Goal: Task Accomplishment & Management: Manage account settings

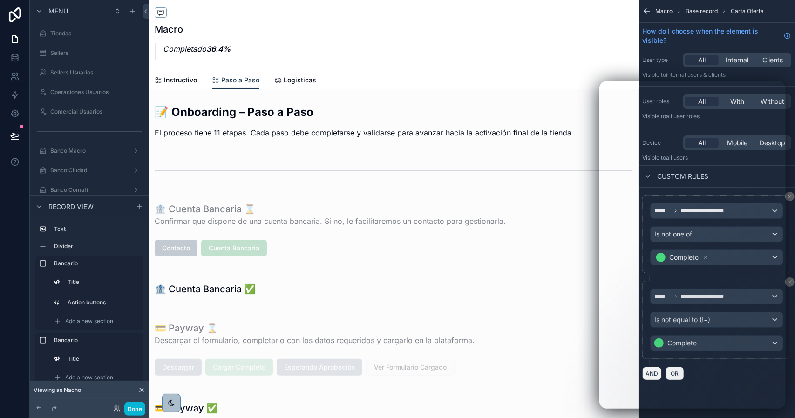
scroll to position [597, 0]
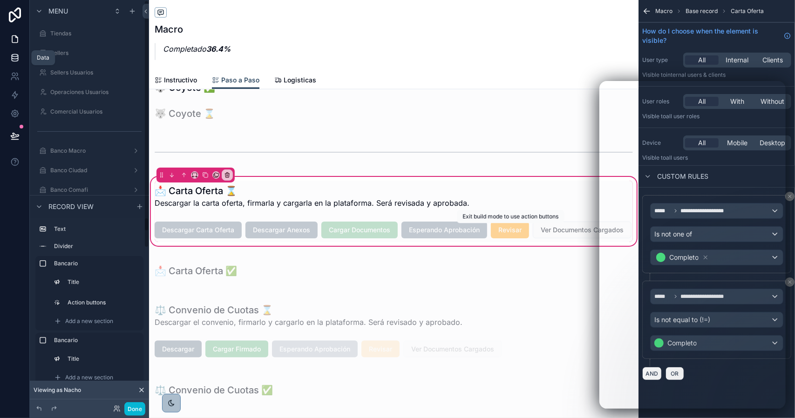
click at [17, 57] on icon at bounding box center [14, 57] width 9 height 9
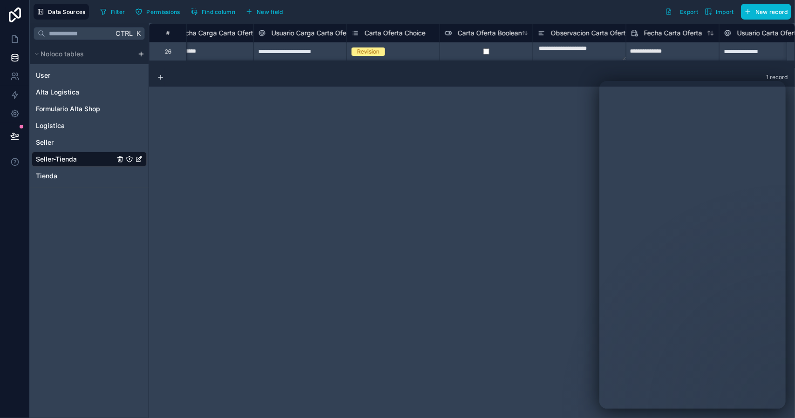
scroll to position [0, 772]
click at [19, 37] on icon at bounding box center [14, 38] width 9 height 9
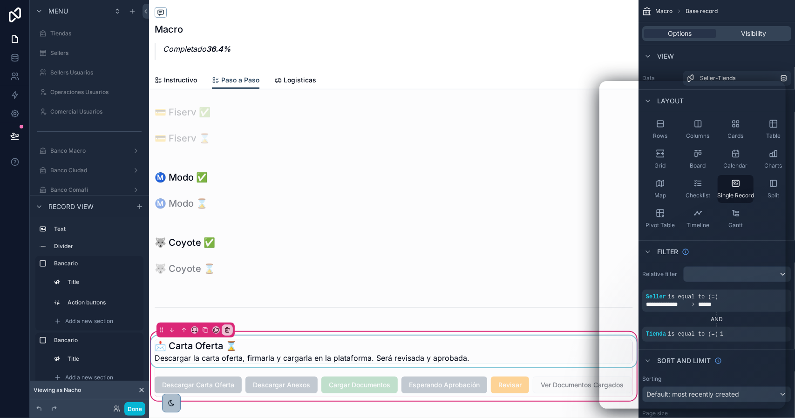
scroll to position [513, 0]
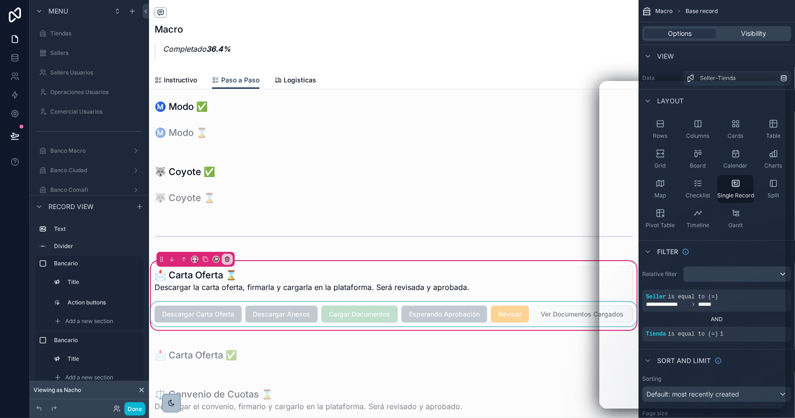
click at [498, 312] on div "scrollable content" at bounding box center [394, 314] width 490 height 24
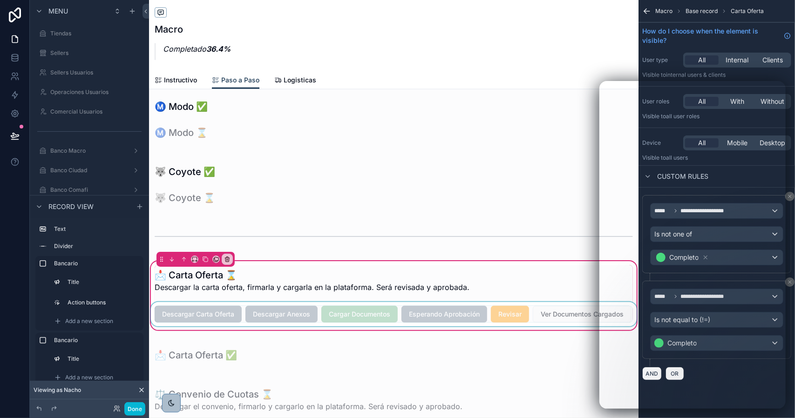
click at [510, 317] on div "scrollable content" at bounding box center [394, 314] width 490 height 24
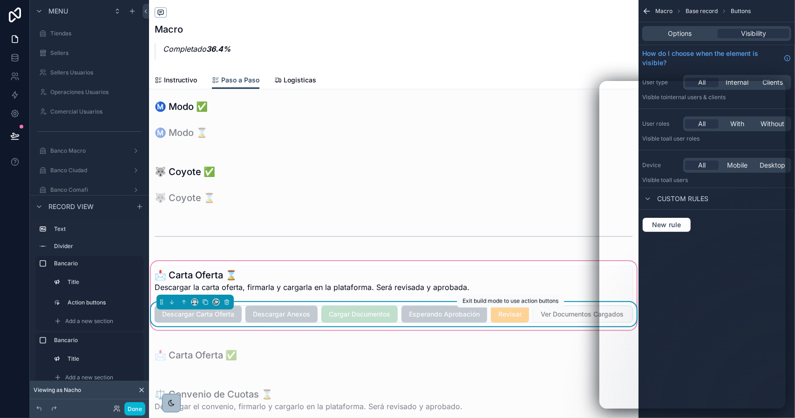
click at [513, 315] on span "Revisar" at bounding box center [510, 313] width 38 height 9
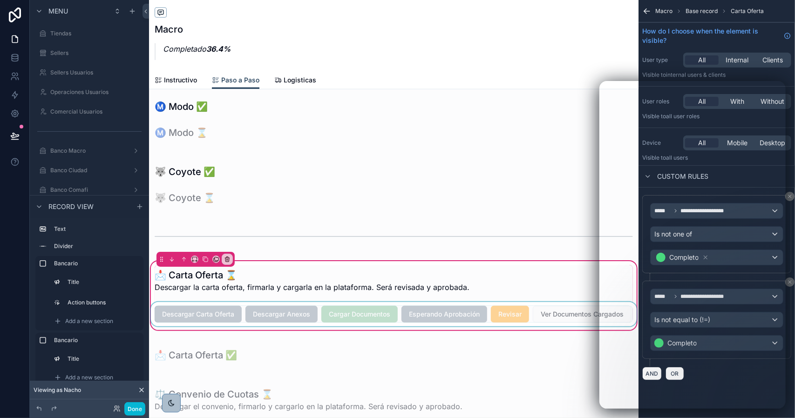
click at [513, 315] on div "scrollable content" at bounding box center [394, 314] width 490 height 24
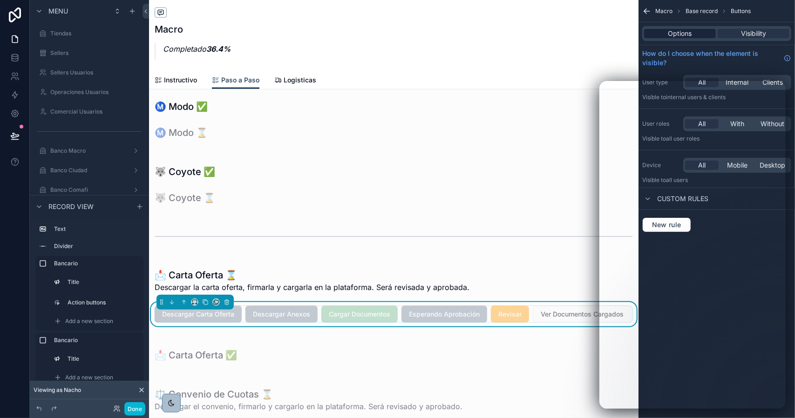
click at [659, 34] on div "Options" at bounding box center [680, 33] width 72 height 9
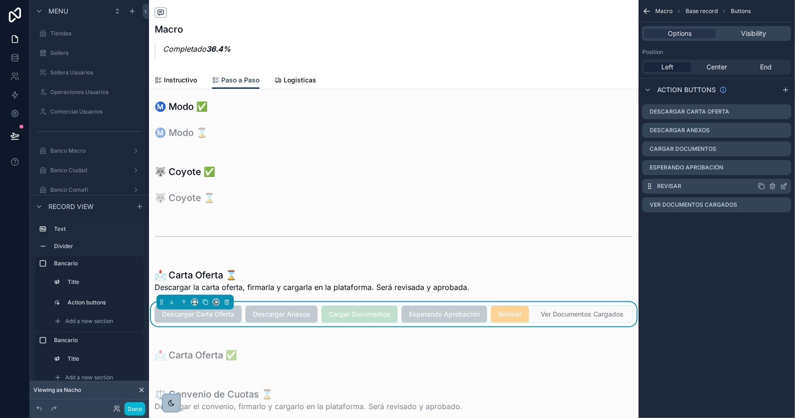
click at [786, 188] on icon "scrollable content" at bounding box center [783, 186] width 7 height 7
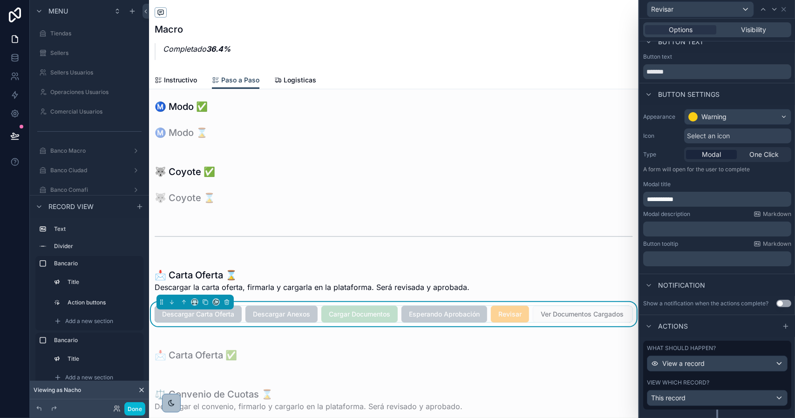
scroll to position [36, 0]
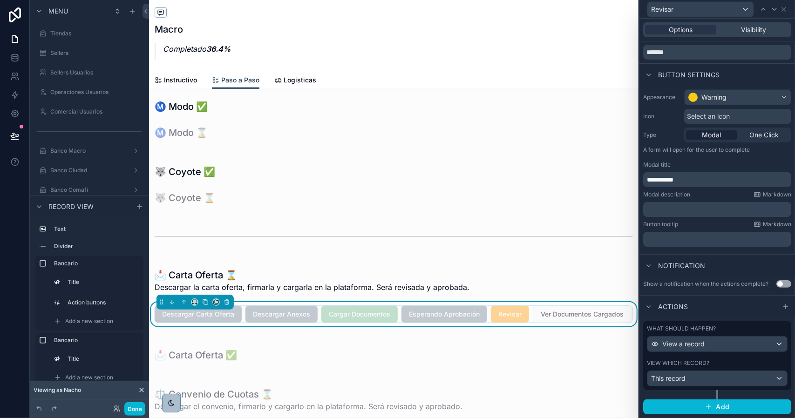
click at [727, 362] on div "View which record?" at bounding box center [717, 363] width 141 height 7
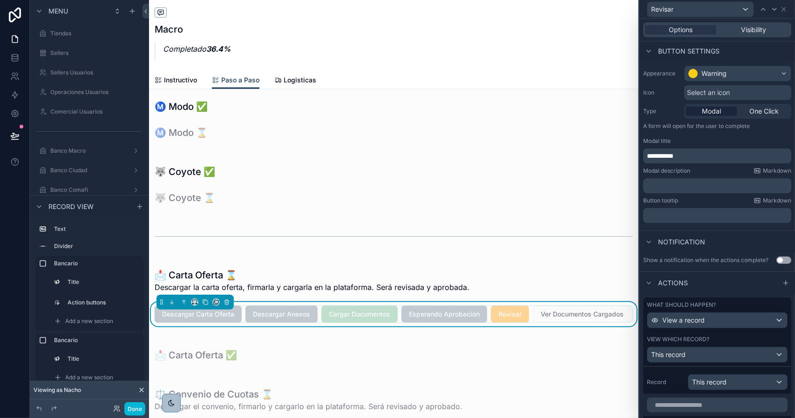
scroll to position [176, 0]
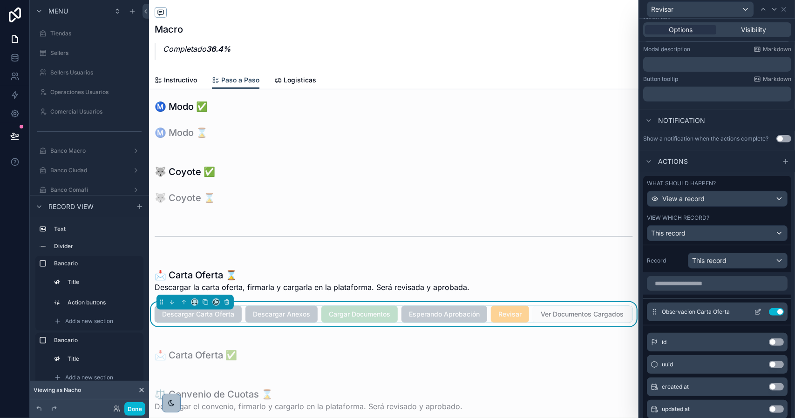
click at [756, 315] on icon at bounding box center [758, 313] width 4 height 4
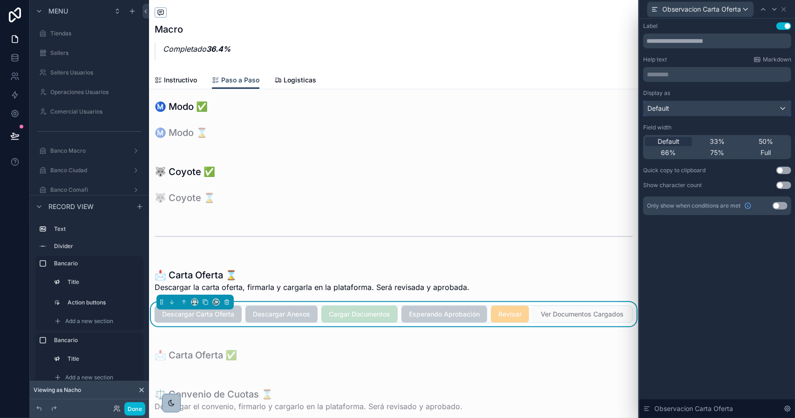
click at [671, 106] on div "Default" at bounding box center [717, 108] width 147 height 15
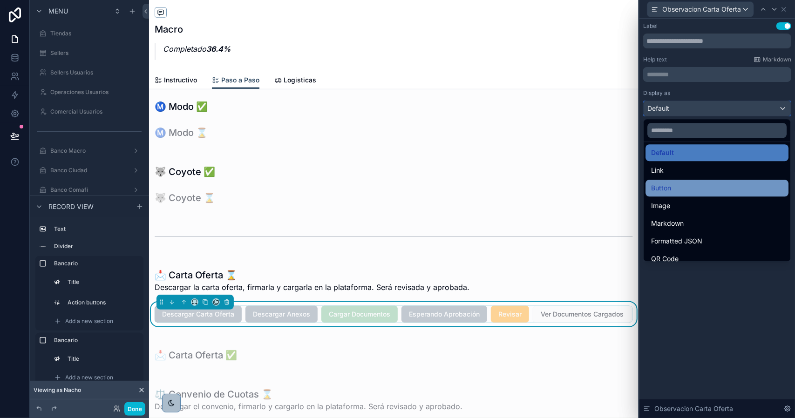
scroll to position [0, 0]
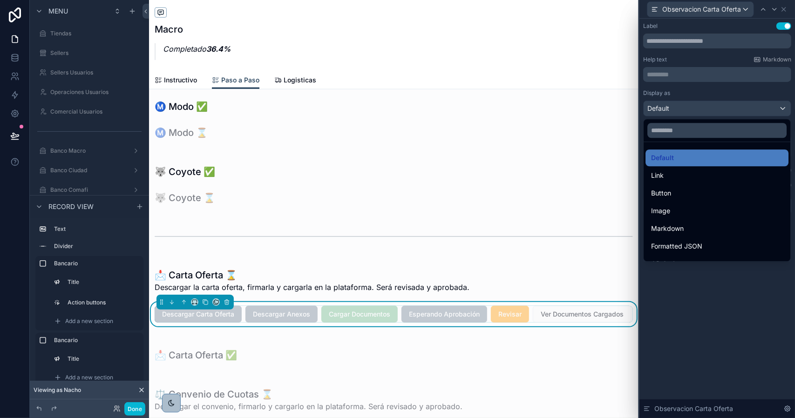
click at [676, 163] on div "Default" at bounding box center [717, 157] width 132 height 11
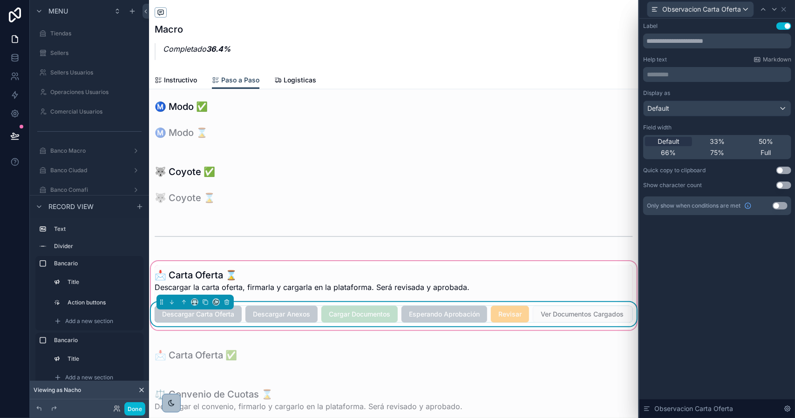
click at [332, 321] on div "Cargar Documentos" at bounding box center [359, 314] width 76 height 17
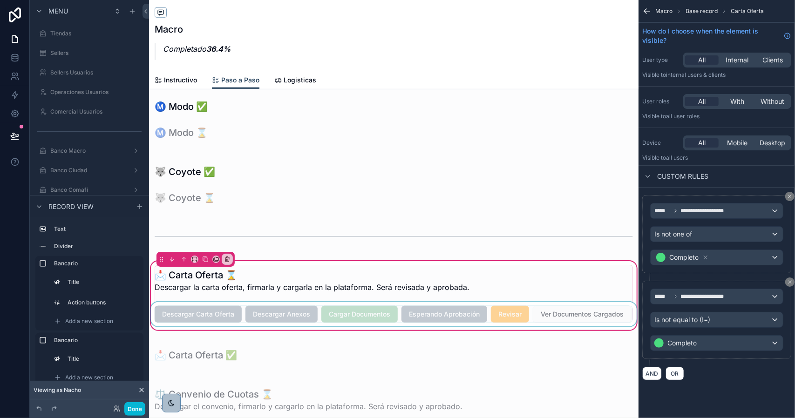
click at [341, 316] on div "scrollable content" at bounding box center [394, 314] width 490 height 24
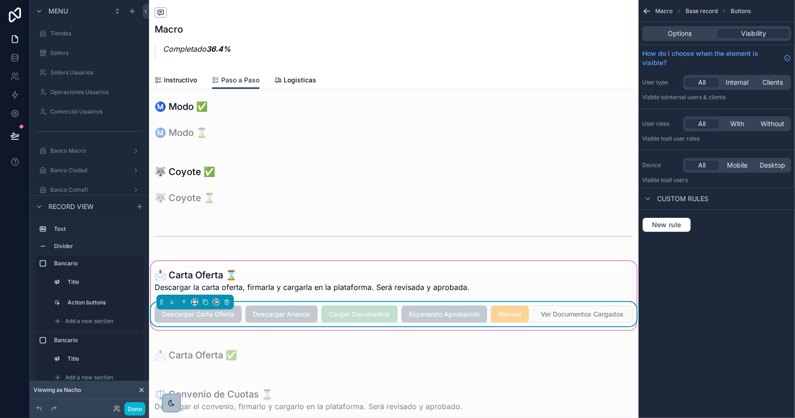
click at [533, 319] on span "Ver Documentos Cargados" at bounding box center [582, 313] width 99 height 9
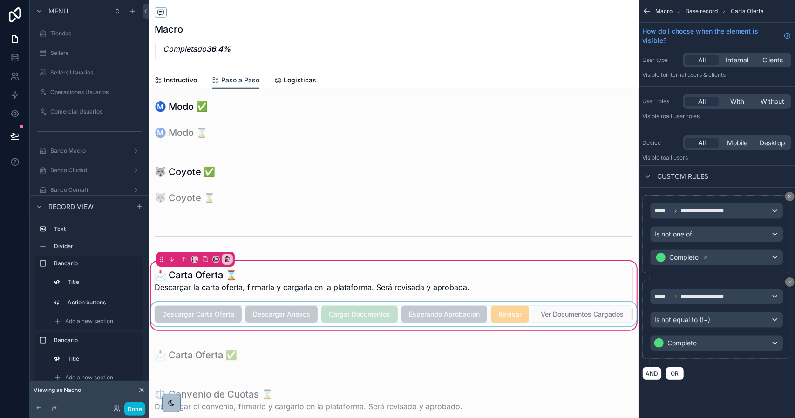
click at [214, 327] on div "scrollable content" at bounding box center [394, 314] width 490 height 24
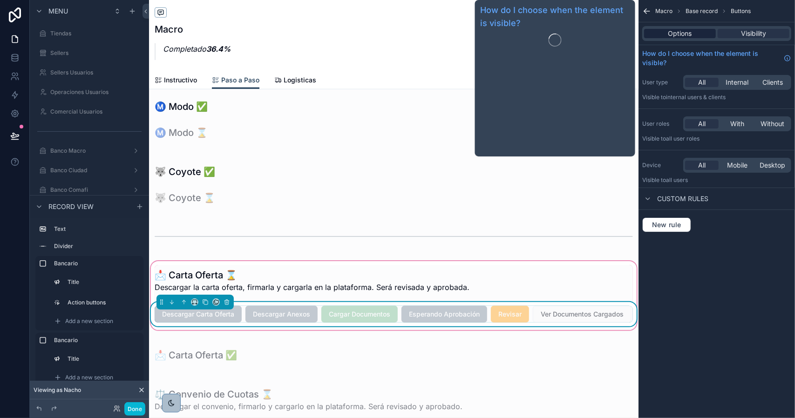
click at [672, 30] on span "Options" at bounding box center [681, 33] width 24 height 9
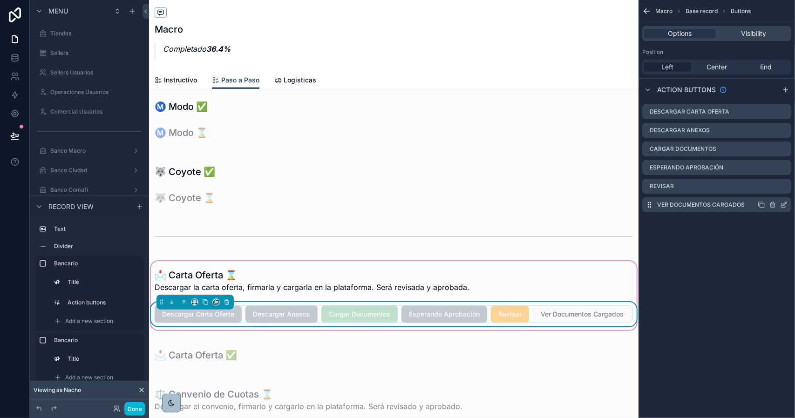
click at [784, 205] on icon "scrollable content" at bounding box center [785, 204] width 4 height 4
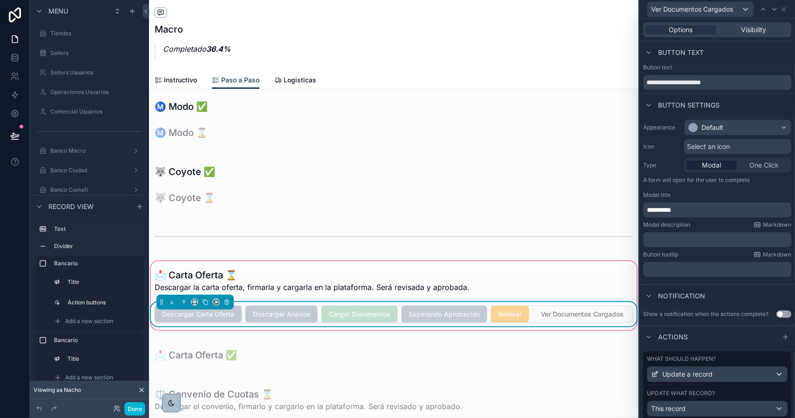
scroll to position [36, 0]
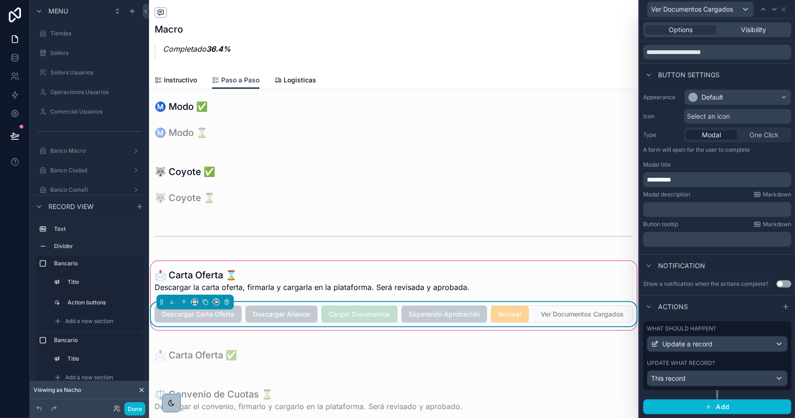
click at [722, 359] on div "What should happen? Update a record Update what record? This record" at bounding box center [717, 355] width 148 height 69
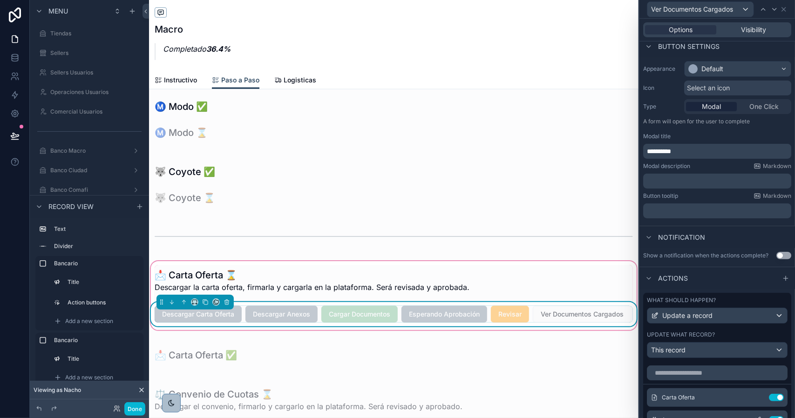
scroll to position [267, 0]
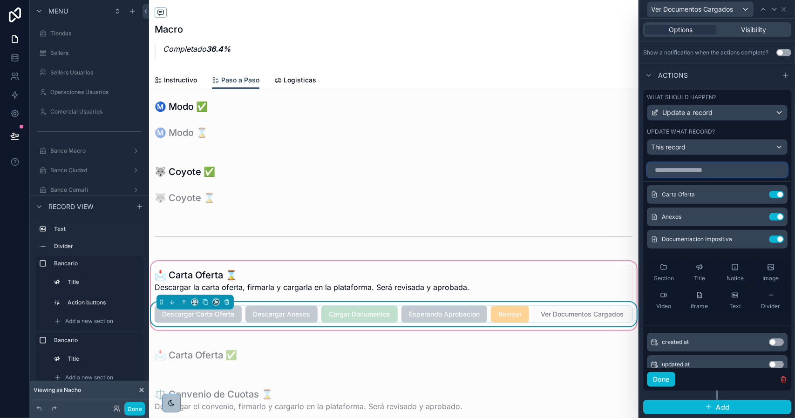
click at [704, 170] on input "text" at bounding box center [717, 170] width 141 height 15
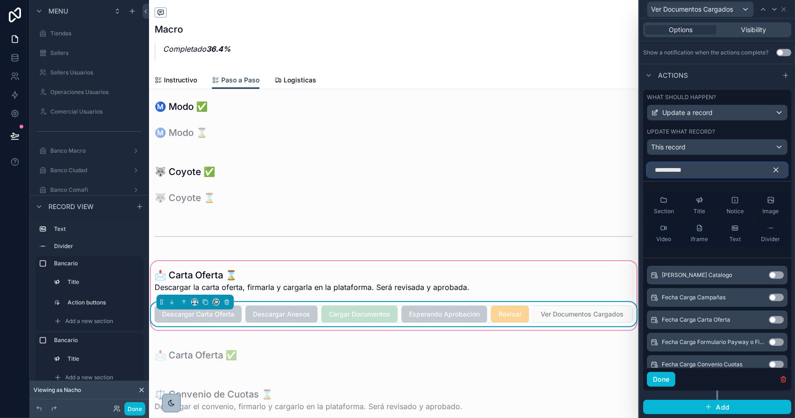
click at [704, 170] on input "**********" at bounding box center [717, 170] width 141 height 15
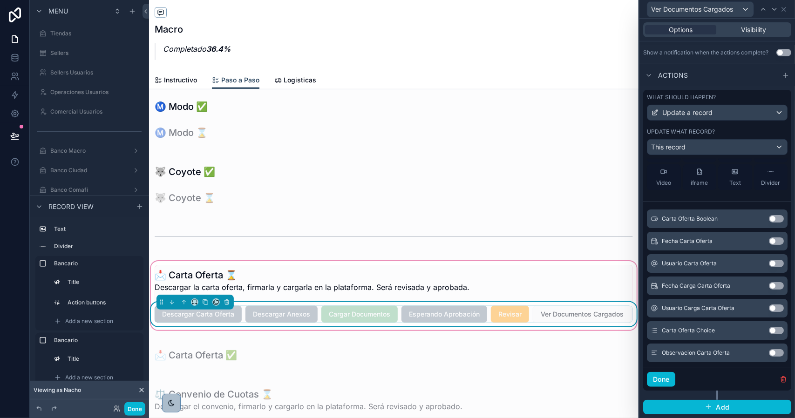
scroll to position [84, 0]
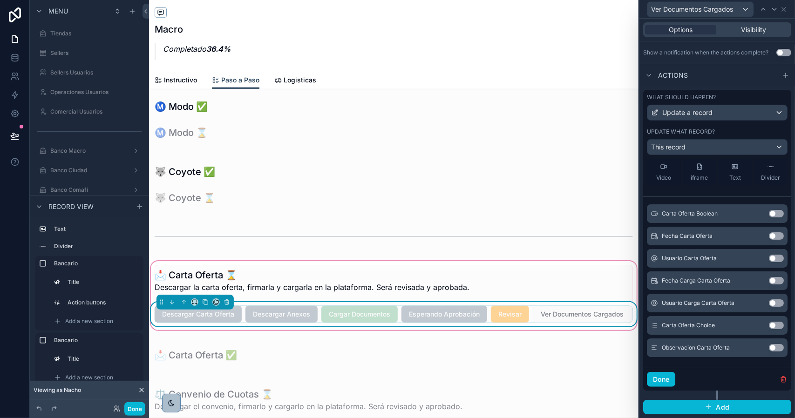
type input "*****"
click at [769, 282] on button "Use setting" at bounding box center [776, 280] width 15 height 7
click at [769, 302] on button "Use setting" at bounding box center [776, 303] width 15 height 7
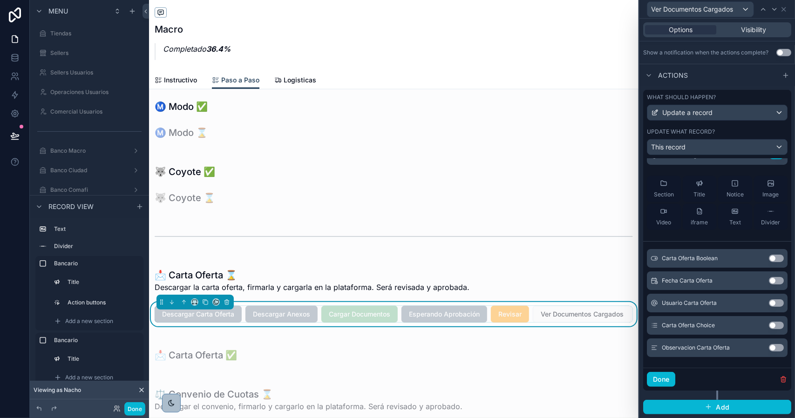
click at [769, 327] on button "Use setting" at bounding box center [776, 325] width 15 height 7
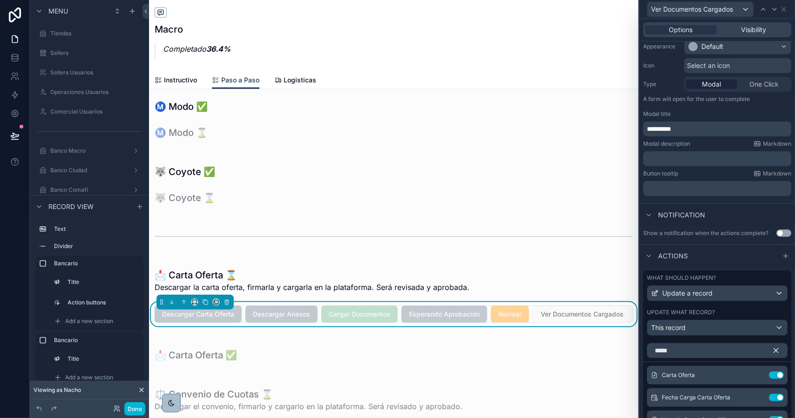
scroll to position [174, 0]
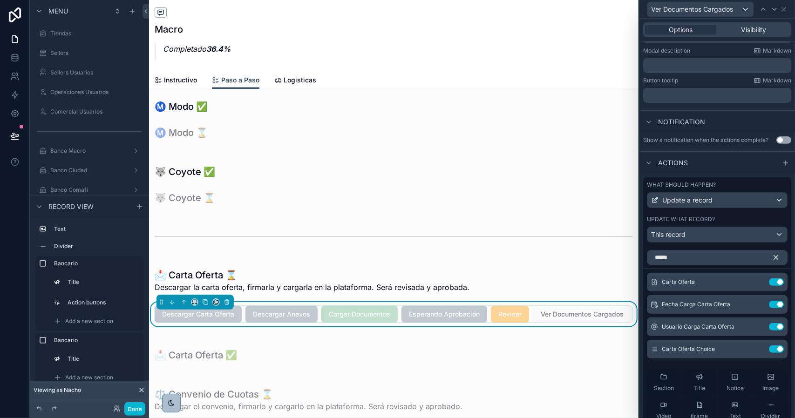
click at [772, 262] on icon "button" at bounding box center [776, 257] width 8 height 8
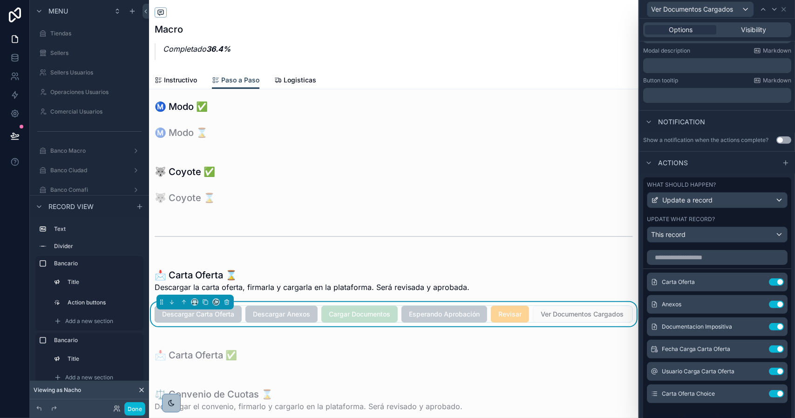
scroll to position [47, 0]
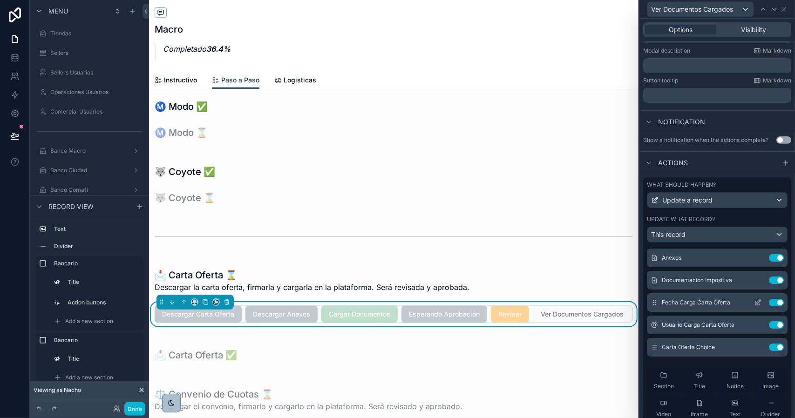
click at [754, 307] on icon at bounding box center [757, 302] width 7 height 7
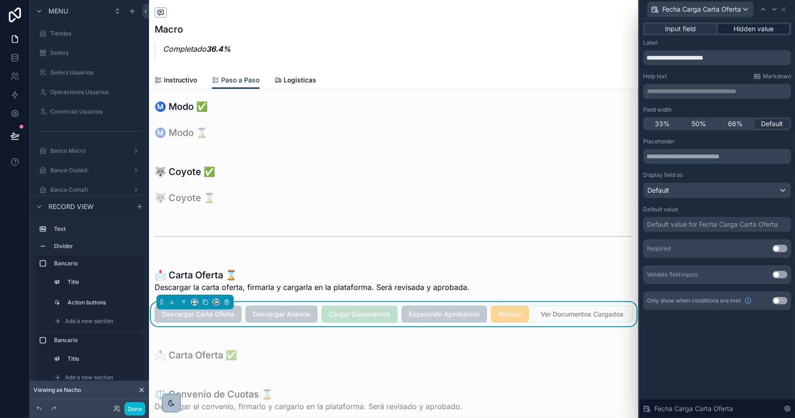
click at [731, 30] on div "Hidden value" at bounding box center [753, 28] width 71 height 9
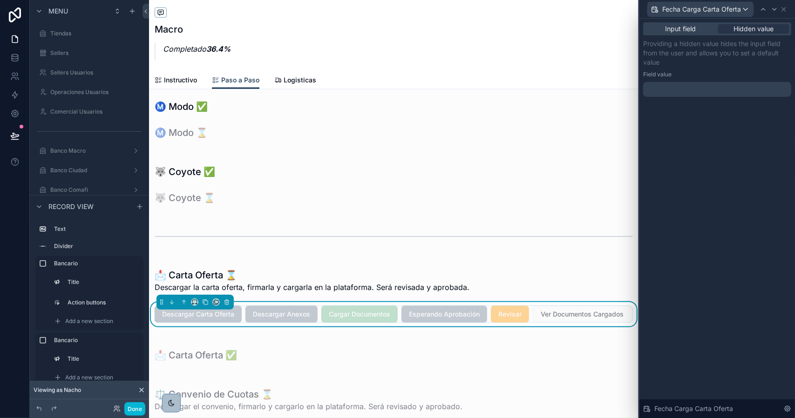
click at [692, 89] on div at bounding box center [717, 89] width 148 height 15
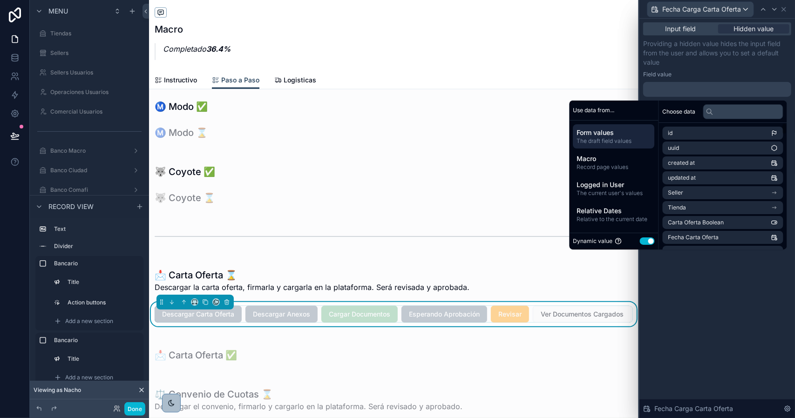
drag, startPoint x: 644, startPoint y: 239, endPoint x: 651, endPoint y: 224, distance: 16.3
click at [644, 238] on button "Use setting" at bounding box center [647, 241] width 15 height 7
select select "****"
select select "*"
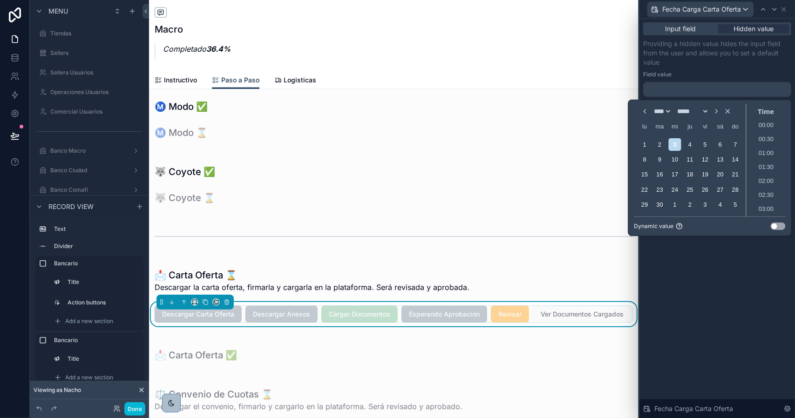
click at [771, 223] on div "Dynamic value Use setting" at bounding box center [710, 226] width 151 height 7
click at [772, 225] on button "Use setting" at bounding box center [778, 226] width 15 height 7
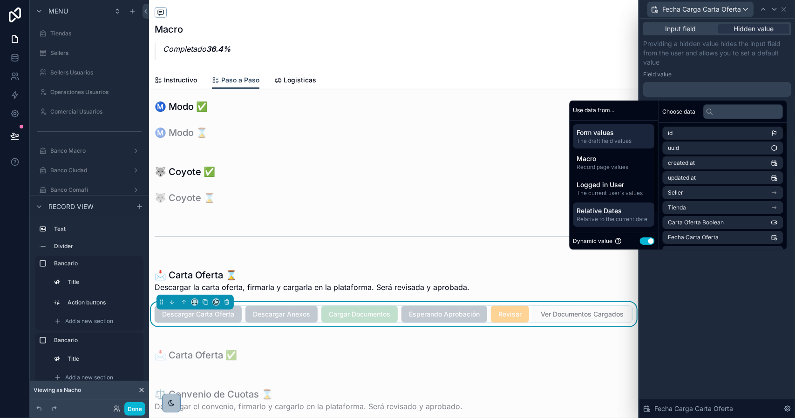
click at [590, 209] on span "Relative Dates" at bounding box center [614, 210] width 74 height 9
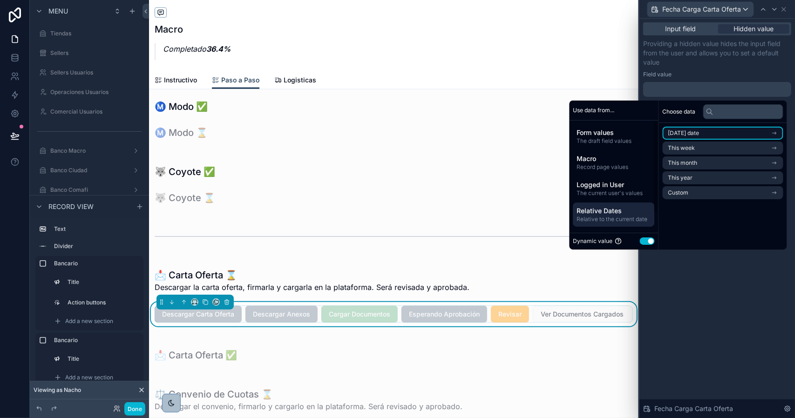
click at [676, 137] on li "Today's date" at bounding box center [723, 133] width 121 height 13
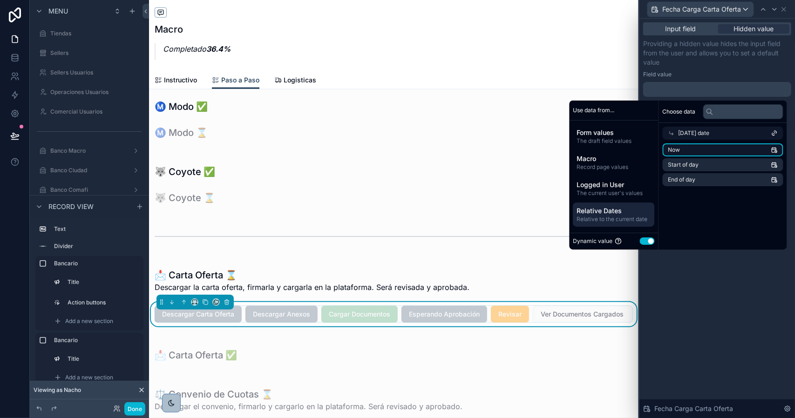
click at [725, 150] on li "Now" at bounding box center [723, 150] width 121 height 13
click at [775, 11] on icon at bounding box center [774, 9] width 7 height 7
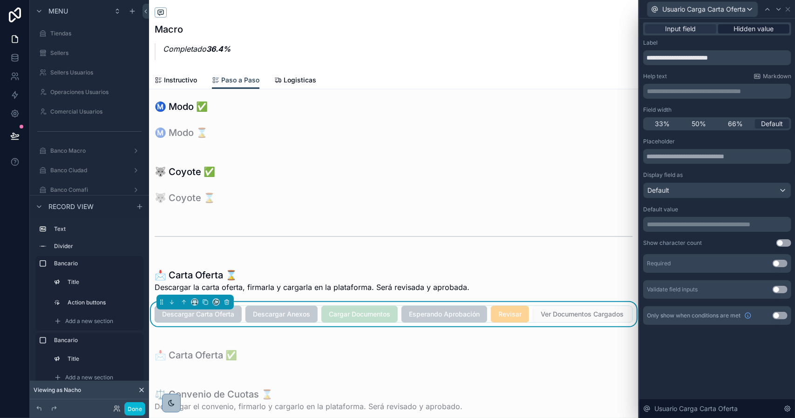
click at [744, 31] on span "Hidden value" at bounding box center [754, 28] width 40 height 9
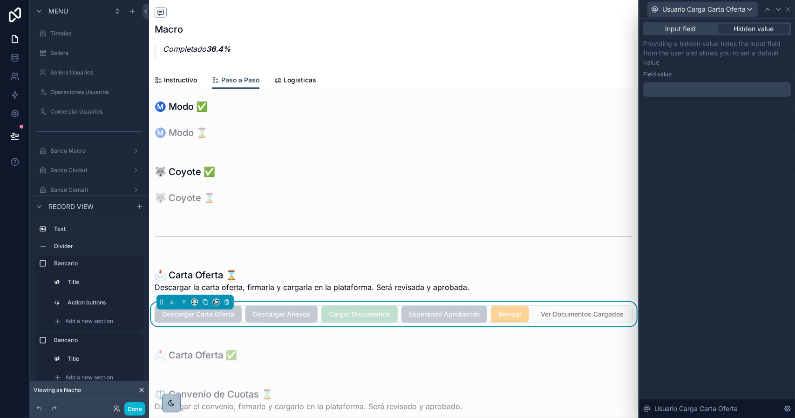
click at [699, 88] on p "﻿" at bounding box center [718, 89] width 143 height 9
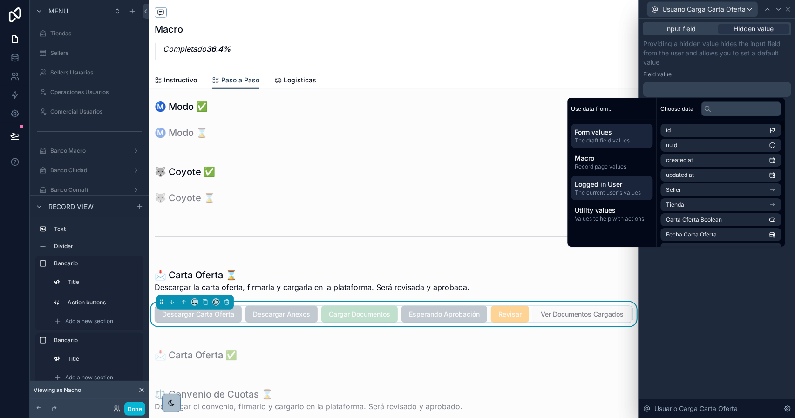
click at [615, 190] on span "The current user's values" at bounding box center [612, 192] width 74 height 7
click at [685, 150] on li "email" at bounding box center [721, 145] width 121 height 13
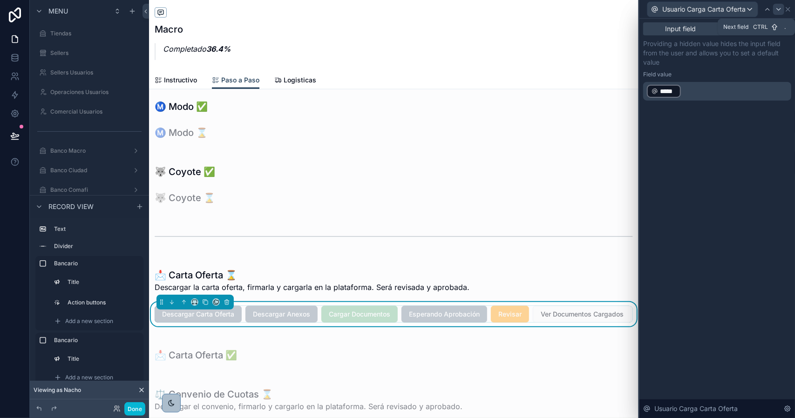
click at [776, 7] on icon at bounding box center [778, 9] width 7 height 7
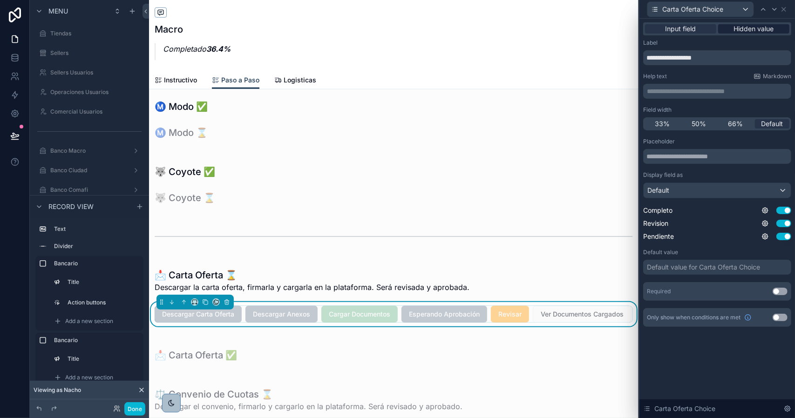
click at [734, 29] on span "Hidden value" at bounding box center [754, 28] width 40 height 9
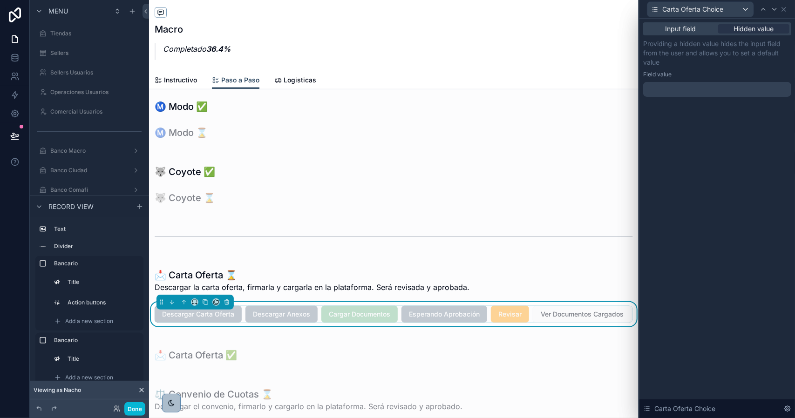
click at [689, 89] on div at bounding box center [717, 89] width 148 height 15
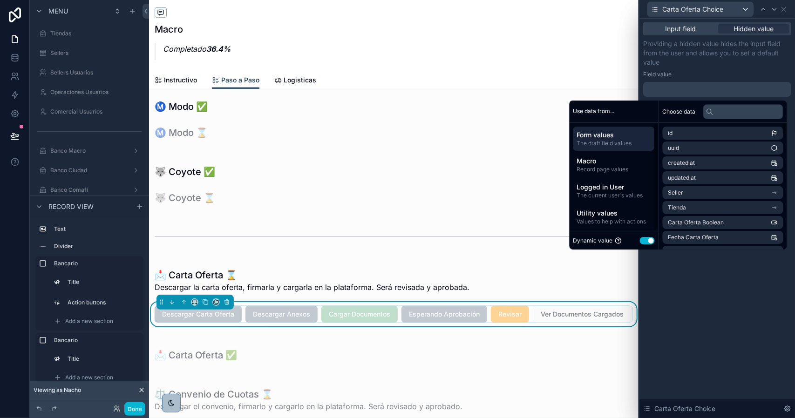
click at [646, 240] on button "Use setting" at bounding box center [647, 240] width 15 height 7
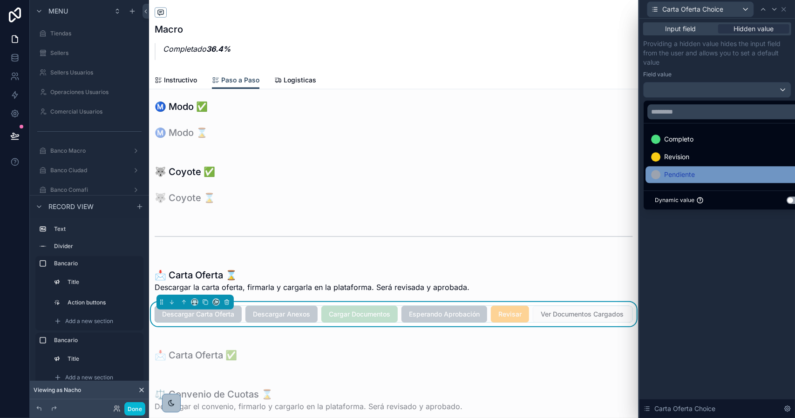
click at [682, 174] on span "Pendiente" at bounding box center [679, 174] width 31 height 11
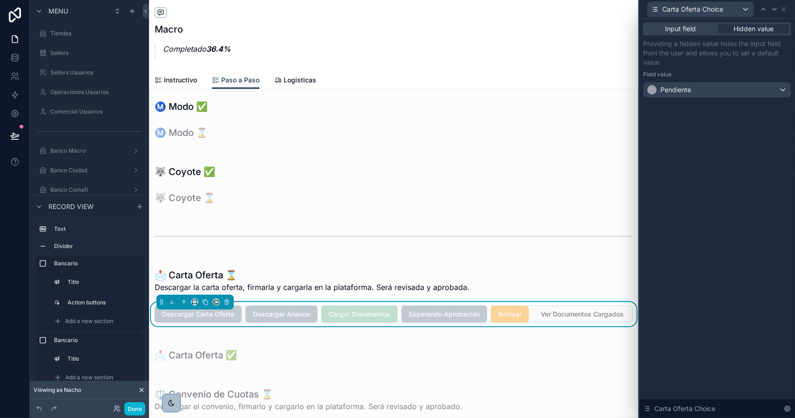
click at [710, 253] on div "Input field Hidden value Providing a hidden value hides the input field from th…" at bounding box center [718, 219] width 156 height 400
click at [666, 30] on span "Input field" at bounding box center [681, 28] width 31 height 9
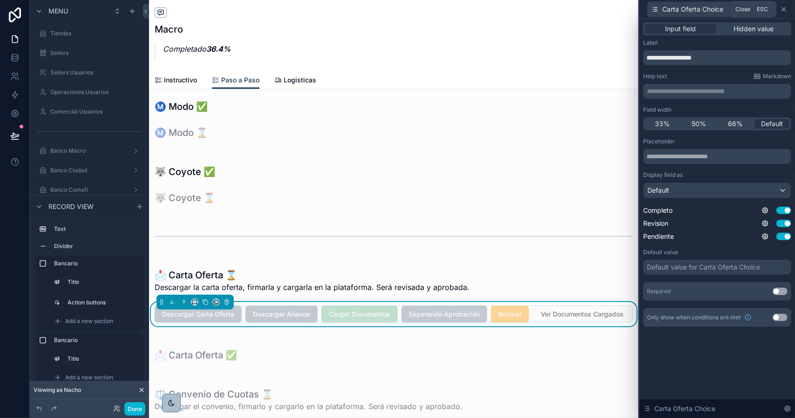
click at [782, 11] on icon at bounding box center [783, 9] width 7 height 7
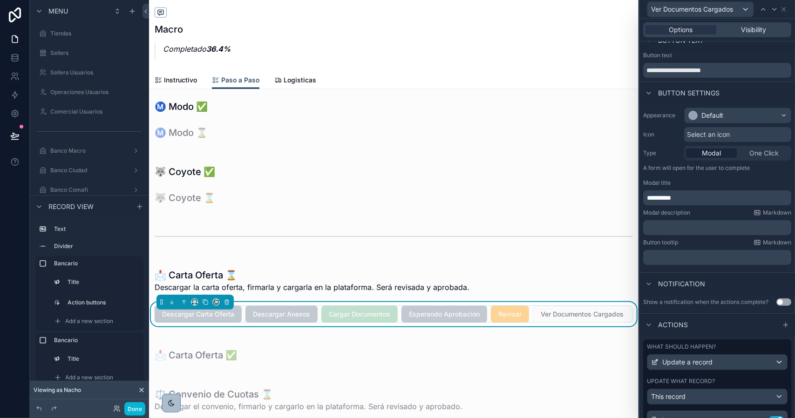
scroll to position [0, 0]
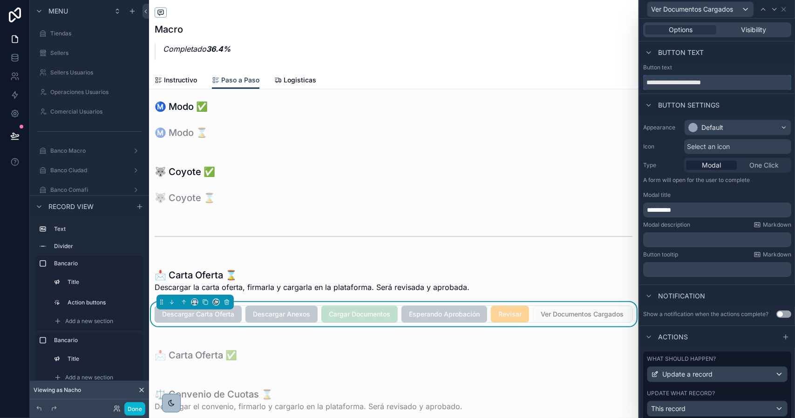
drag, startPoint x: 658, startPoint y: 84, endPoint x: 640, endPoint y: 84, distance: 17.7
click at [640, 84] on div "**********" at bounding box center [718, 77] width 156 height 26
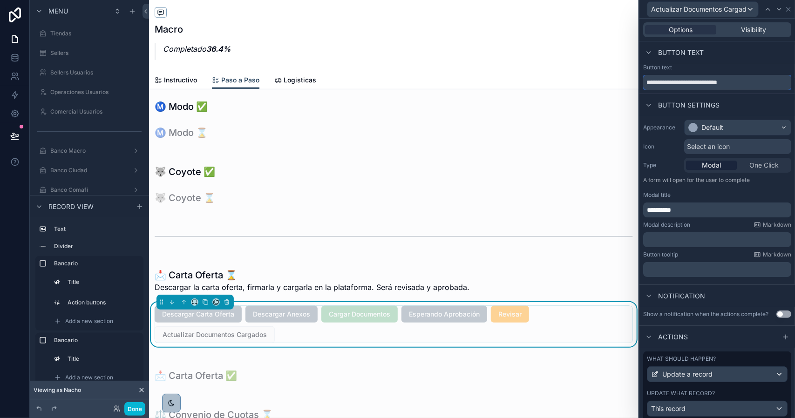
click at [684, 83] on input "**********" at bounding box center [717, 82] width 148 height 15
type input "**********"
click at [671, 207] on span "**********" at bounding box center [659, 210] width 24 height 7
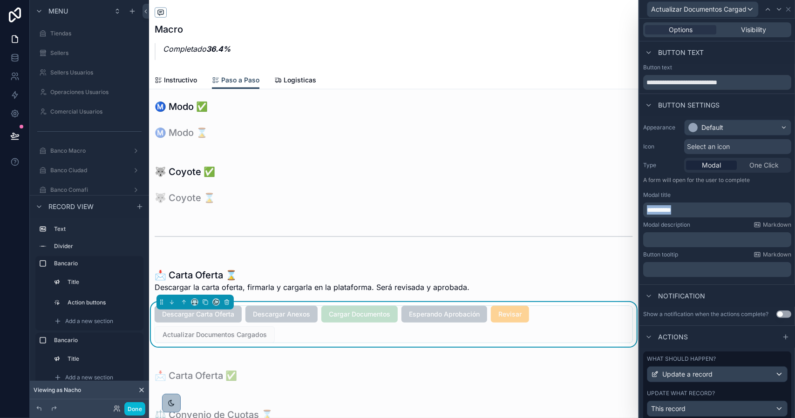
click at [671, 207] on span "**********" at bounding box center [659, 210] width 24 height 7
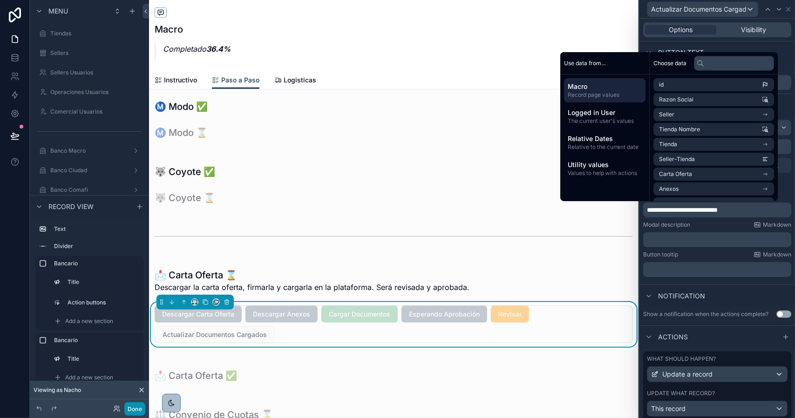
click at [143, 411] on button "Done" at bounding box center [134, 410] width 21 height 14
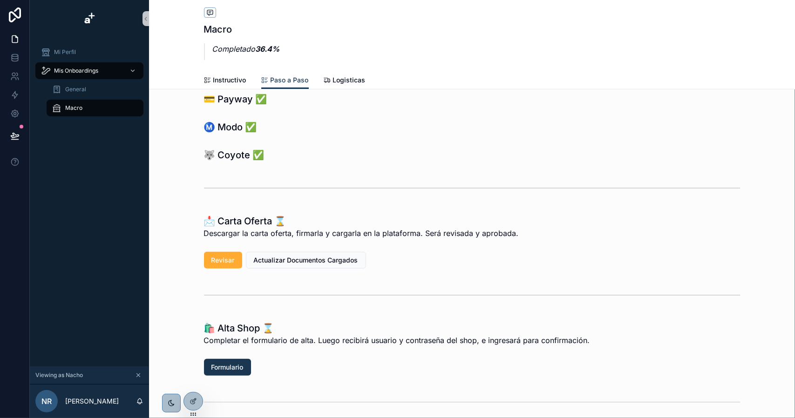
scroll to position [140, 0]
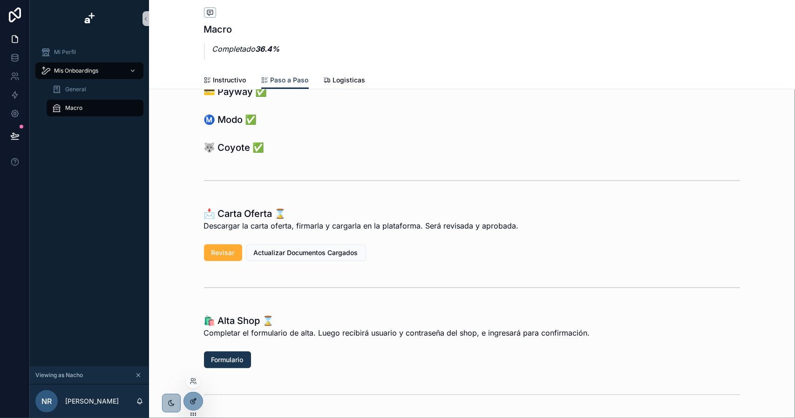
click at [198, 399] on div at bounding box center [193, 402] width 19 height 18
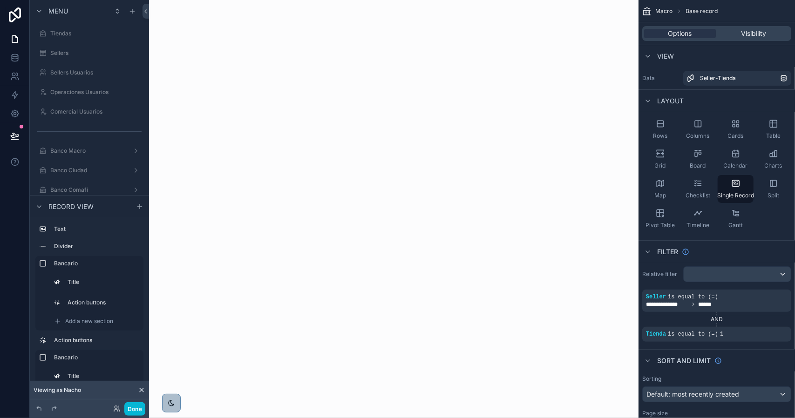
scroll to position [0, 0]
click at [136, 410] on button "Done" at bounding box center [134, 410] width 21 height 14
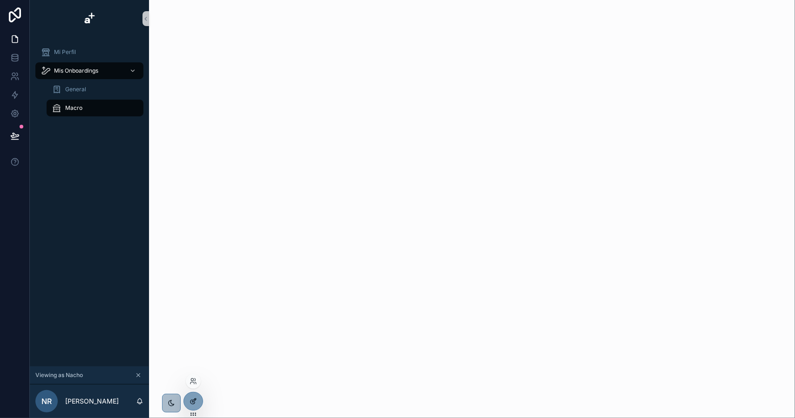
click at [192, 395] on div at bounding box center [193, 402] width 19 height 18
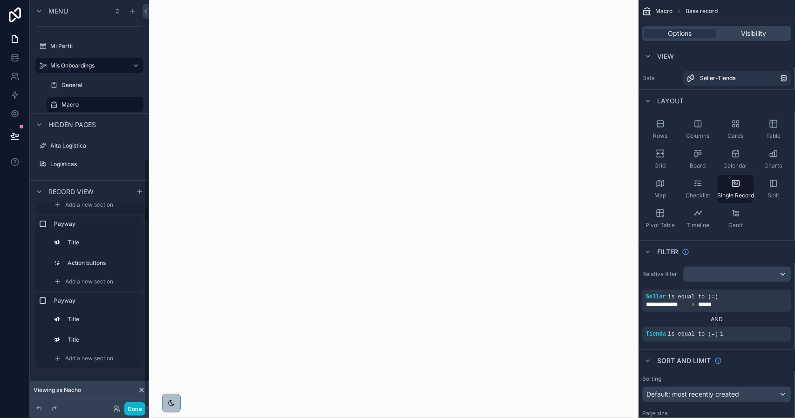
scroll to position [186, 0]
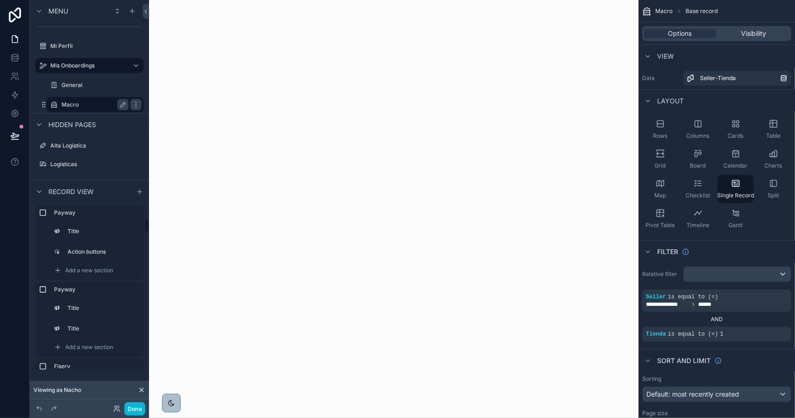
click at [82, 99] on div "Macro" at bounding box center [95, 104] width 67 height 11
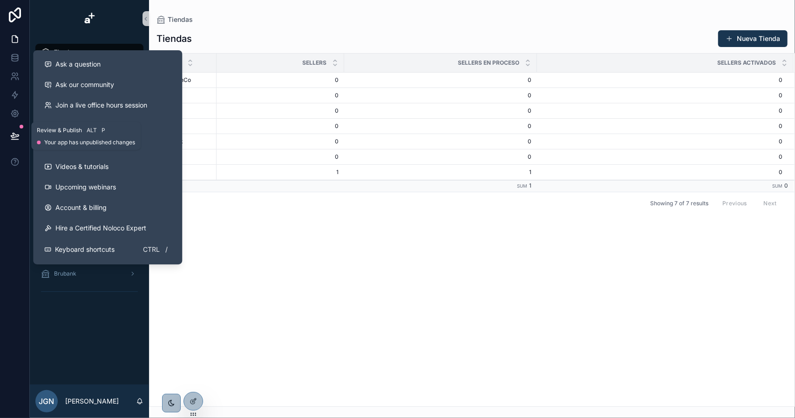
click at [15, 138] on icon at bounding box center [14, 135] width 9 height 9
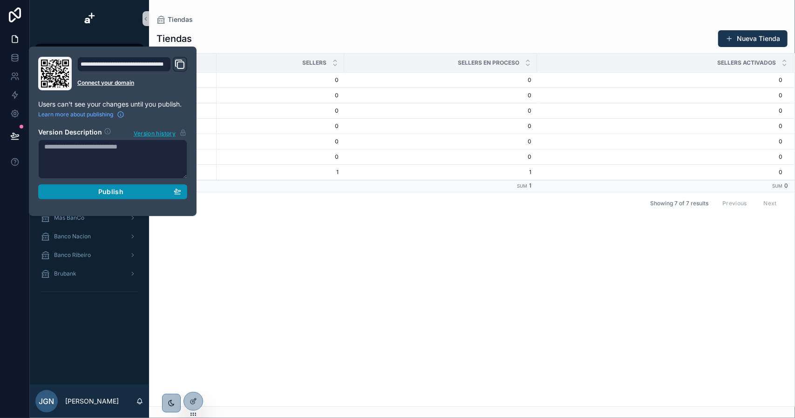
click at [95, 190] on div "Publish" at bounding box center [112, 192] width 137 height 8
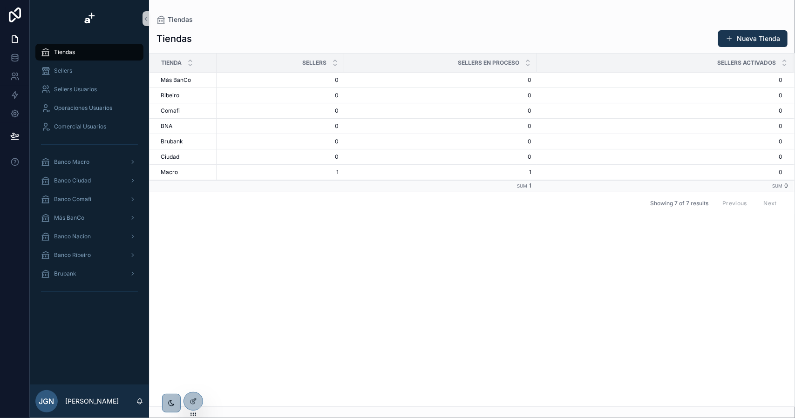
drag, startPoint x: 99, startPoint y: 315, endPoint x: 111, endPoint y: 298, distance: 21.7
click at [99, 315] on div "Tiendas Sellers Sellers Usuarios Operaciones Usuarios Comercial Usuarios Banco …" at bounding box center [89, 211] width 119 height 348
click at [94, 165] on div "Banco Macro" at bounding box center [89, 162] width 97 height 15
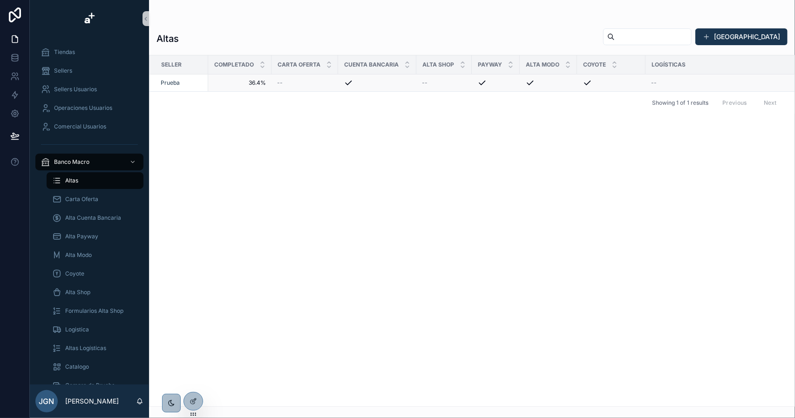
click at [189, 82] on div "Prueba" at bounding box center [182, 82] width 42 height 7
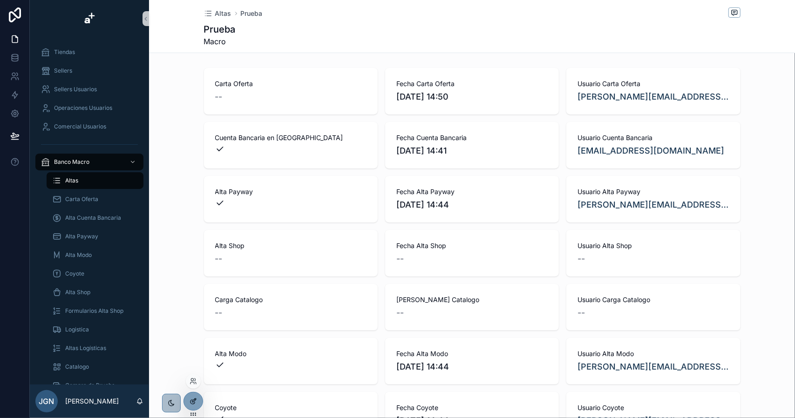
click at [187, 401] on div at bounding box center [193, 402] width 19 height 18
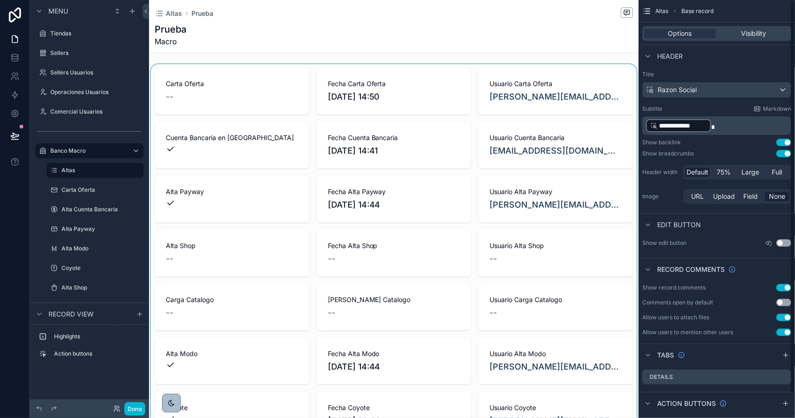
click at [387, 119] on div "scrollable content" at bounding box center [394, 388] width 490 height 649
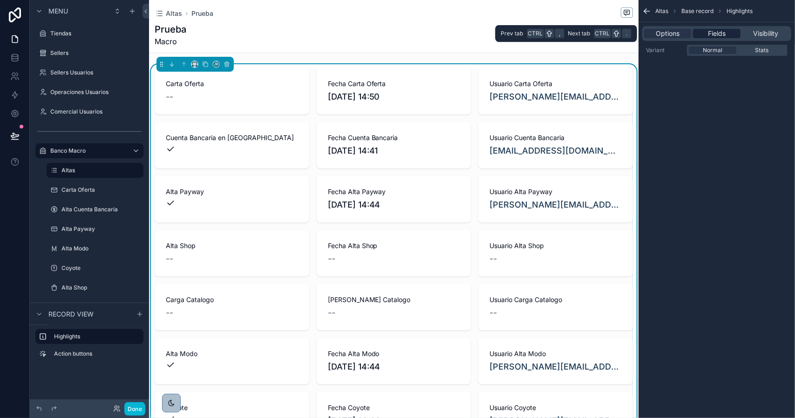
click at [704, 33] on div "Fields" at bounding box center [716, 33] width 47 height 9
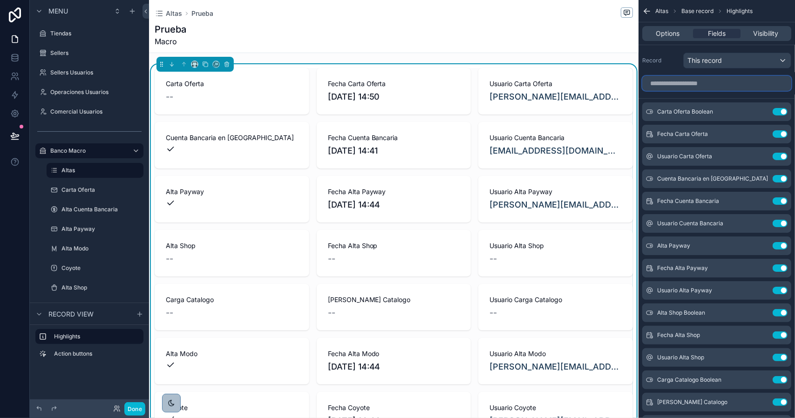
click at [722, 84] on input "scrollable content" at bounding box center [717, 83] width 149 height 15
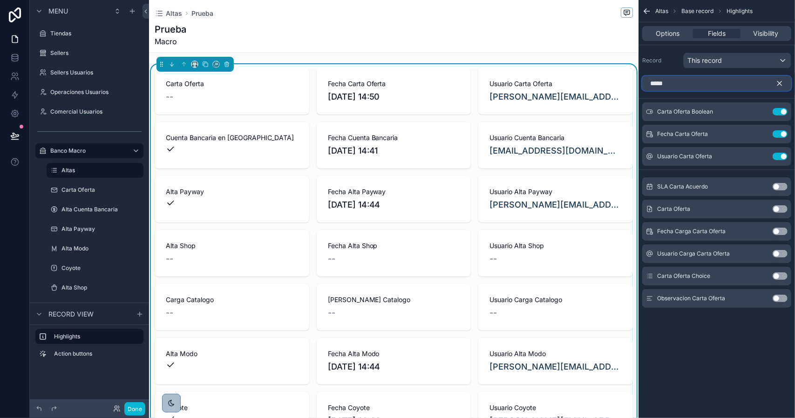
type input "*****"
click at [778, 277] on button "Use setting" at bounding box center [780, 276] width 15 height 7
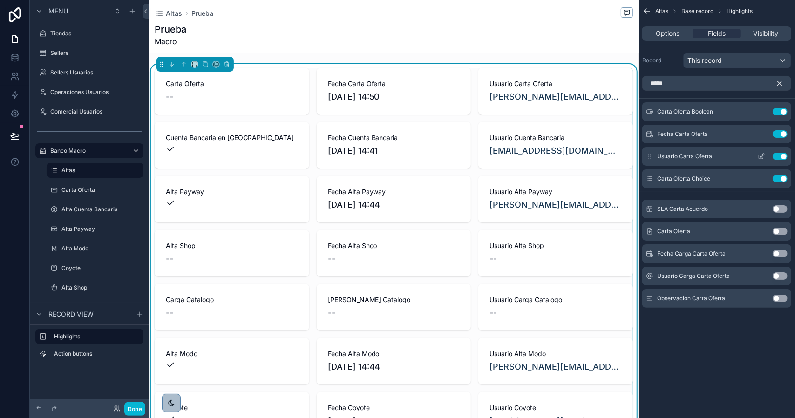
drag, startPoint x: 777, startPoint y: 82, endPoint x: 744, endPoint y: 147, distance: 73.1
click at [777, 82] on icon "scrollable content" at bounding box center [780, 83] width 8 height 8
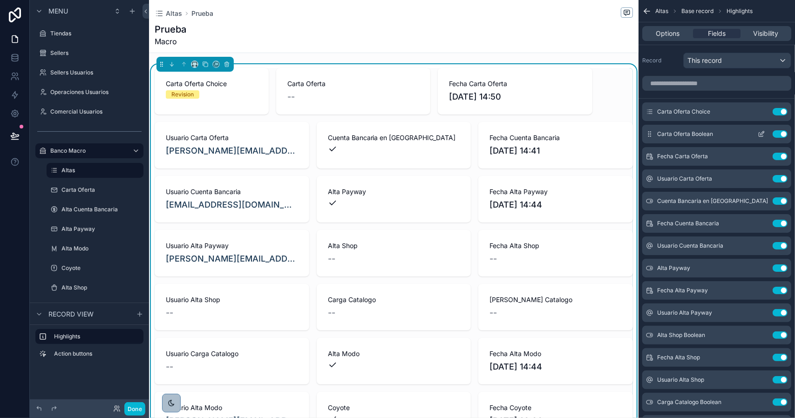
click at [780, 133] on button "Use setting" at bounding box center [780, 133] width 15 height 7
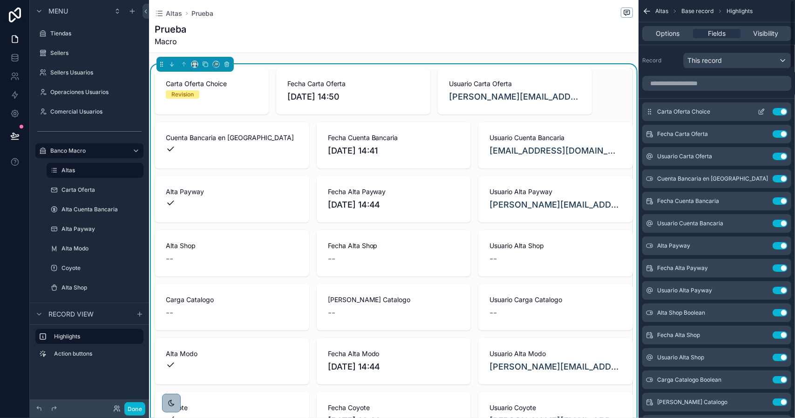
click at [760, 111] on icon "scrollable content" at bounding box center [761, 111] width 7 height 7
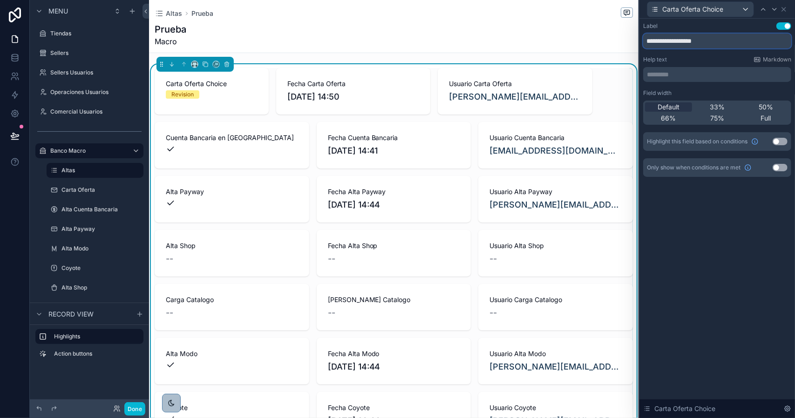
drag, startPoint x: 696, startPoint y: 45, endPoint x: 755, endPoint y: 51, distance: 59.1
click at [755, 51] on div "**********" at bounding box center [717, 99] width 148 height 155
type input "**********"
click at [730, 105] on div "33%" at bounding box center [717, 107] width 47 height 9
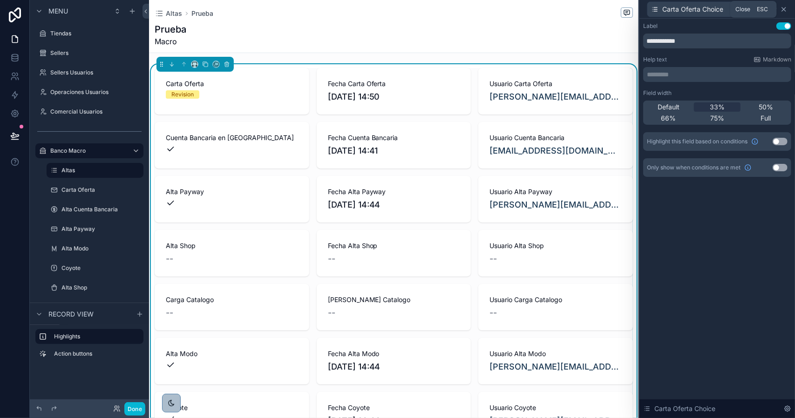
click at [783, 12] on icon at bounding box center [783, 9] width 7 height 7
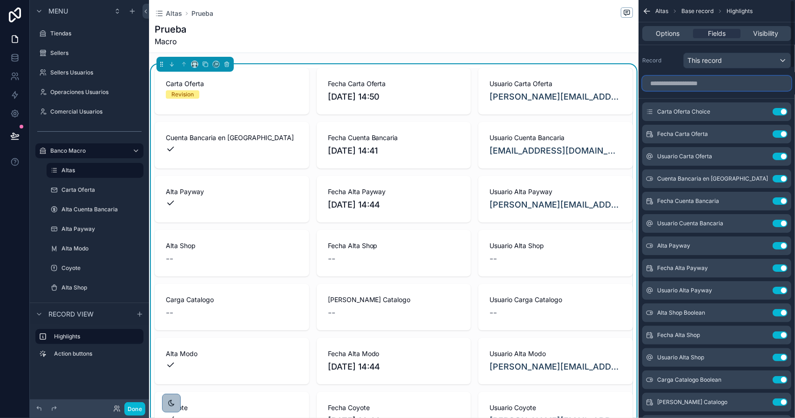
click at [678, 81] on input "scrollable content" at bounding box center [717, 83] width 149 height 15
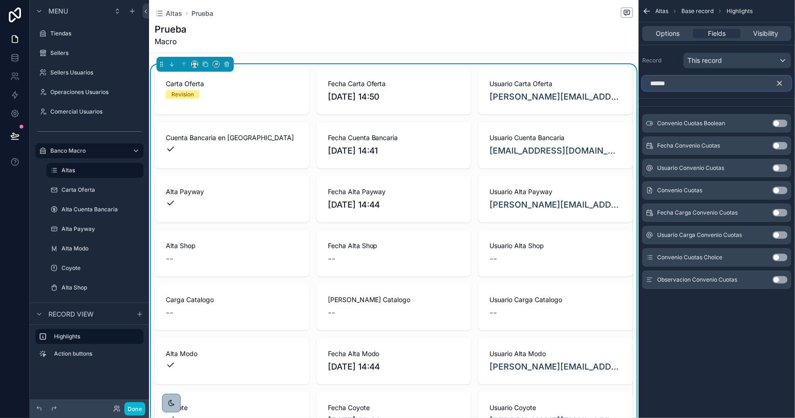
type input "******"
click at [781, 257] on button "Use setting" at bounding box center [780, 257] width 15 height 7
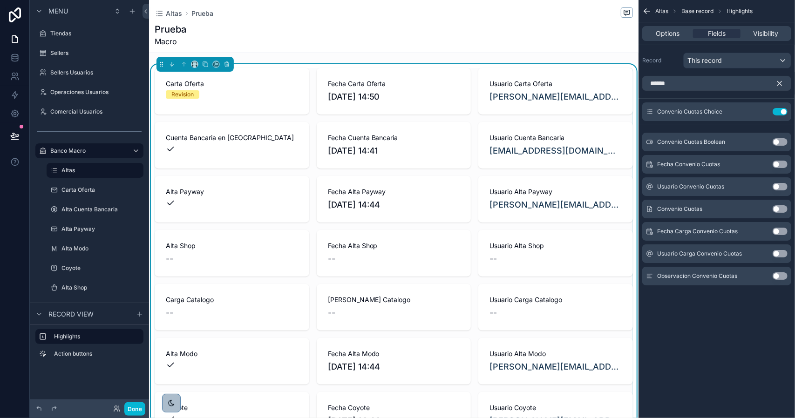
drag, startPoint x: 780, startPoint y: 84, endPoint x: 773, endPoint y: 95, distance: 12.5
click at [780, 83] on icon "scrollable content" at bounding box center [780, 83] width 8 height 8
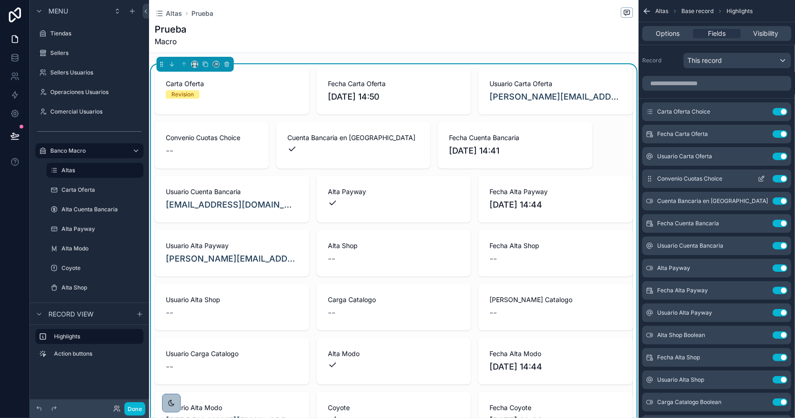
click at [760, 178] on icon "scrollable content" at bounding box center [761, 178] width 7 height 7
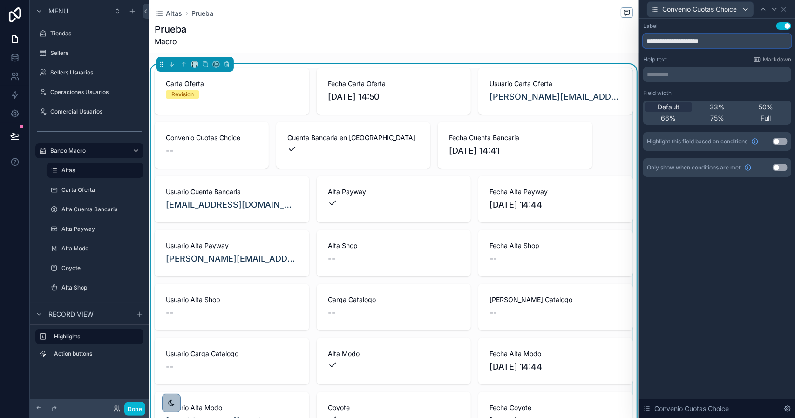
drag, startPoint x: 701, startPoint y: 41, endPoint x: 764, endPoint y: 40, distance: 62.9
click at [764, 40] on input "**********" at bounding box center [717, 41] width 148 height 15
type input "**********"
click at [728, 109] on div "33%" at bounding box center [717, 107] width 47 height 9
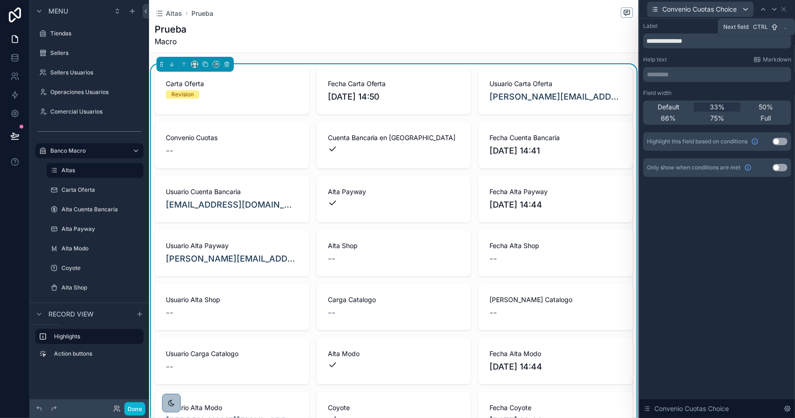
click at [775, 12] on icon at bounding box center [774, 9] width 7 height 7
click at [787, 11] on icon at bounding box center [788, 9] width 7 height 7
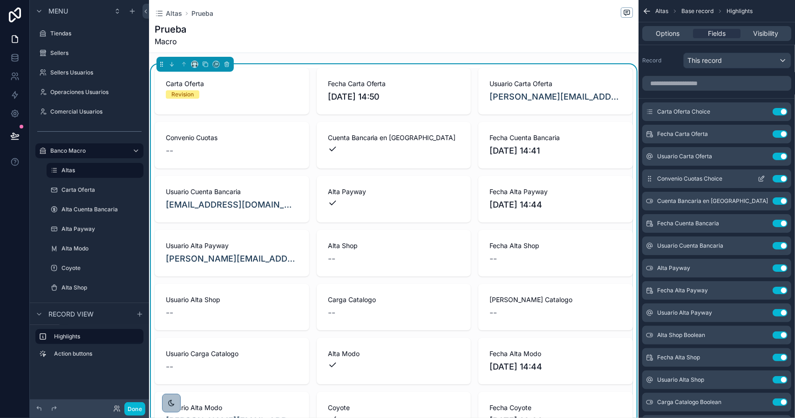
click at [761, 177] on icon "scrollable content" at bounding box center [761, 178] width 7 height 7
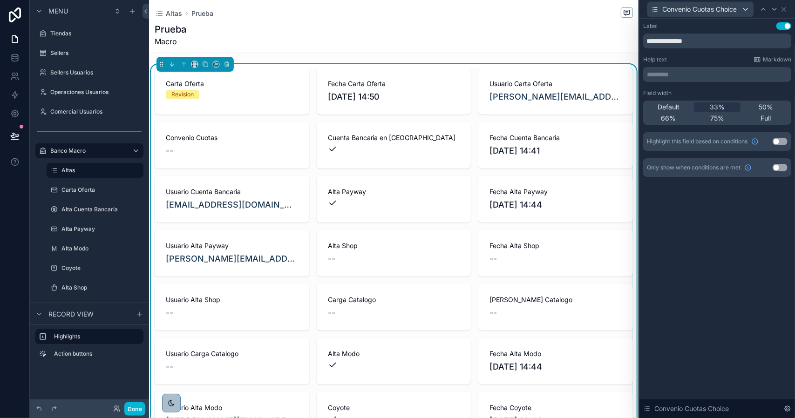
click at [778, 166] on button "Use setting" at bounding box center [780, 167] width 15 height 7
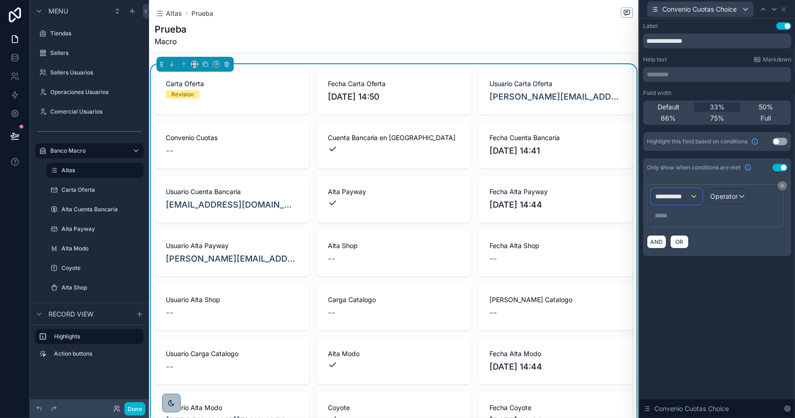
click at [684, 195] on span "**********" at bounding box center [673, 196] width 34 height 9
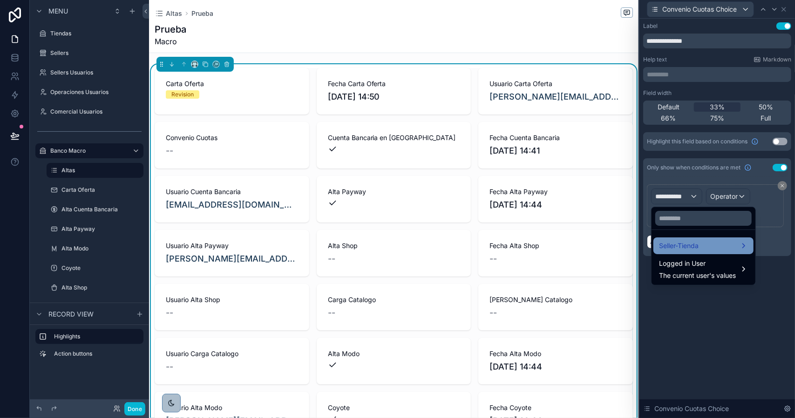
click at [687, 243] on span "Seller-Tienda" at bounding box center [679, 245] width 40 height 11
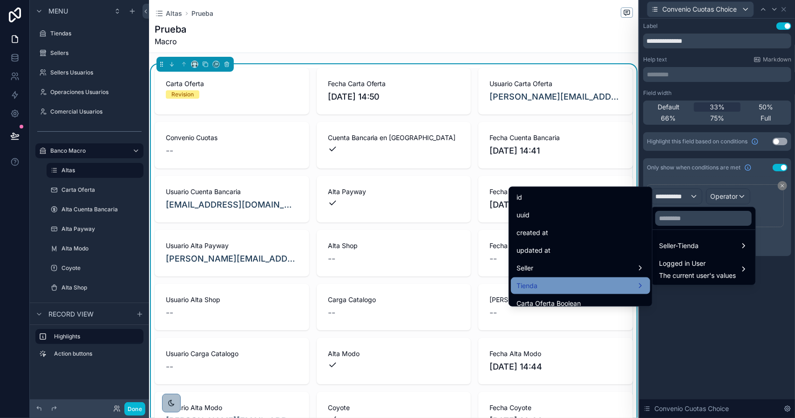
click at [548, 286] on div "Tienda" at bounding box center [581, 285] width 128 height 11
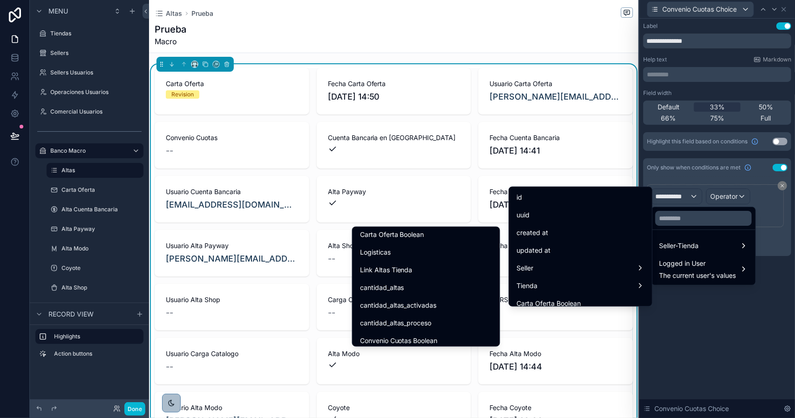
scroll to position [280, 0]
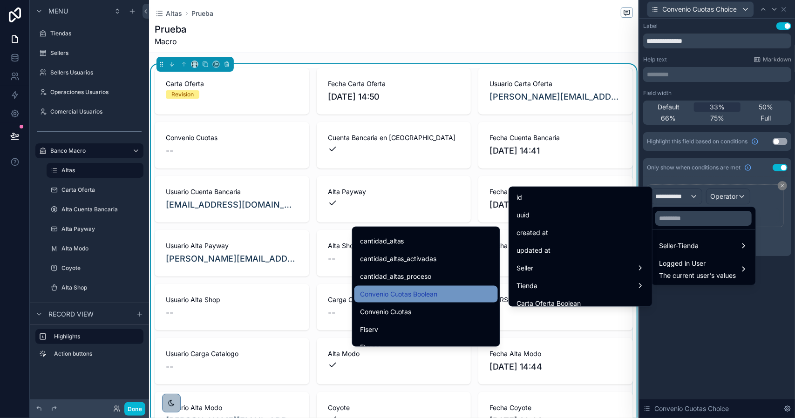
click at [436, 295] on div "Convenio Cuotas Boolean" at bounding box center [426, 294] width 132 height 11
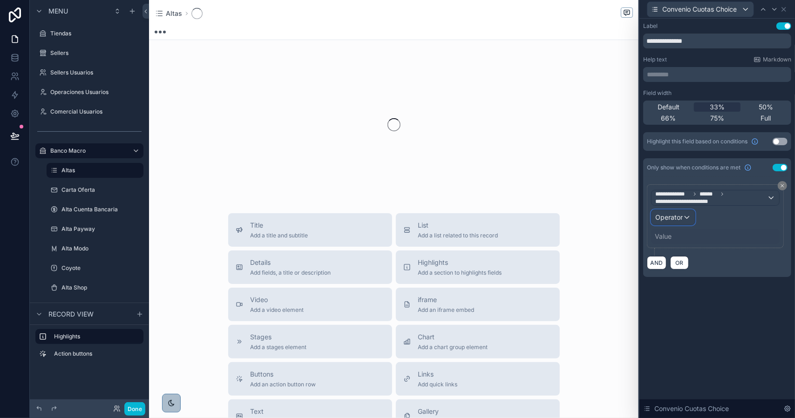
click at [675, 217] on span "Operator" at bounding box center [669, 217] width 27 height 8
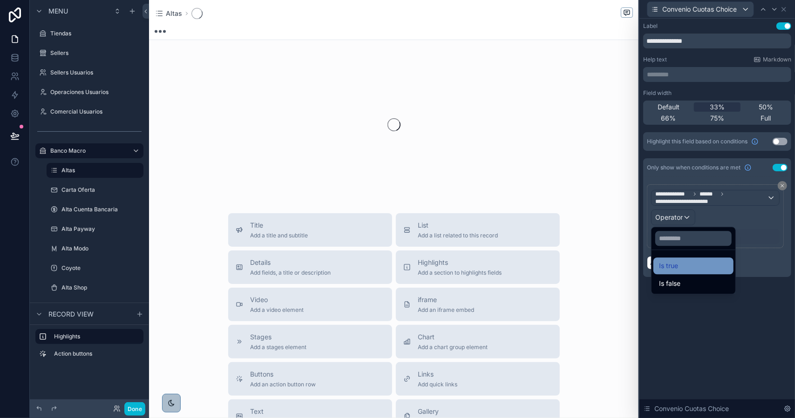
click at [677, 261] on span "Is true" at bounding box center [668, 265] width 19 height 11
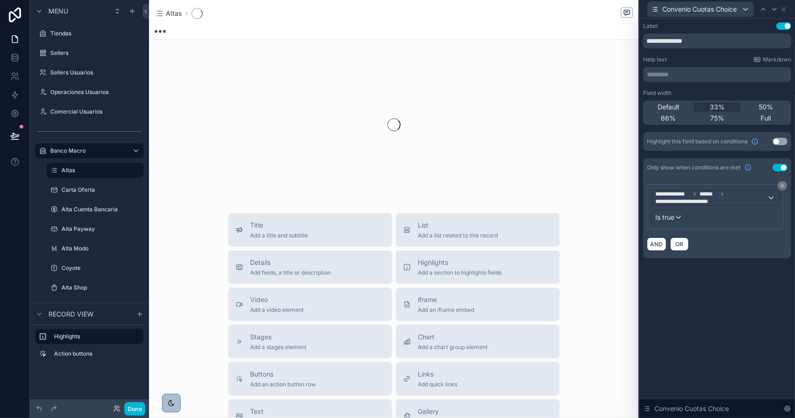
click at [701, 304] on div "**********" at bounding box center [718, 219] width 156 height 400
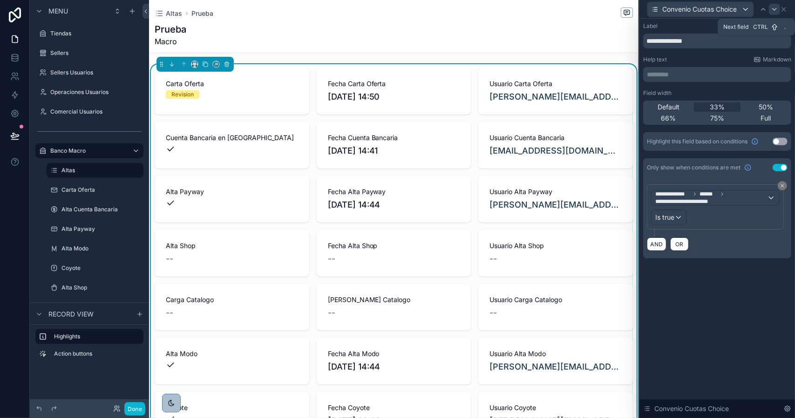
click at [774, 11] on icon at bounding box center [774, 9] width 7 height 7
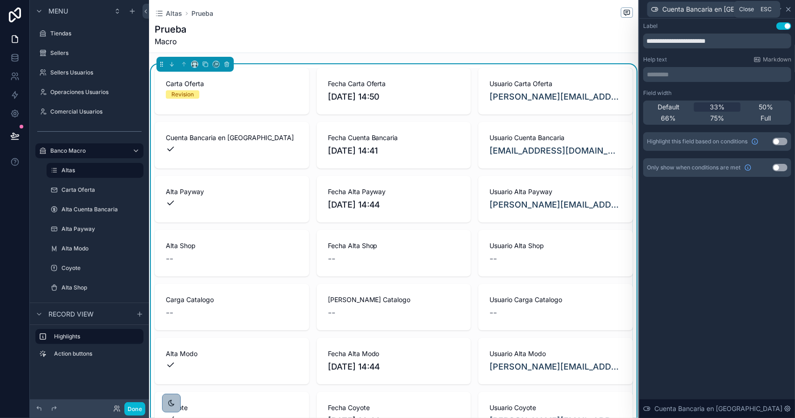
click at [787, 9] on icon at bounding box center [789, 9] width 4 height 4
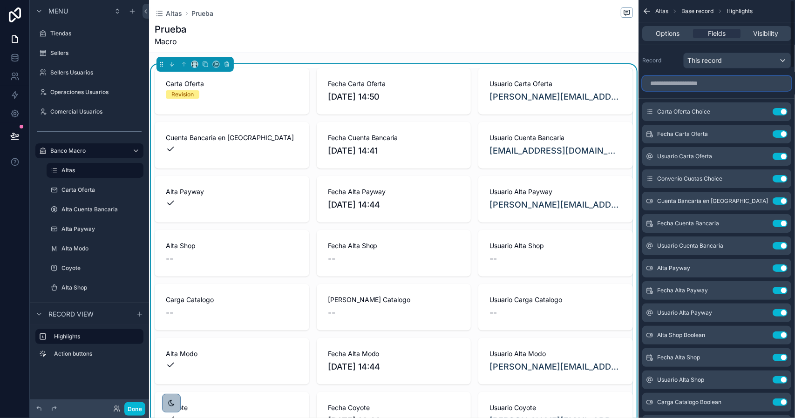
click at [714, 84] on input "scrollable content" at bounding box center [717, 83] width 149 height 15
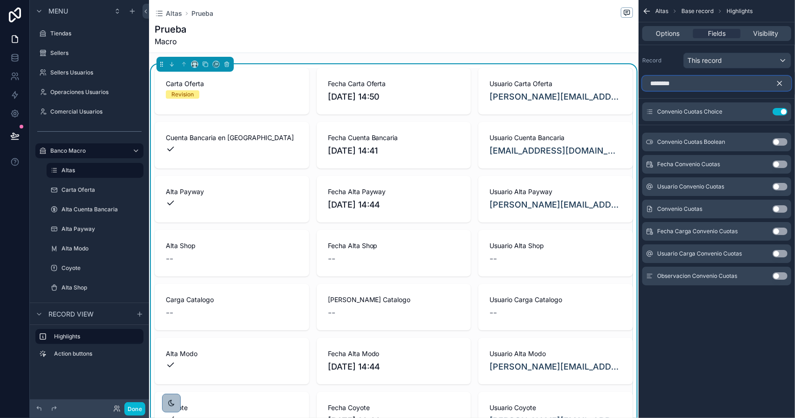
type input "********"
click at [777, 162] on button "Use setting" at bounding box center [780, 164] width 15 height 7
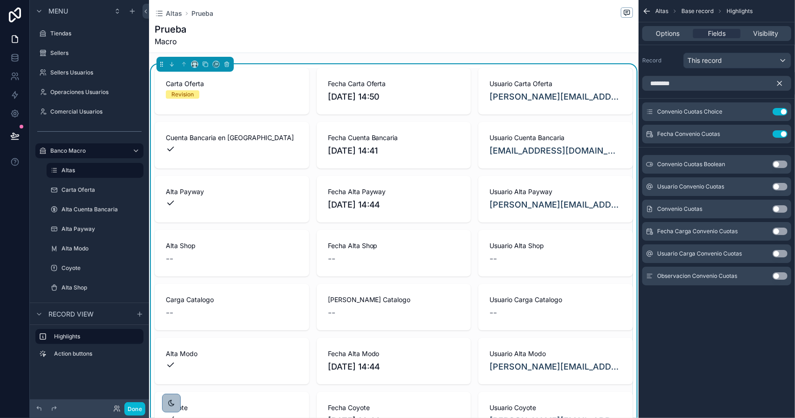
click at [775, 190] on div "Usuario Convenio Cuotas Use setting" at bounding box center [717, 187] width 149 height 19
click at [775, 188] on button "Use setting" at bounding box center [780, 186] width 15 height 7
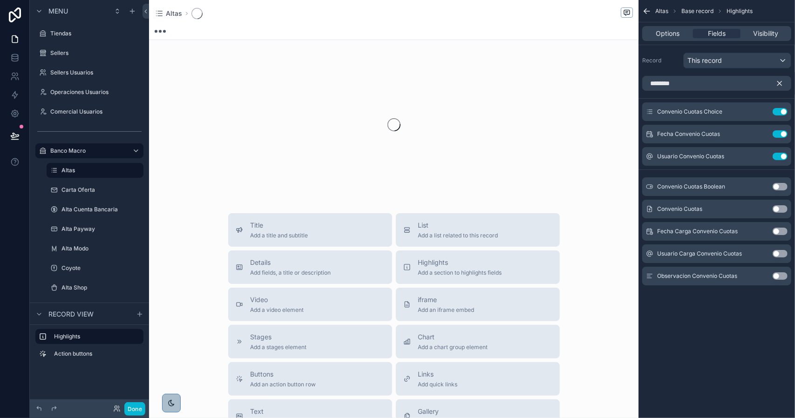
click at [780, 82] on icon "scrollable content" at bounding box center [780, 84] width 4 height 4
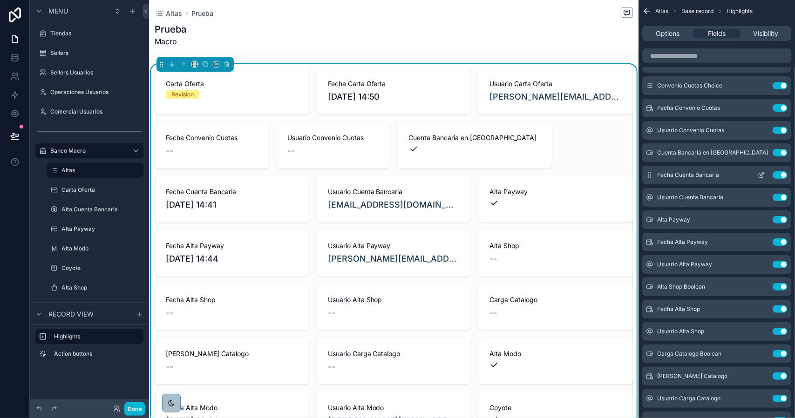
scroll to position [0, 0]
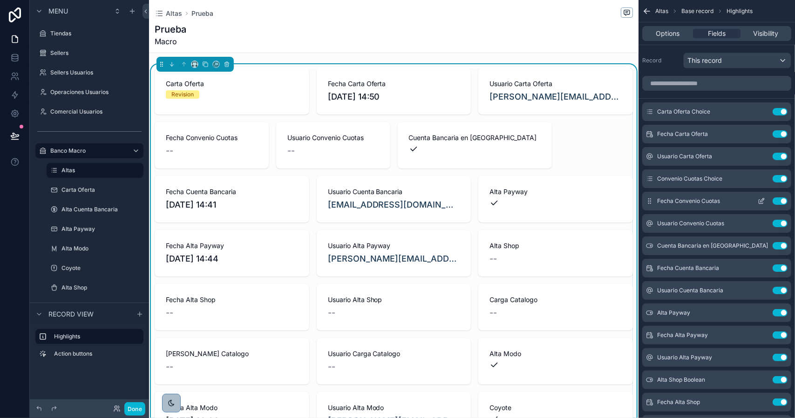
click at [760, 200] on icon "scrollable content" at bounding box center [761, 201] width 7 height 7
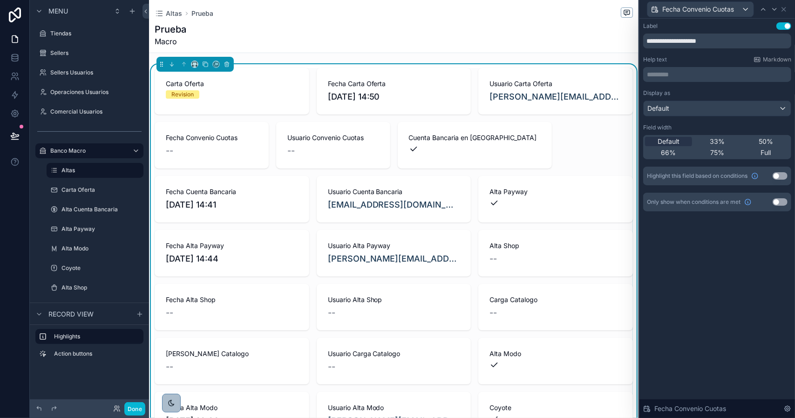
click at [726, 139] on div "33%" at bounding box center [717, 141] width 47 height 9
click at [779, 201] on button "Use setting" at bounding box center [780, 201] width 15 height 7
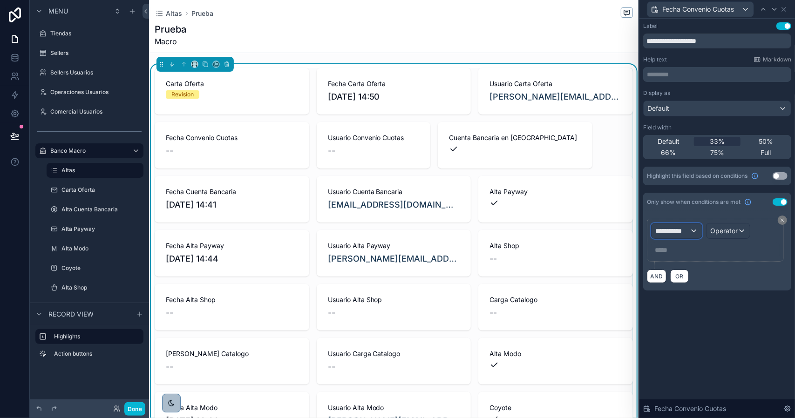
click at [679, 233] on span "**********" at bounding box center [673, 230] width 34 height 9
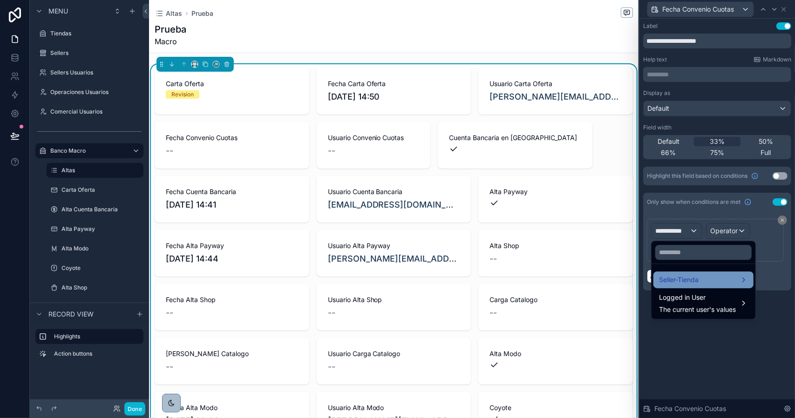
click at [688, 277] on span "Seller-Tienda" at bounding box center [679, 279] width 40 height 11
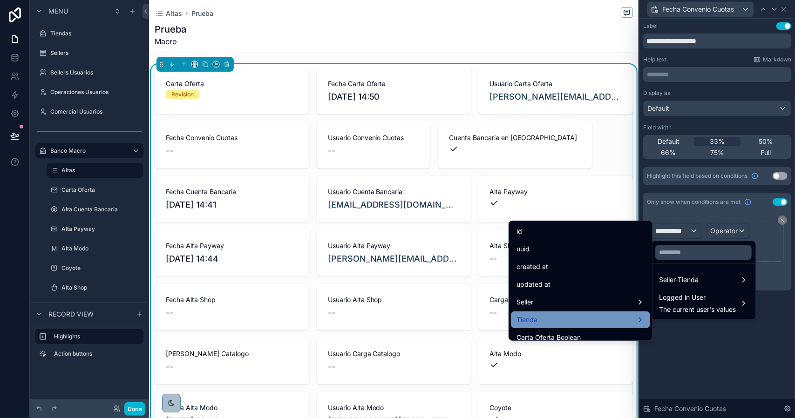
click at [565, 317] on div "Tienda" at bounding box center [581, 320] width 128 height 11
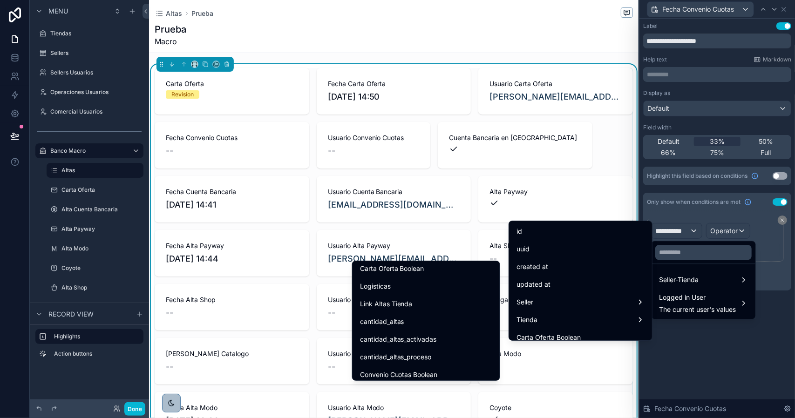
scroll to position [280, 0]
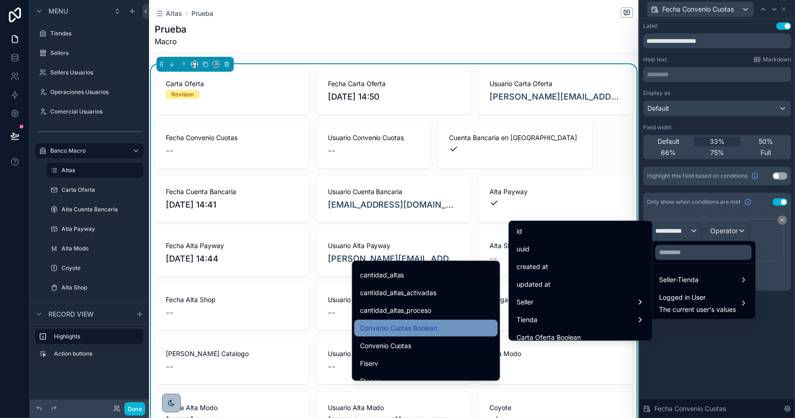
click at [417, 326] on span "Convenio Cuotas Boolean" at bounding box center [399, 328] width 78 height 11
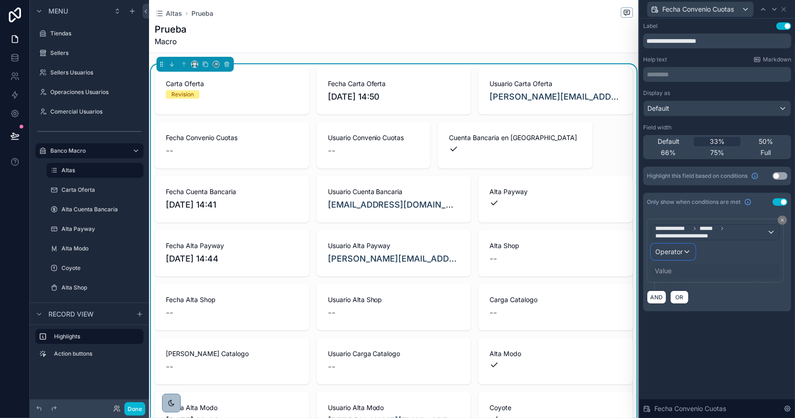
click at [674, 254] on span "Operator" at bounding box center [669, 251] width 27 height 9
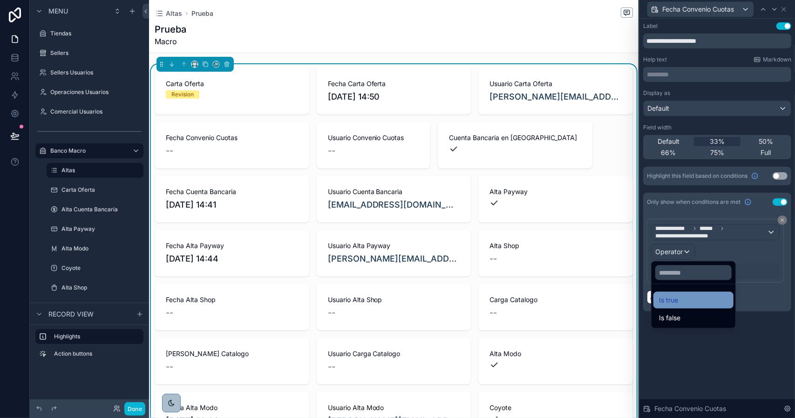
click at [678, 299] on span "Is true" at bounding box center [668, 300] width 19 height 11
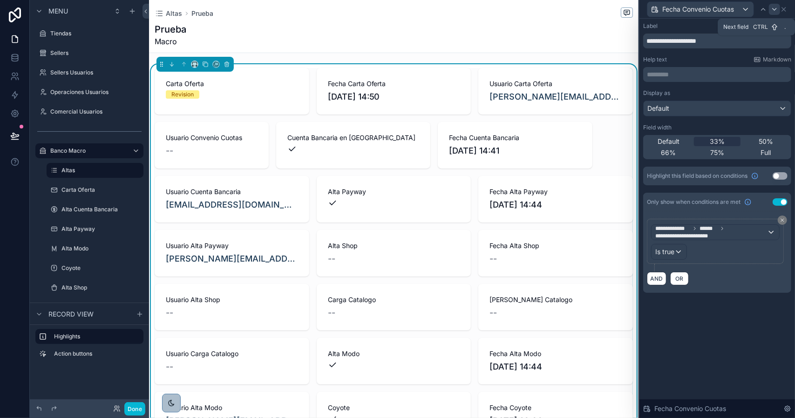
click at [772, 10] on icon at bounding box center [774, 9] width 7 height 7
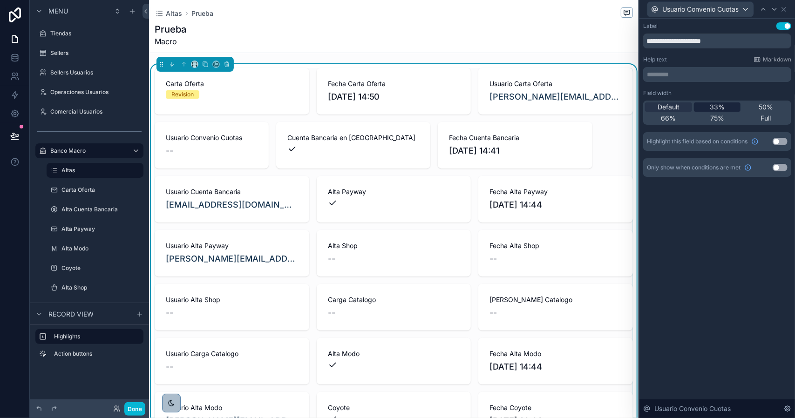
click at [717, 103] on span "33%" at bounding box center [717, 107] width 15 height 9
click at [777, 167] on button "Use setting" at bounding box center [780, 167] width 15 height 7
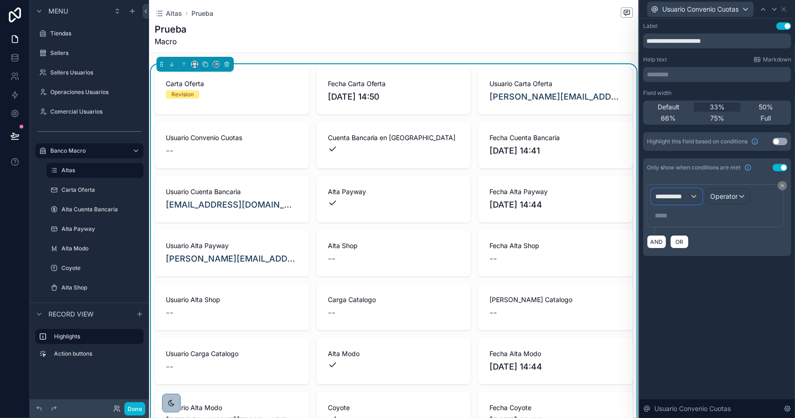
click at [686, 195] on span "**********" at bounding box center [673, 196] width 34 height 9
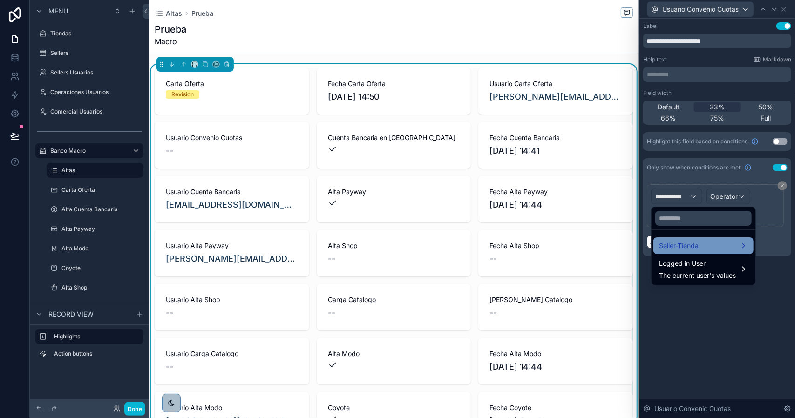
click at [693, 247] on span "Seller-Tienda" at bounding box center [679, 245] width 40 height 11
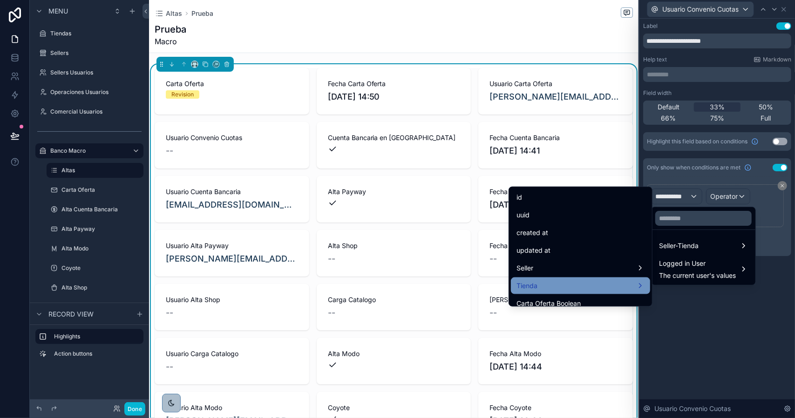
click at [577, 282] on div "Tienda" at bounding box center [581, 285] width 128 height 11
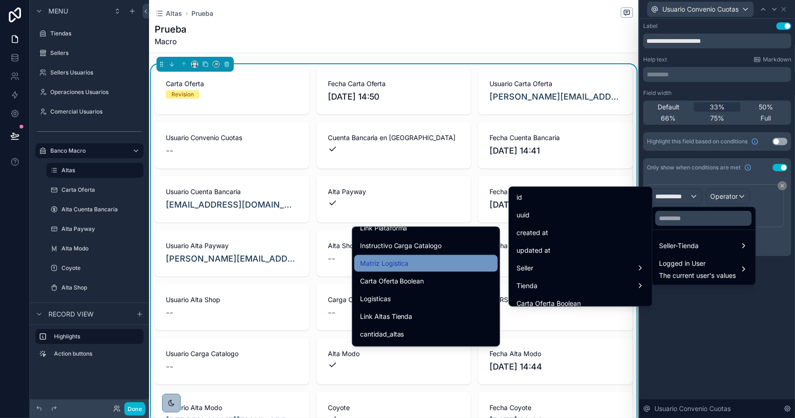
scroll to position [233, 0]
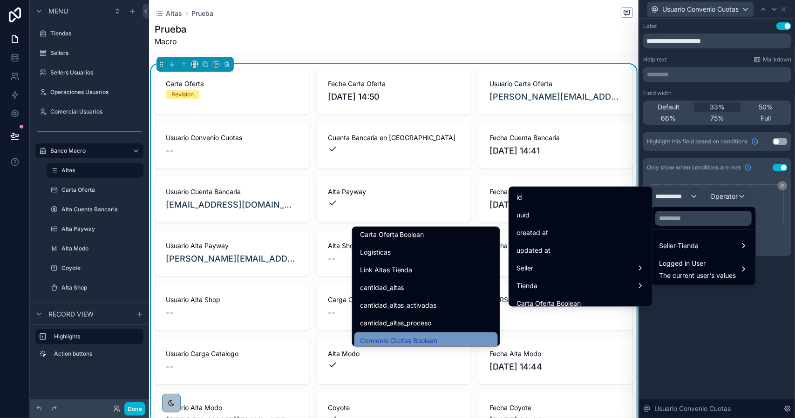
click at [435, 336] on div "Convenio Cuotas Boolean" at bounding box center [426, 340] width 132 height 11
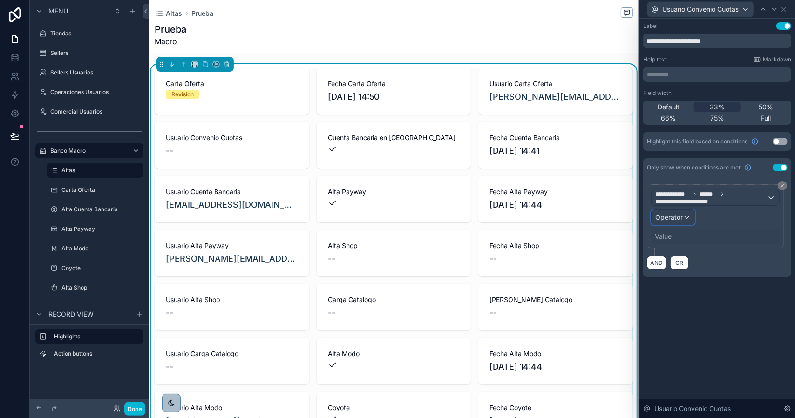
click at [673, 218] on span "Operator" at bounding box center [669, 217] width 27 height 8
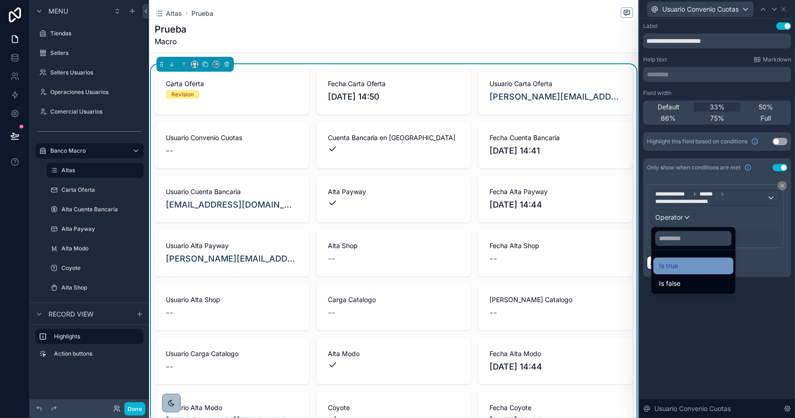
click at [678, 264] on div "Is true" at bounding box center [693, 265] width 69 height 11
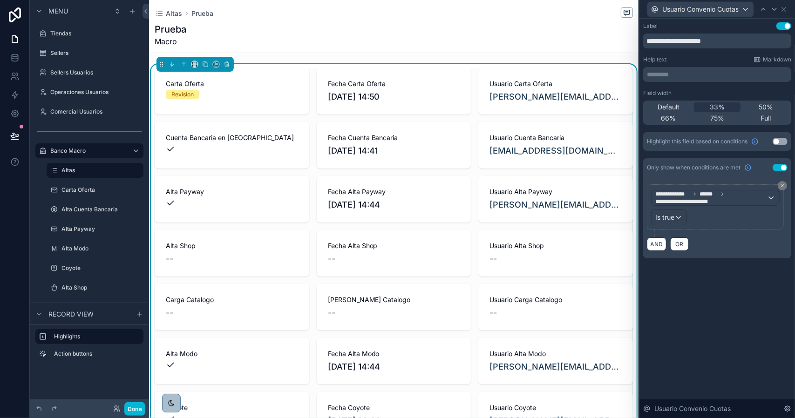
click at [697, 324] on div "**********" at bounding box center [718, 219] width 156 height 400
click at [130, 410] on button "Done" at bounding box center [134, 410] width 21 height 14
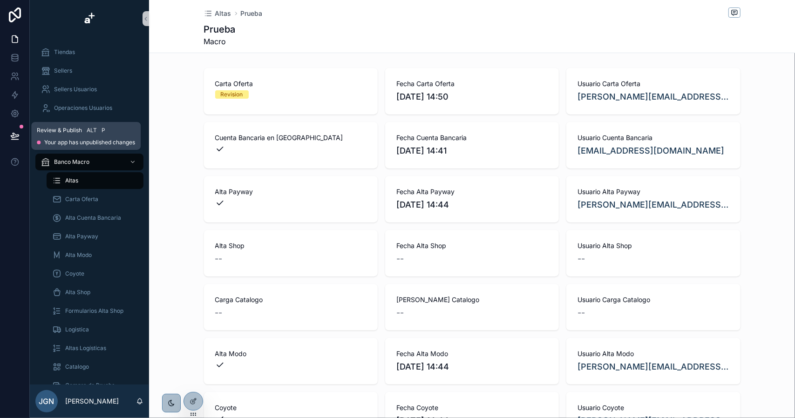
click at [20, 137] on button at bounding box center [15, 136] width 21 height 26
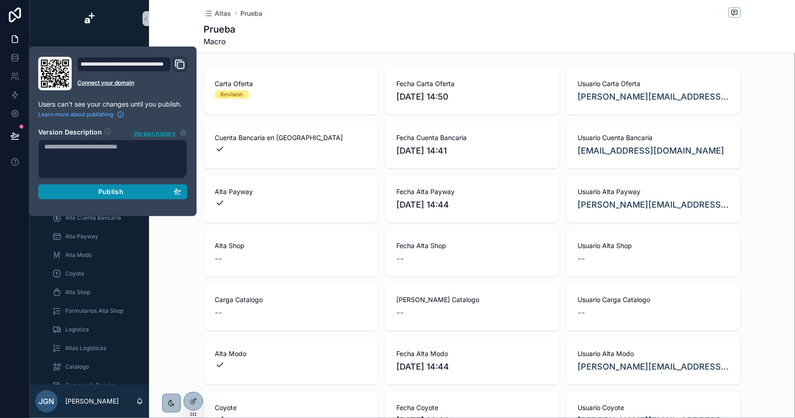
click at [132, 189] on div "Publish" at bounding box center [112, 192] width 137 height 8
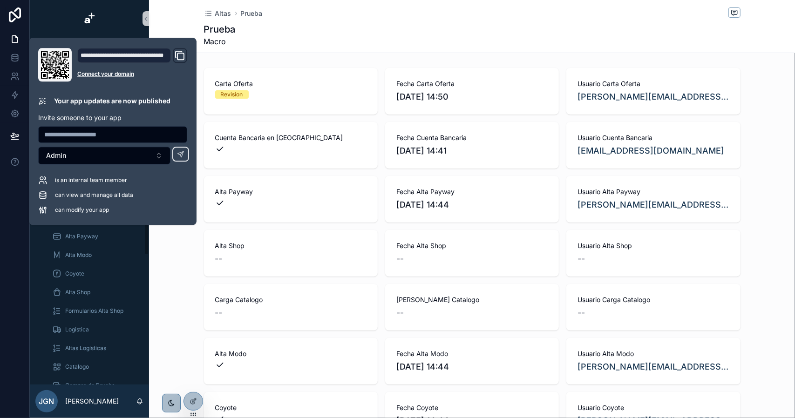
click at [197, 311] on div "Carta Oferta Revision Fecha Carta Oferta 3/9/2025 14:50 Usuario Carta Oferta ju…" at bounding box center [472, 388] width 646 height 649
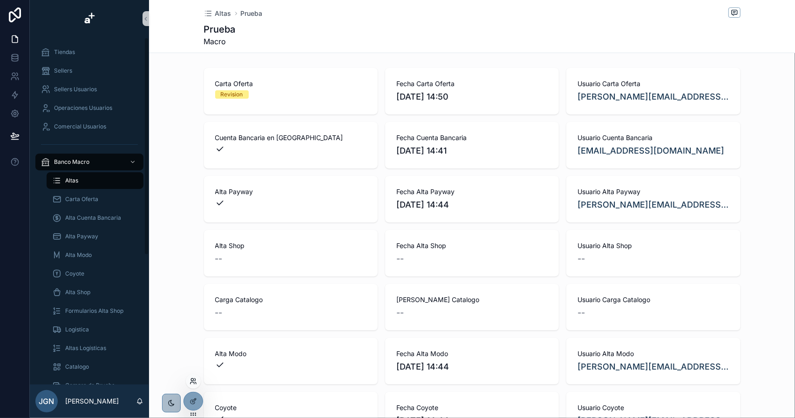
click at [192, 382] on icon at bounding box center [193, 381] width 7 height 7
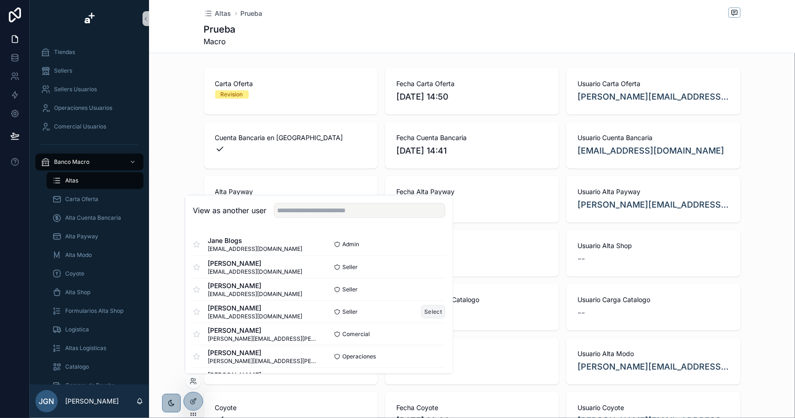
click at [426, 307] on button "Select" at bounding box center [433, 312] width 24 height 14
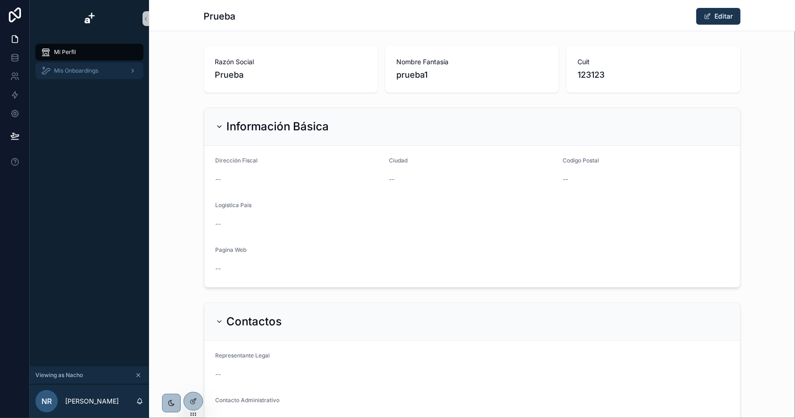
click at [66, 73] on span "Mis Onboardings" at bounding box center [76, 70] width 44 height 7
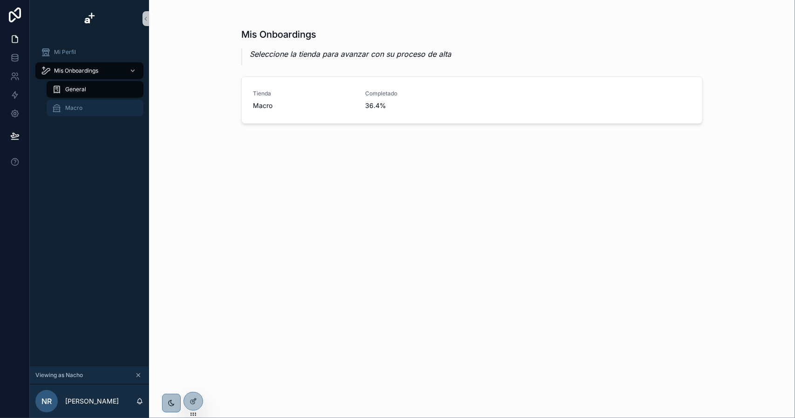
click at [76, 112] on div "Macro" at bounding box center [95, 108] width 86 height 15
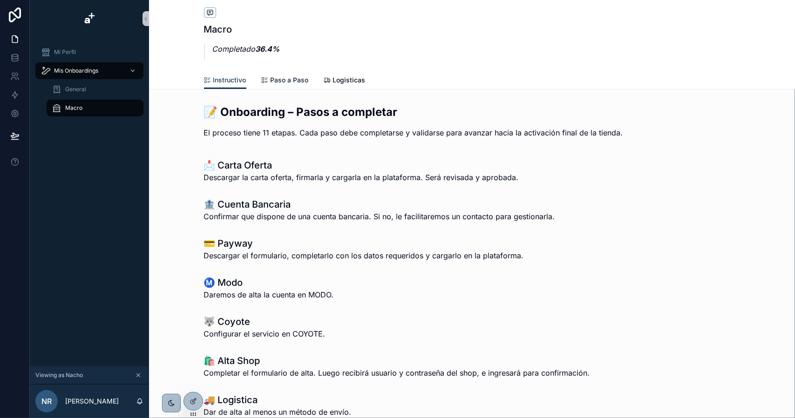
click at [283, 82] on span "Paso a Paso" at bounding box center [290, 79] width 38 height 9
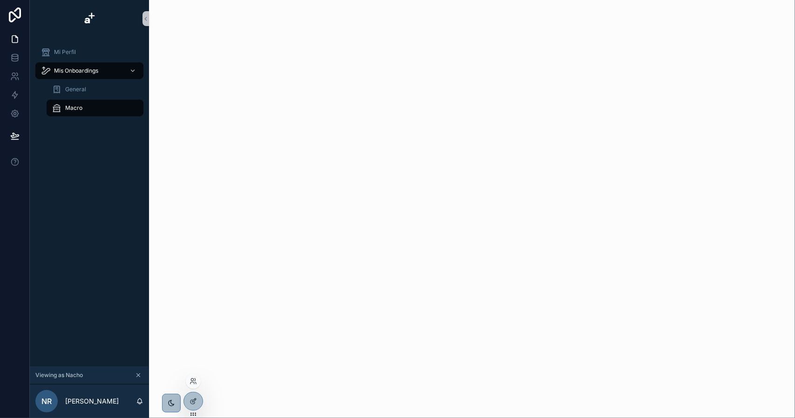
click at [187, 410] on div at bounding box center [194, 405] width 20 height 26
click at [195, 404] on icon at bounding box center [193, 401] width 7 height 7
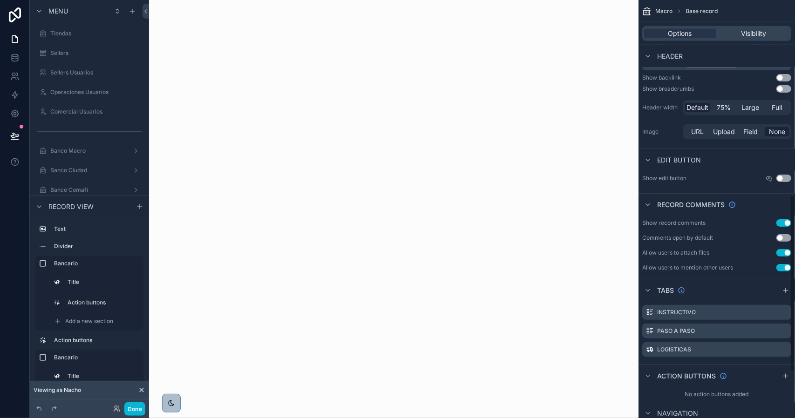
scroll to position [466, 0]
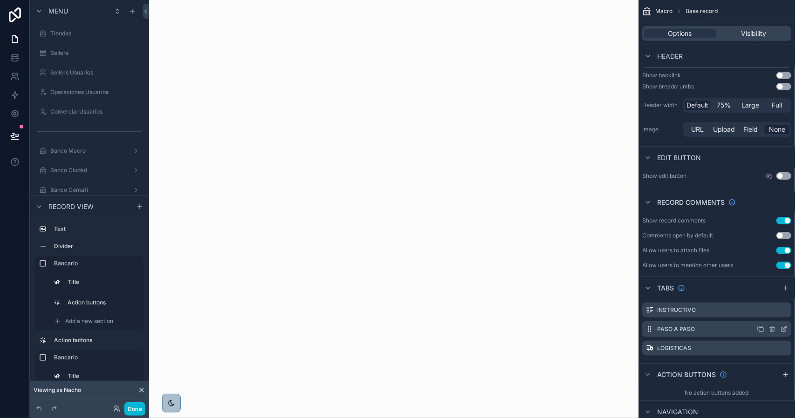
click at [780, 326] on icon "scrollable content" at bounding box center [783, 329] width 7 height 7
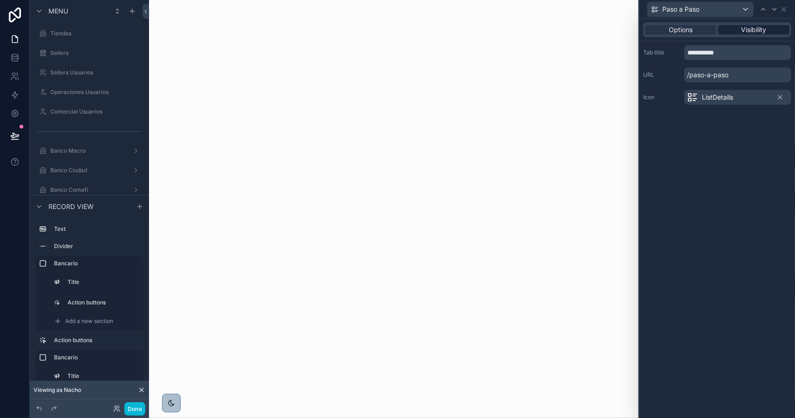
click at [745, 31] on span "Visibility" at bounding box center [754, 29] width 25 height 9
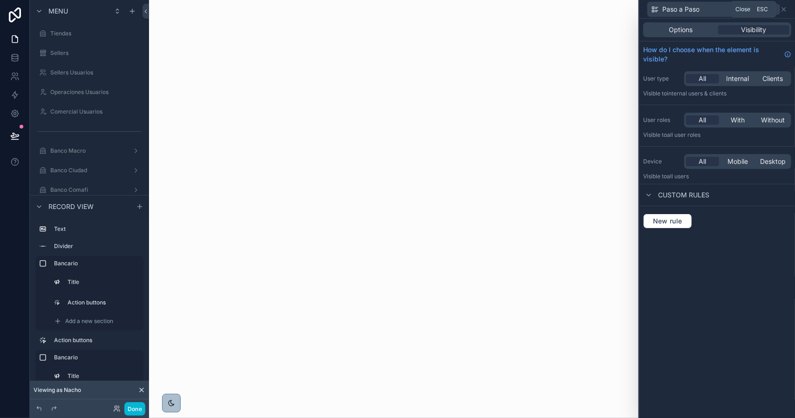
click at [786, 10] on icon at bounding box center [783, 9] width 7 height 7
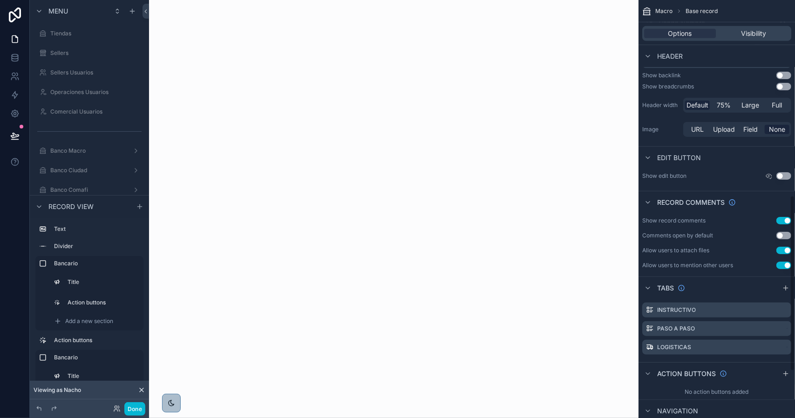
click at [444, 192] on div "scrollable content" at bounding box center [394, 209] width 490 height 418
click at [65, 271] on div "Bancario" at bounding box center [89, 263] width 108 height 15
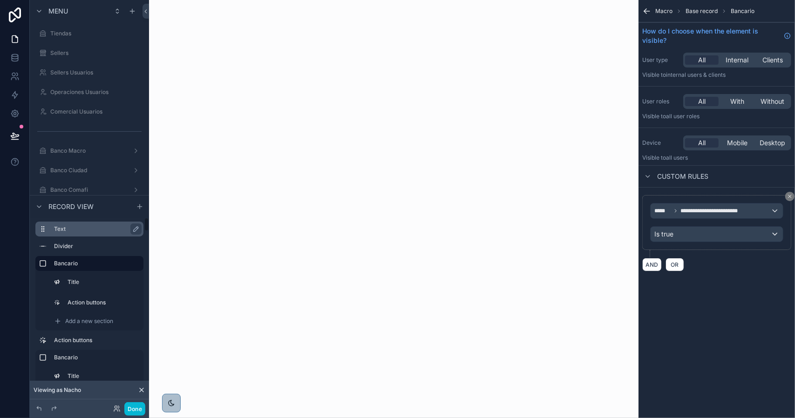
click at [76, 228] on label "Text" at bounding box center [95, 229] width 82 height 7
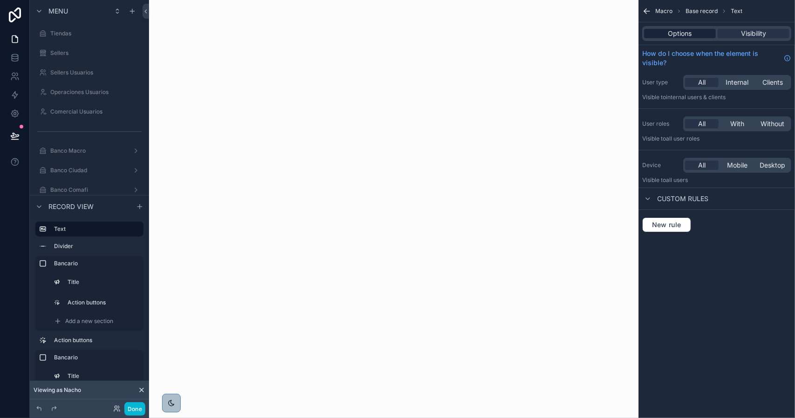
click at [681, 38] on span "Options" at bounding box center [681, 33] width 24 height 9
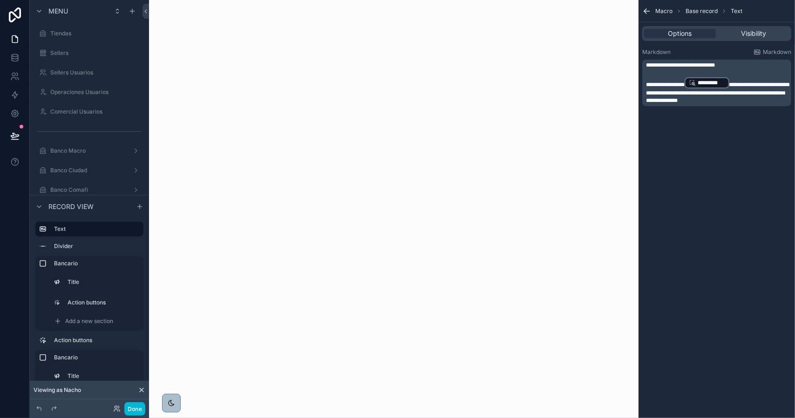
click at [650, 13] on icon "scrollable content" at bounding box center [647, 11] width 9 height 9
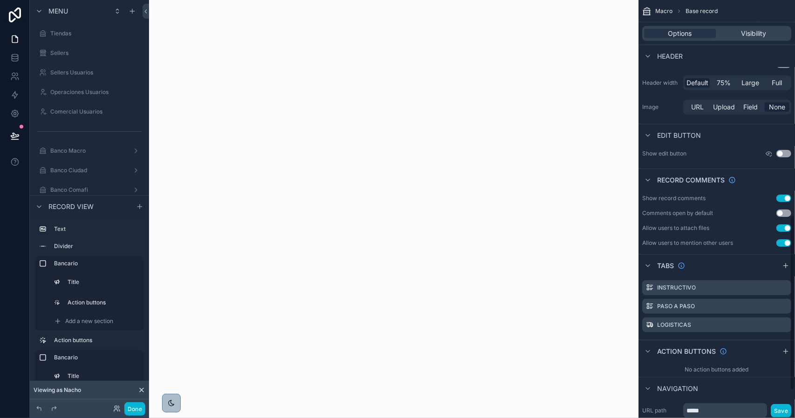
scroll to position [513, 0]
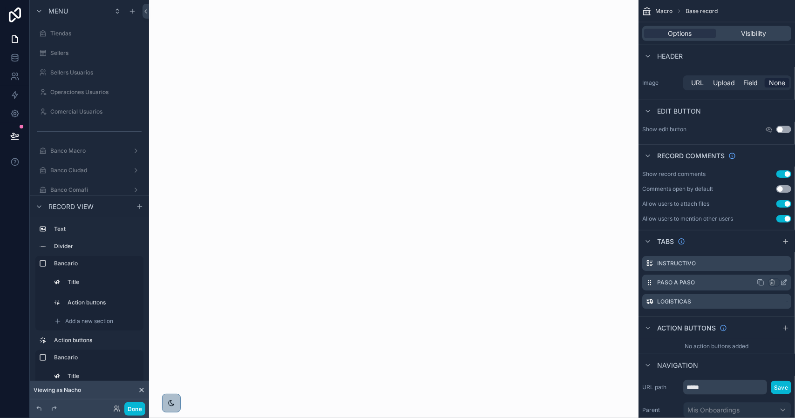
click at [761, 280] on icon "scrollable content" at bounding box center [760, 282] width 7 height 7
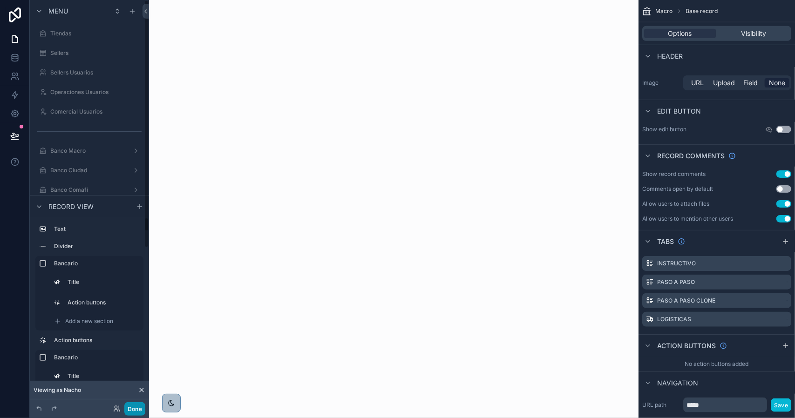
click at [137, 406] on button "Done" at bounding box center [134, 410] width 21 height 14
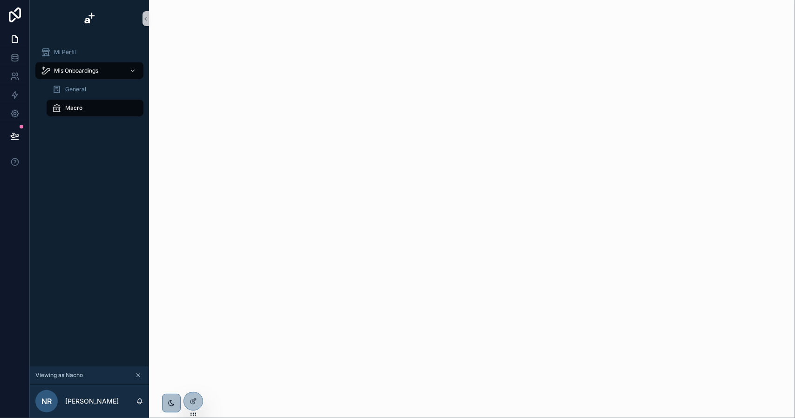
click at [75, 107] on span "Macro" at bounding box center [73, 107] width 17 height 7
click at [76, 94] on div "General" at bounding box center [95, 89] width 86 height 15
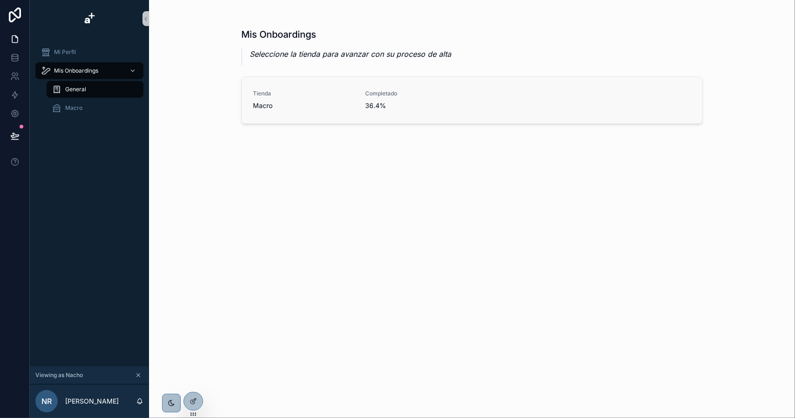
click at [327, 116] on link "Tienda Macro Completado 36.4%" at bounding box center [472, 100] width 461 height 47
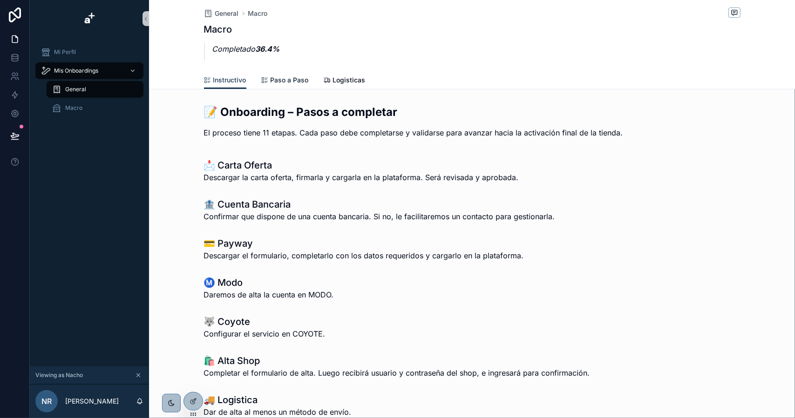
click at [274, 81] on span "Paso a Paso" at bounding box center [290, 79] width 38 height 9
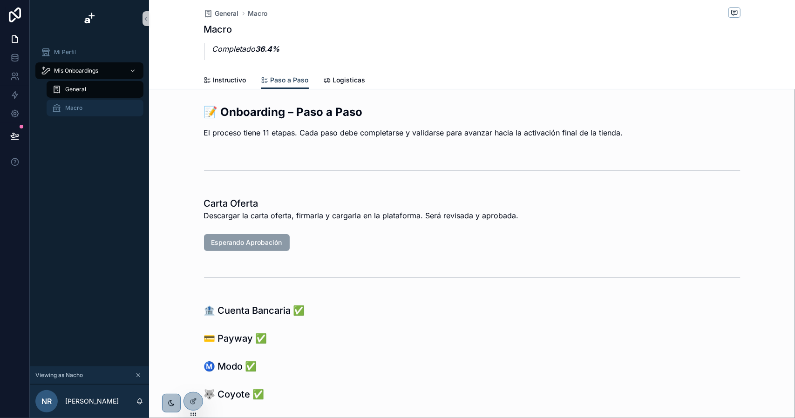
click at [74, 106] on span "Macro" at bounding box center [73, 107] width 17 height 7
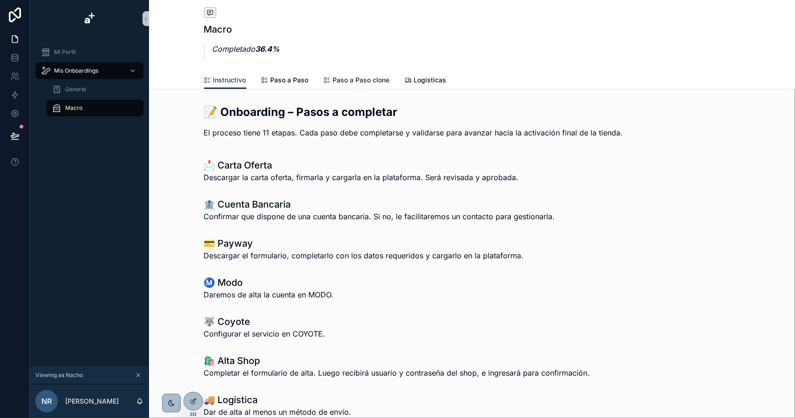
click at [363, 80] on span "Paso a Paso clone" at bounding box center [361, 79] width 57 height 9
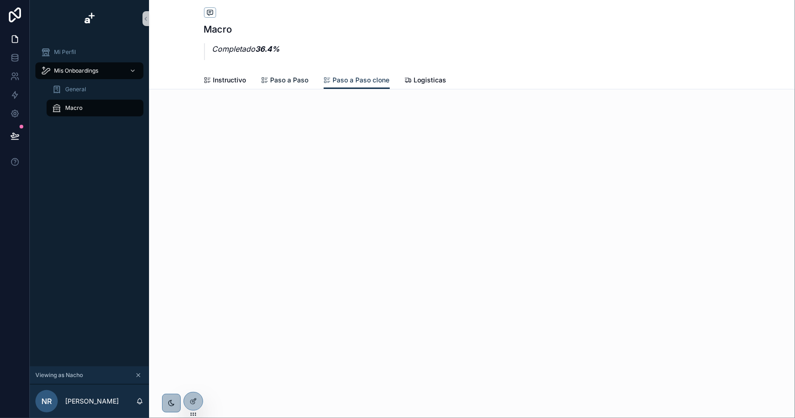
click at [287, 79] on span "Paso a Paso" at bounding box center [290, 79] width 38 height 9
click at [72, 108] on span "Macro" at bounding box center [73, 107] width 17 height 7
click at [73, 108] on span "Macro" at bounding box center [73, 107] width 17 height 7
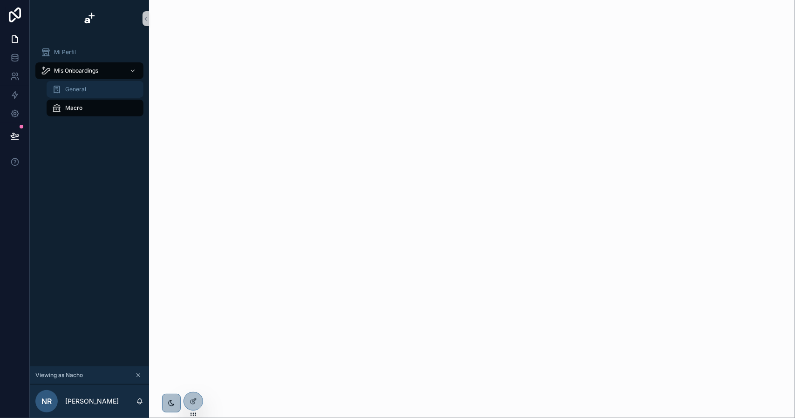
click at [81, 95] on div "General" at bounding box center [95, 89] width 86 height 15
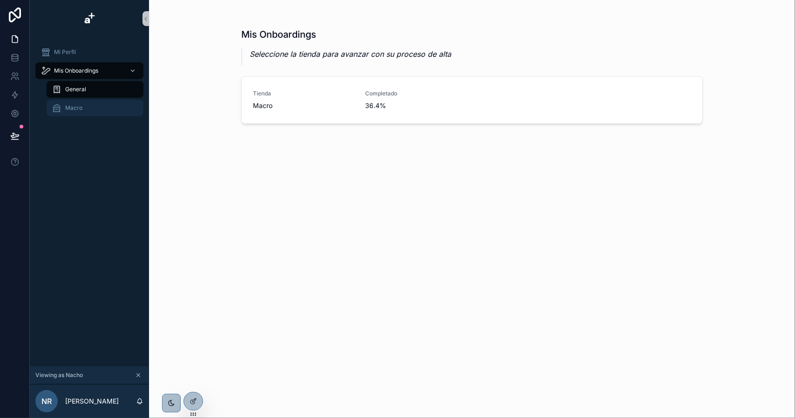
click at [81, 109] on span "Macro" at bounding box center [73, 107] width 17 height 7
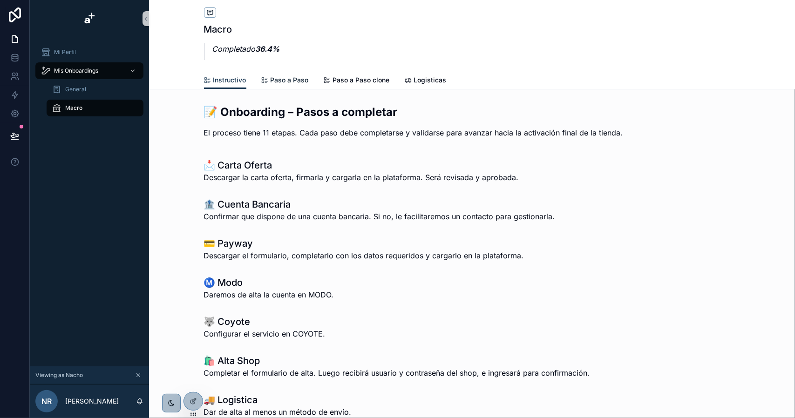
click at [280, 79] on span "Paso a Paso" at bounding box center [290, 79] width 38 height 9
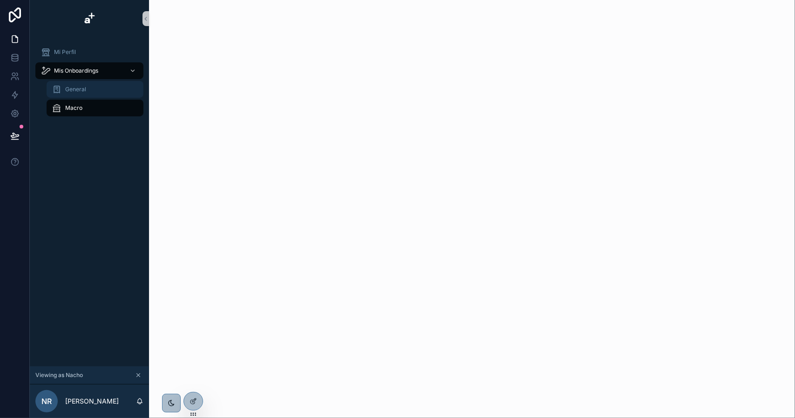
click at [76, 90] on span "General" at bounding box center [75, 89] width 21 height 7
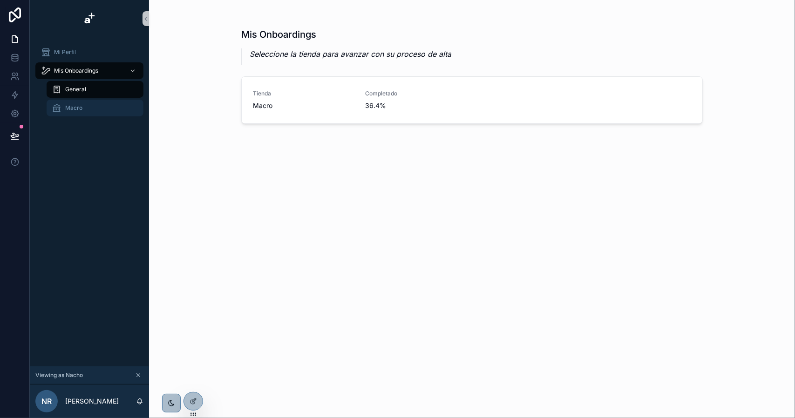
drag, startPoint x: 80, startPoint y: 109, endPoint x: 110, endPoint y: 108, distance: 30.3
click at [80, 109] on span "Macro" at bounding box center [73, 107] width 17 height 7
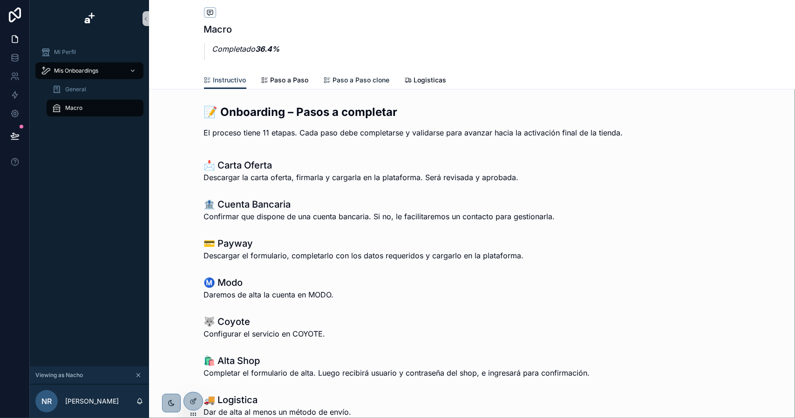
click at [357, 81] on span "Paso a Paso clone" at bounding box center [361, 79] width 57 height 9
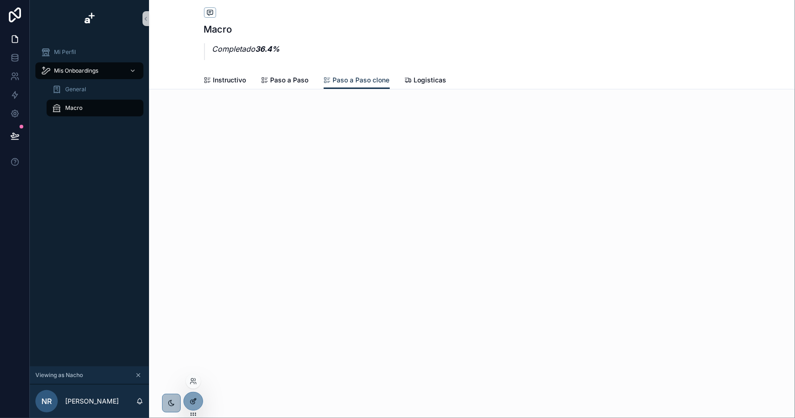
click at [190, 404] on icon at bounding box center [193, 401] width 7 height 7
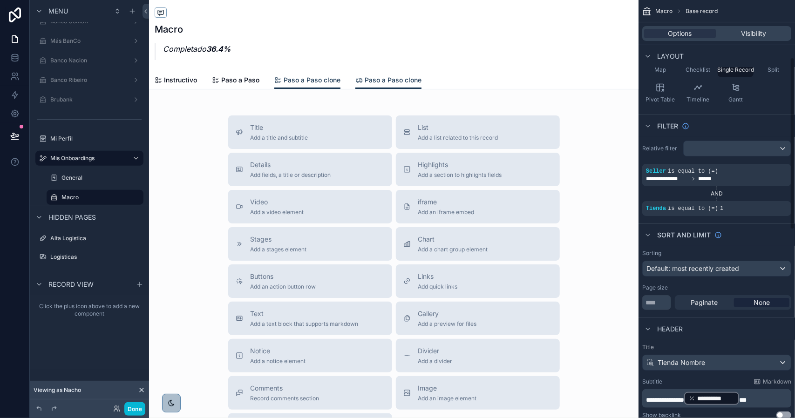
scroll to position [140, 0]
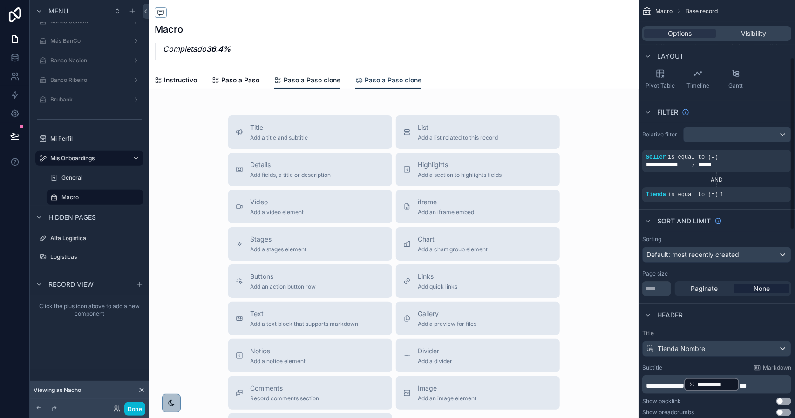
click at [308, 87] on link "Paso a Paso clone" at bounding box center [307, 81] width 66 height 18
click at [373, 85] on link "Paso a Paso clone" at bounding box center [389, 81] width 66 height 18
click at [305, 81] on span "Paso a Paso clone" at bounding box center [312, 79] width 57 height 9
drag, startPoint x: 250, startPoint y: 81, endPoint x: 245, endPoint y: 81, distance: 5.1
click at [250, 81] on span "Paso a Paso" at bounding box center [240, 79] width 38 height 9
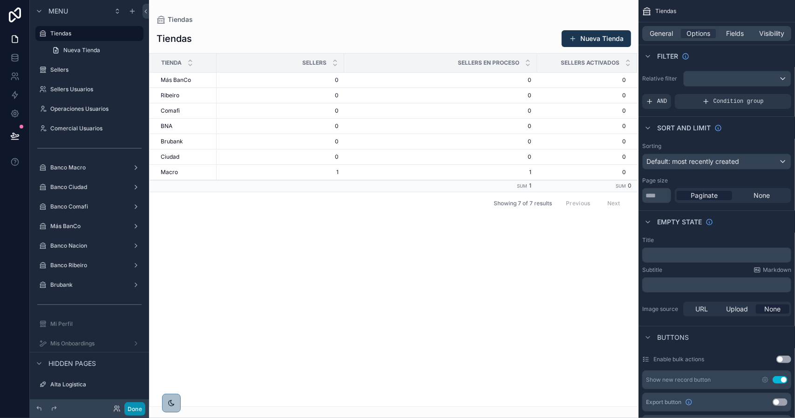
click at [140, 407] on button "Done" at bounding box center [134, 410] width 21 height 14
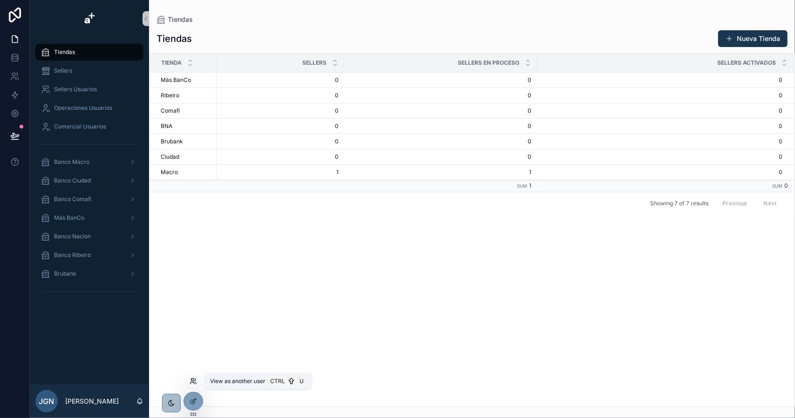
click at [193, 380] on icon at bounding box center [193, 381] width 7 height 7
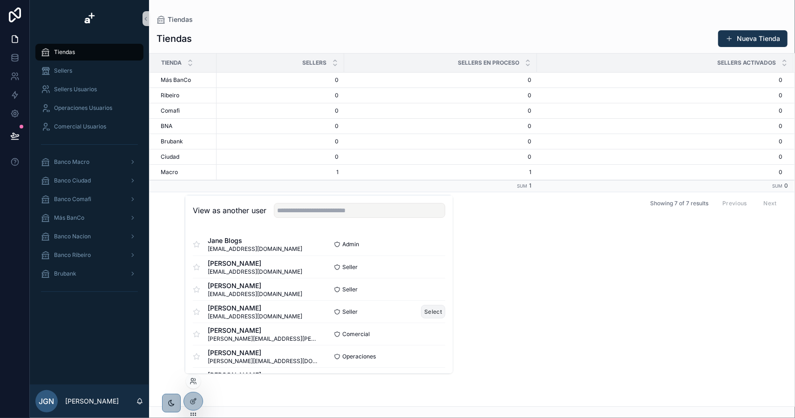
click at [414, 305] on div "Seller Select" at bounding box center [382, 312] width 126 height 14
click at [422, 309] on button "Select" at bounding box center [433, 312] width 24 height 14
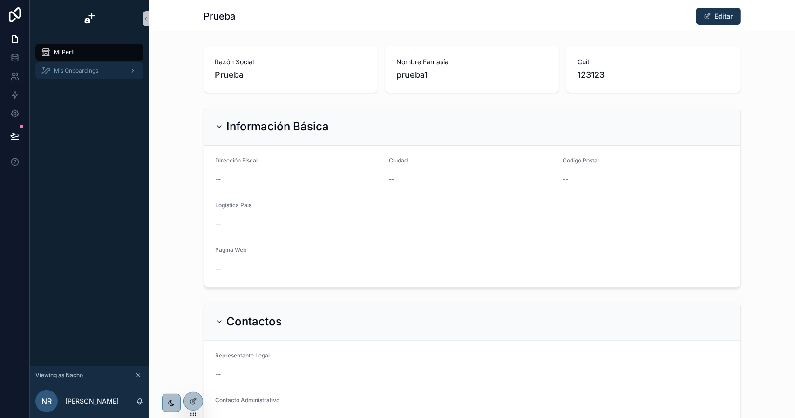
click at [80, 68] on span "Mis Onboardings" at bounding box center [76, 70] width 44 height 7
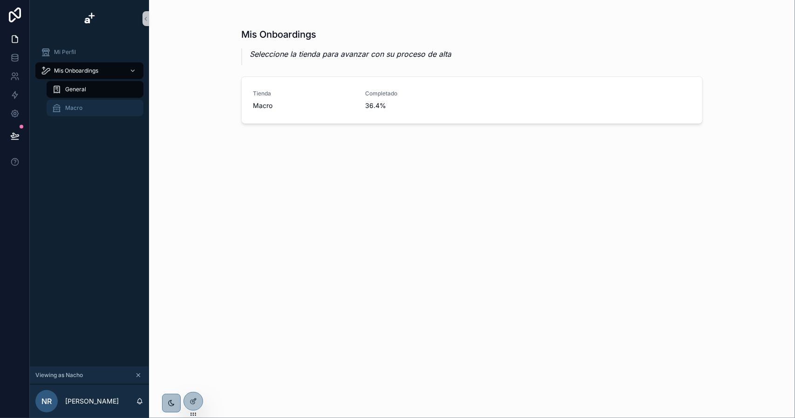
click at [84, 103] on div "Macro" at bounding box center [95, 108] width 86 height 15
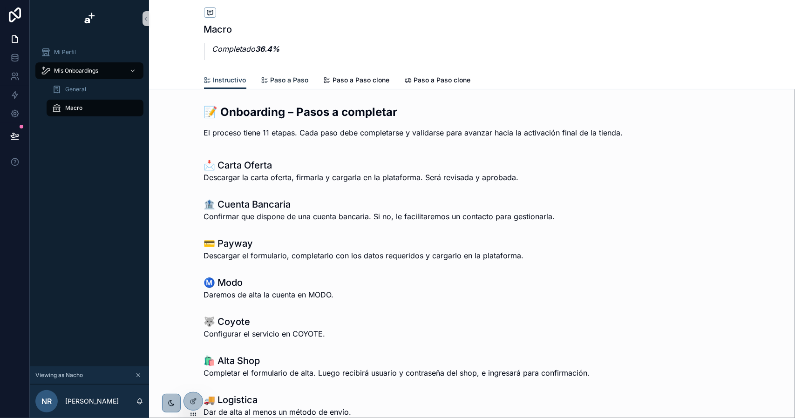
click at [265, 82] on icon "scrollable content" at bounding box center [264, 80] width 7 height 7
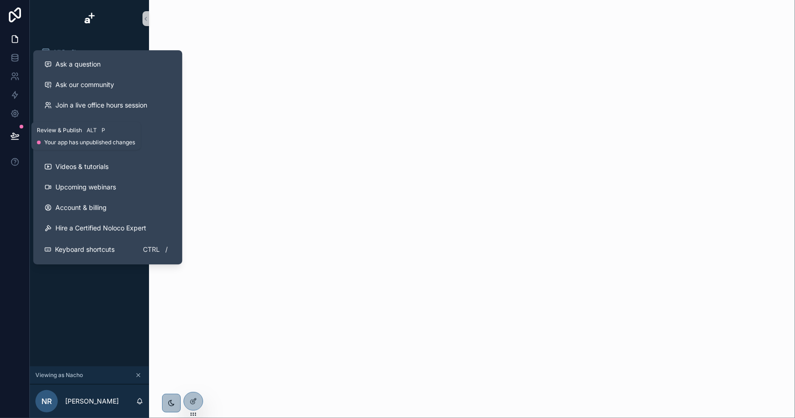
click at [18, 140] on icon at bounding box center [14, 140] width 7 height 0
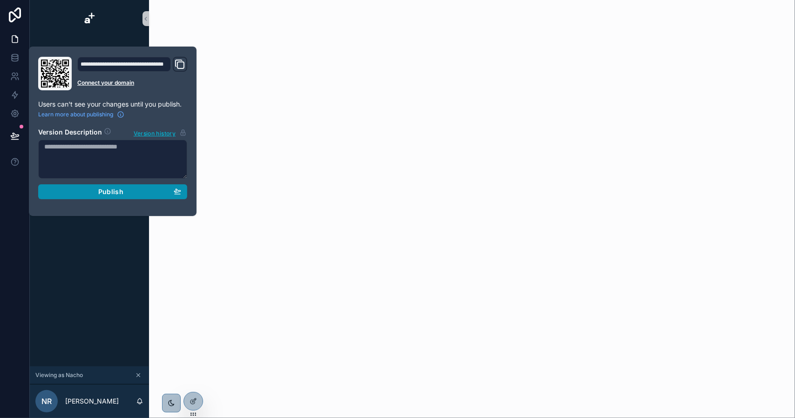
click at [113, 191] on span "Publish" at bounding box center [110, 192] width 25 height 8
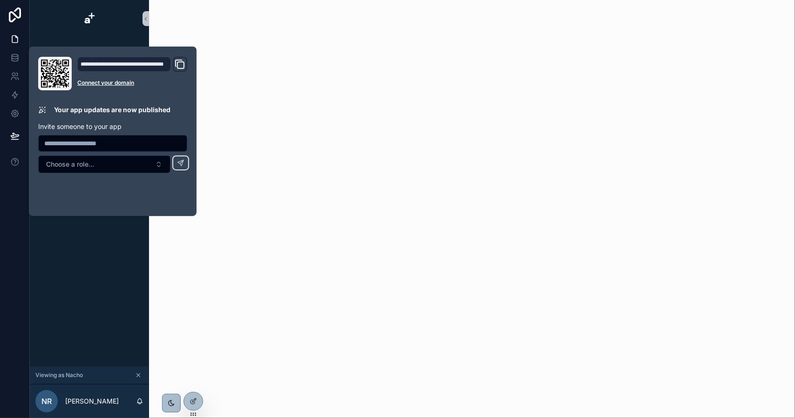
click at [110, 250] on div "Mi Perfil Mis Onboardings General Macro" at bounding box center [89, 201] width 119 height 329
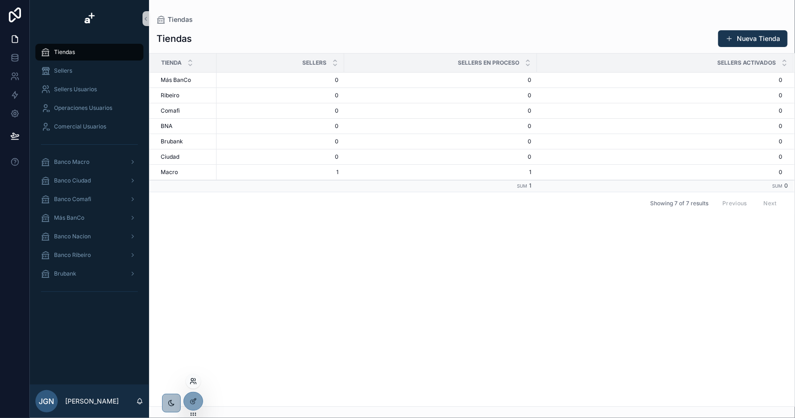
click at [191, 380] on icon at bounding box center [193, 381] width 7 height 7
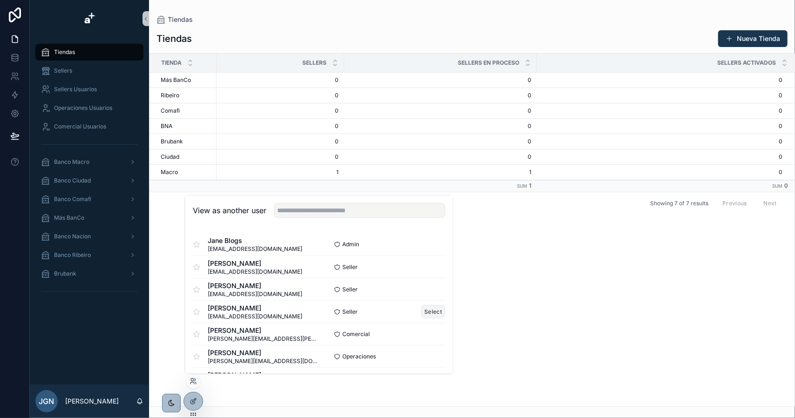
click at [426, 309] on button "Select" at bounding box center [433, 312] width 24 height 14
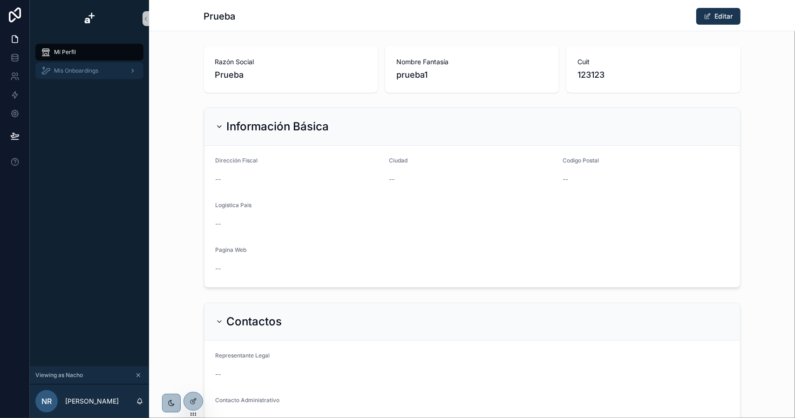
click at [90, 74] on span "Mis Onboardings" at bounding box center [76, 70] width 44 height 7
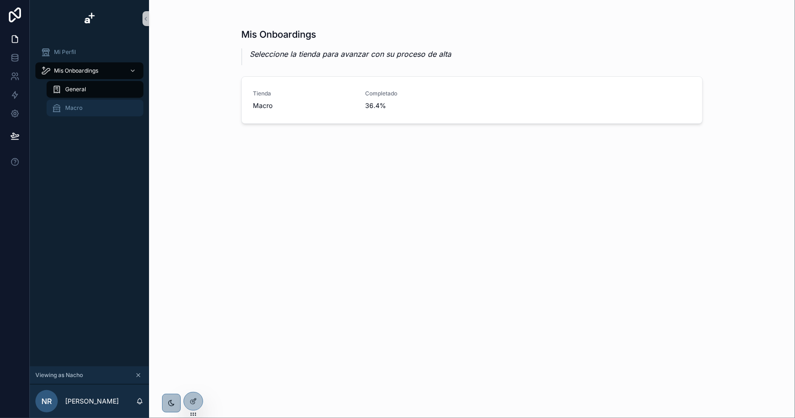
click at [100, 106] on div "Macro" at bounding box center [95, 108] width 86 height 15
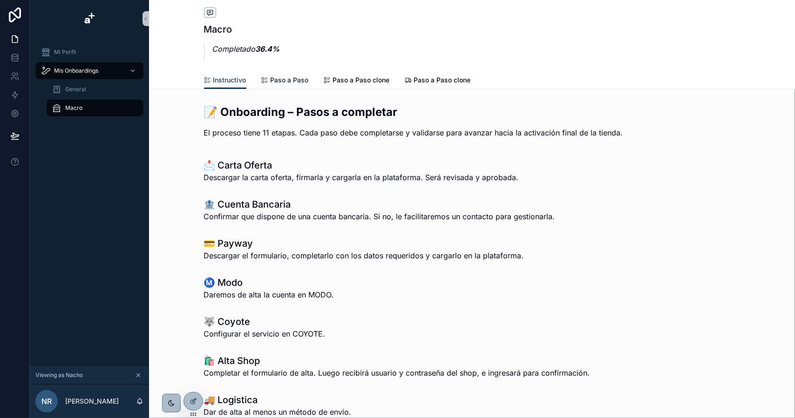
click at [271, 79] on span "Paso a Paso" at bounding box center [290, 79] width 38 height 9
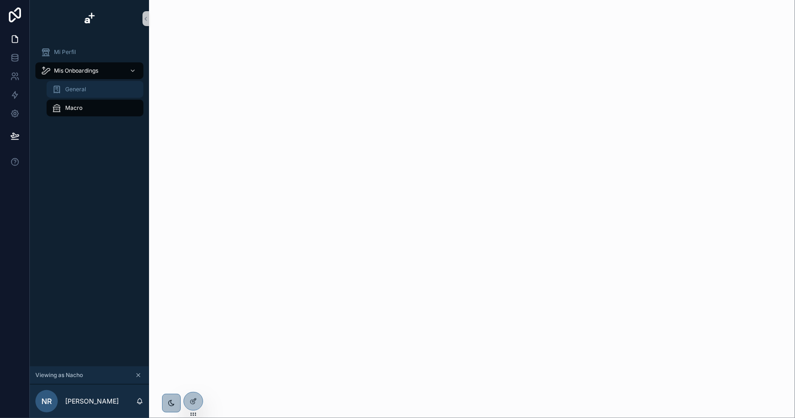
click at [88, 88] on div "General" at bounding box center [95, 89] width 86 height 15
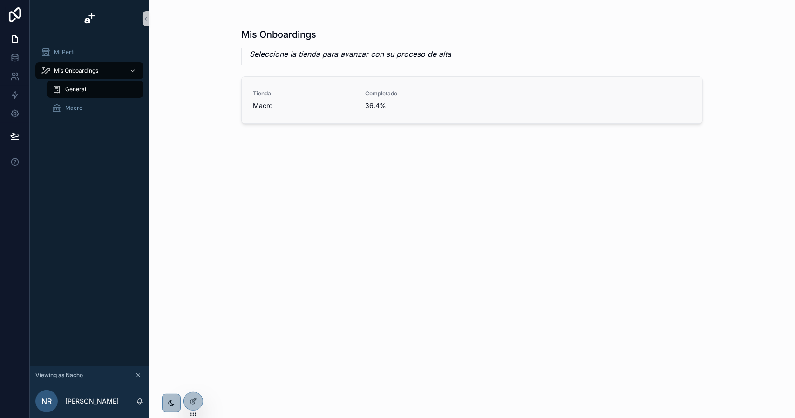
click at [285, 91] on span "Tienda" at bounding box center [303, 93] width 101 height 7
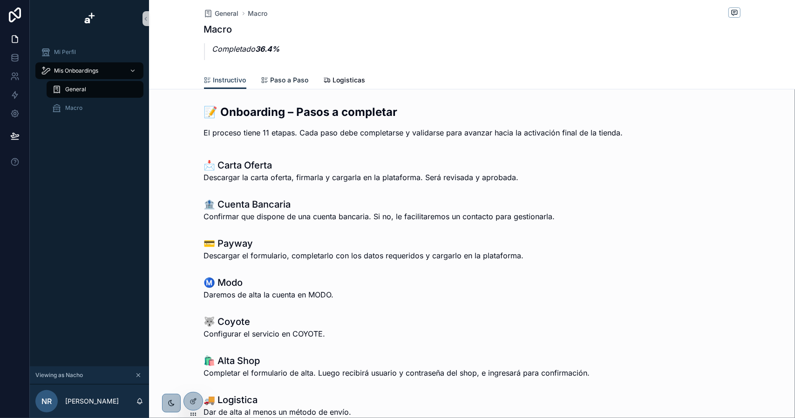
click at [271, 81] on span "Paso a Paso" at bounding box center [290, 79] width 38 height 9
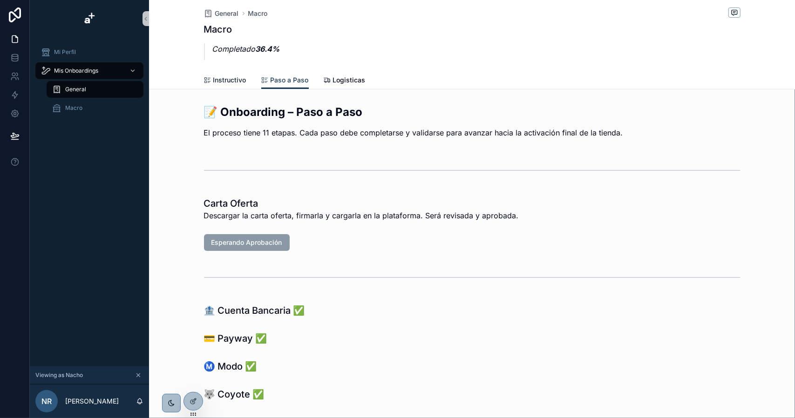
click at [222, 80] on span "Instructivo" at bounding box center [229, 79] width 33 height 9
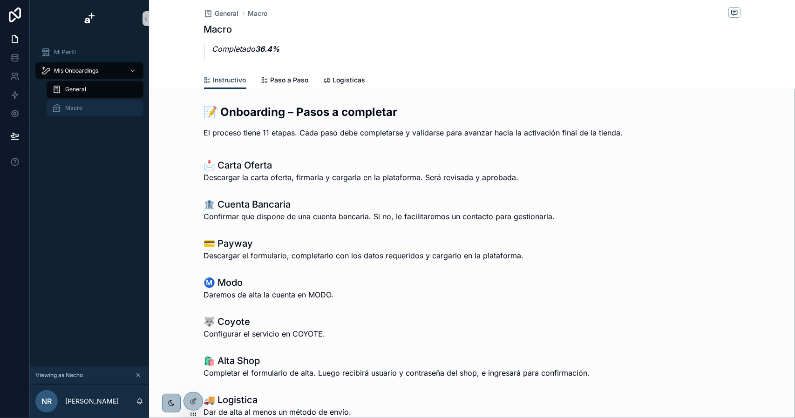
click at [75, 110] on span "Macro" at bounding box center [73, 107] width 17 height 7
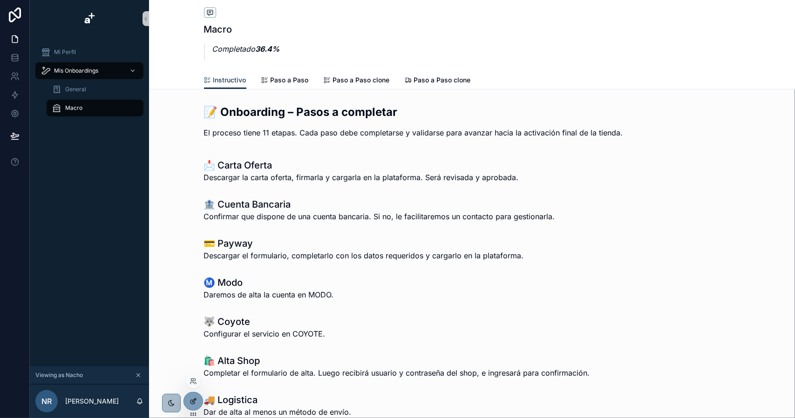
click at [194, 404] on icon at bounding box center [193, 401] width 7 height 7
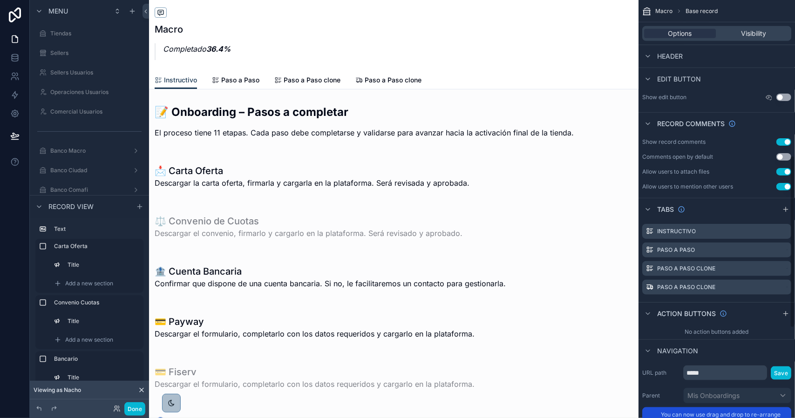
scroll to position [559, 0]
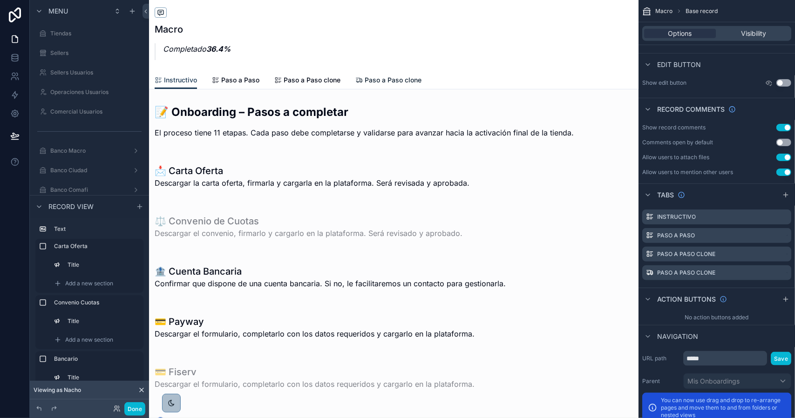
click at [383, 75] on span "Paso a Paso clone" at bounding box center [393, 79] width 57 height 9
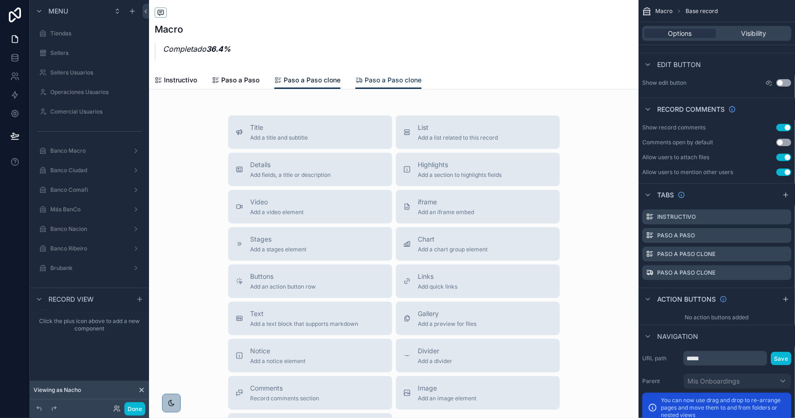
click at [320, 77] on span "Paso a Paso clone" at bounding box center [312, 79] width 57 height 9
click at [308, 79] on span "Paso a Paso clone" at bounding box center [312, 79] width 57 height 9
drag, startPoint x: 242, startPoint y: 73, endPoint x: 213, endPoint y: 90, distance: 33.4
click at [242, 72] on link "Paso a Paso" at bounding box center [236, 81] width 48 height 19
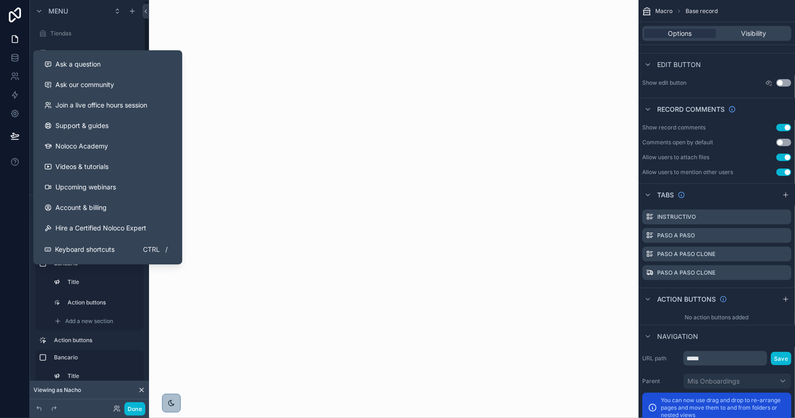
click at [9, 201] on div at bounding box center [15, 209] width 30 height 418
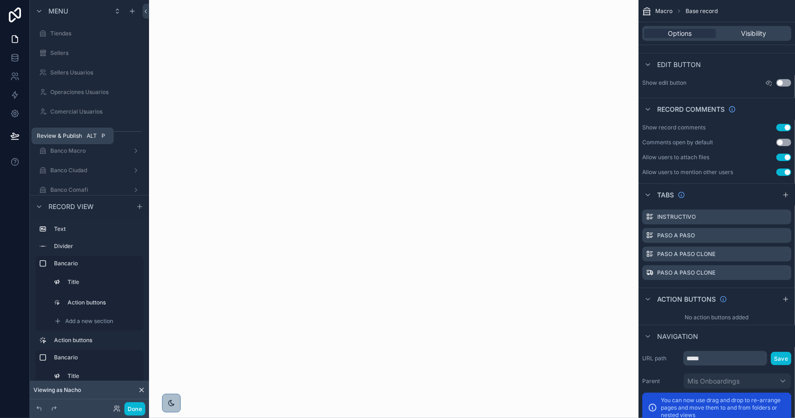
click at [17, 137] on icon at bounding box center [14, 135] width 9 height 9
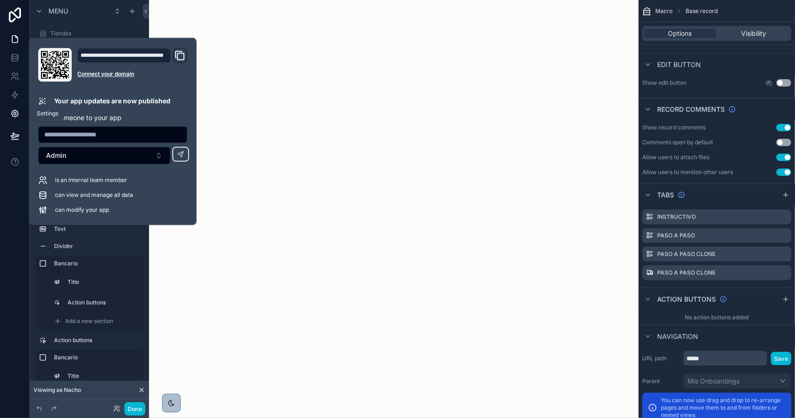
click at [15, 109] on icon at bounding box center [14, 113] width 9 height 9
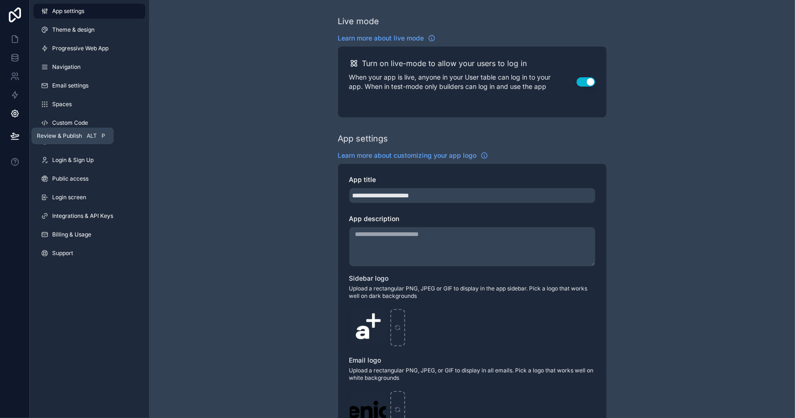
click at [14, 137] on icon at bounding box center [15, 135] width 8 height 5
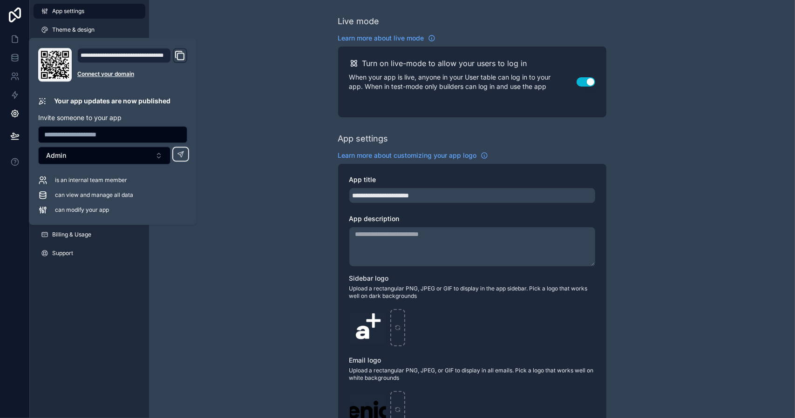
click at [96, 103] on p "Your app updates are now published" at bounding box center [112, 100] width 116 height 9
click at [155, 156] on button "Admin" at bounding box center [104, 156] width 132 height 18
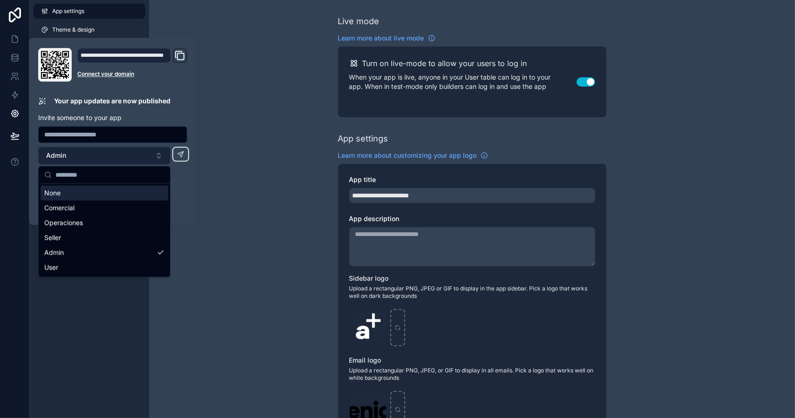
click at [155, 156] on button "Admin" at bounding box center [104, 156] width 132 height 18
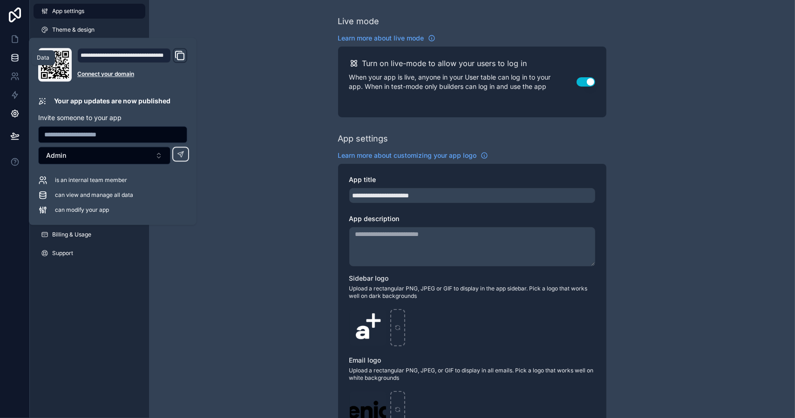
click at [14, 58] on icon at bounding box center [15, 57] width 6 height 4
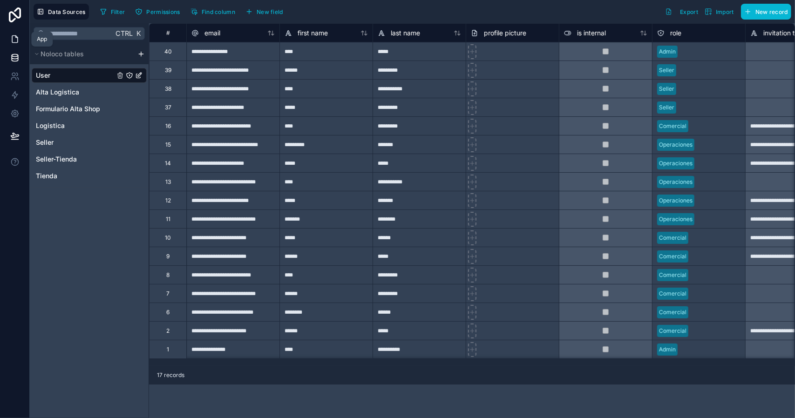
click at [12, 41] on icon at bounding box center [15, 39] width 6 height 7
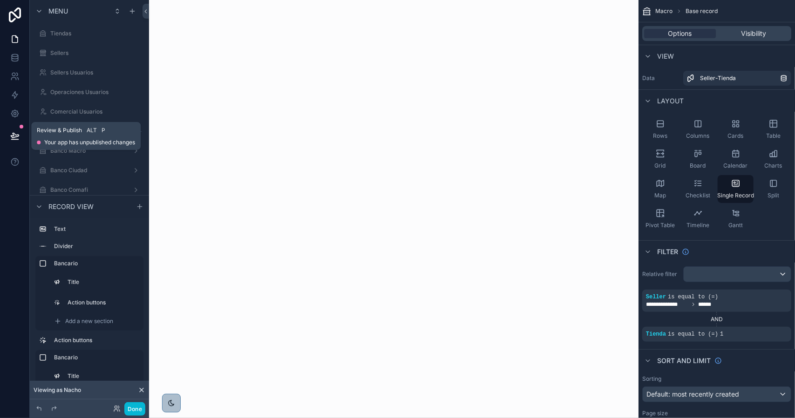
click at [13, 132] on icon at bounding box center [14, 135] width 9 height 9
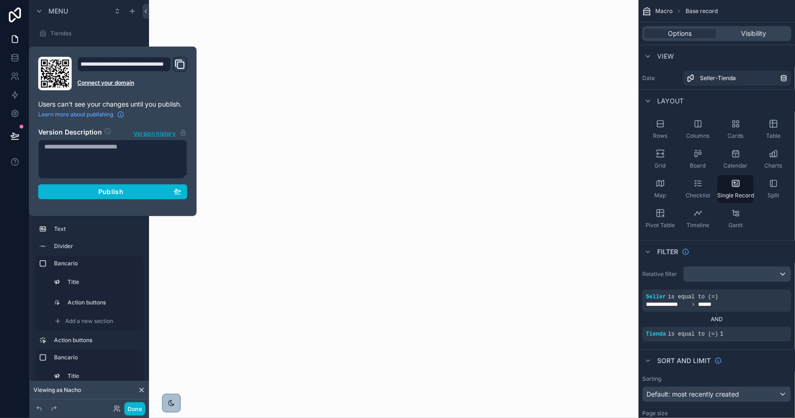
click at [246, 260] on div "scrollable content" at bounding box center [394, 209] width 490 height 418
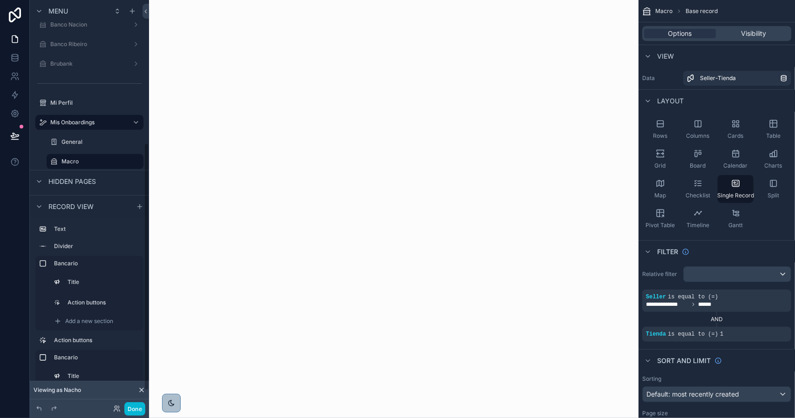
scroll to position [261, 0]
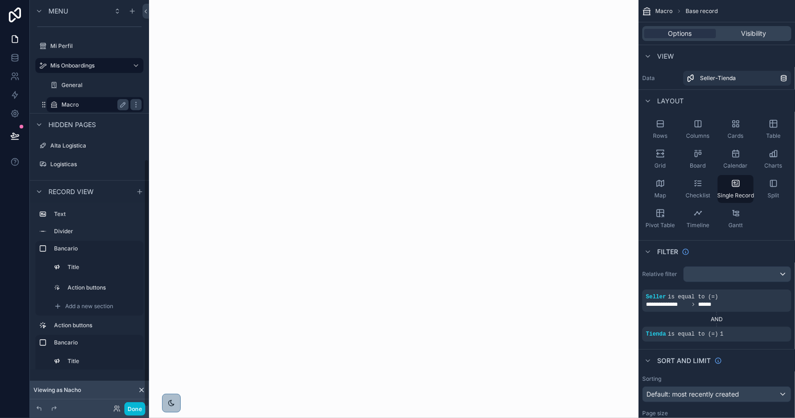
click at [75, 103] on label "Macro" at bounding box center [93, 104] width 63 height 7
drag, startPoint x: 76, startPoint y: 81, endPoint x: 76, endPoint y: 88, distance: 7.0
click at [76, 82] on div "General" at bounding box center [102, 85] width 80 height 7
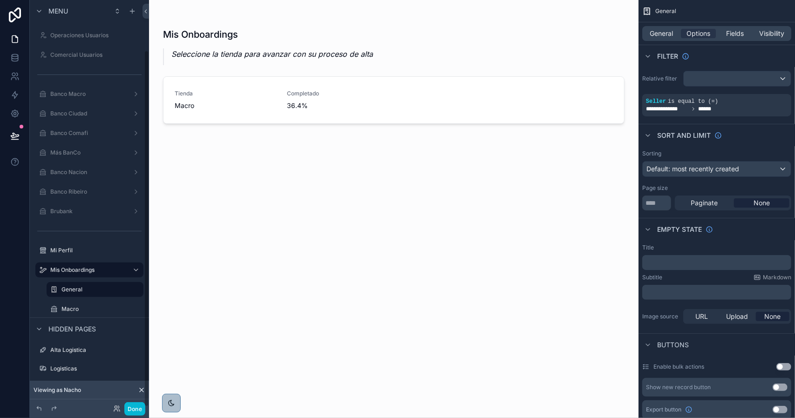
scroll to position [57, 0]
click at [237, 95] on div "scrollable content" at bounding box center [394, 203] width 477 height 407
click at [85, 309] on label "Macro" at bounding box center [93, 309] width 63 height 7
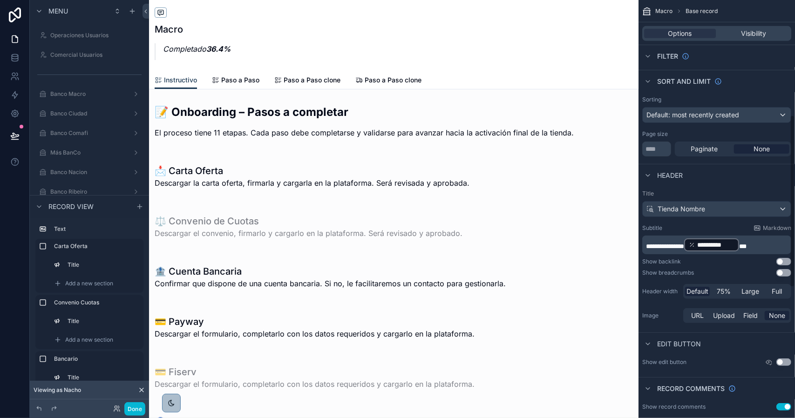
scroll to position [513, 0]
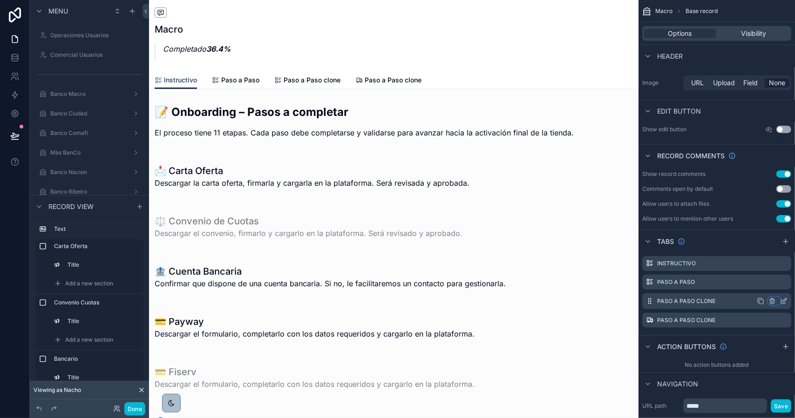
click at [773, 300] on icon "scrollable content" at bounding box center [772, 301] width 7 height 7
click at [740, 321] on span "Remove tab and contents" at bounding box center [733, 317] width 79 height 11
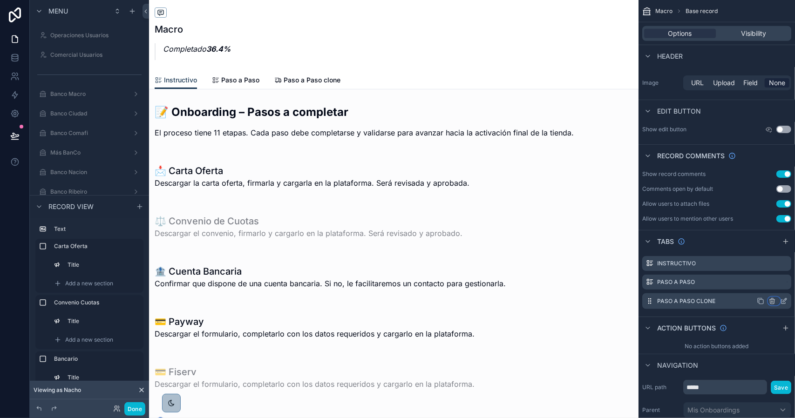
click at [772, 301] on icon "scrollable content" at bounding box center [772, 302] width 0 height 2
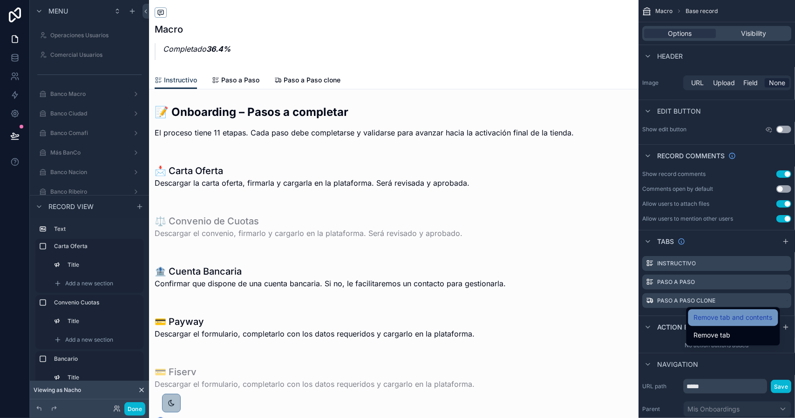
click at [754, 317] on span "Remove tab and contents" at bounding box center [733, 317] width 79 height 11
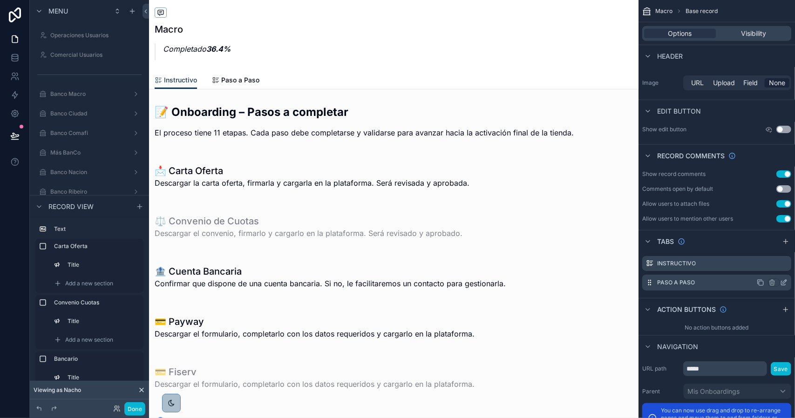
click at [671, 284] on label "Paso a Paso" at bounding box center [676, 282] width 38 height 7
click at [228, 79] on span "Paso a Paso" at bounding box center [240, 79] width 38 height 9
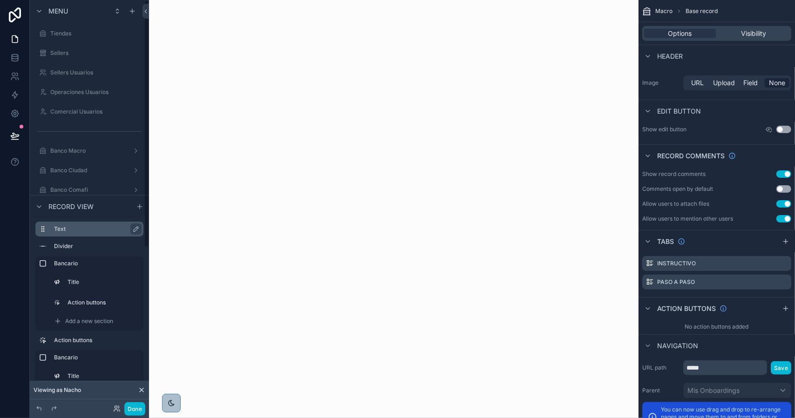
click at [80, 229] on label "Text" at bounding box center [95, 229] width 82 height 7
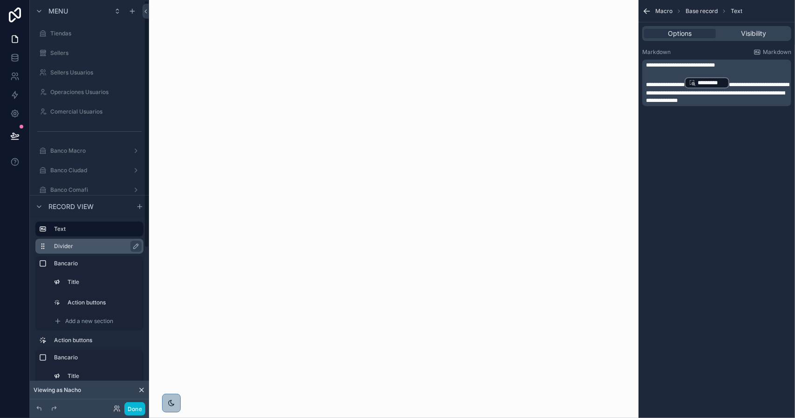
click at [78, 246] on label "Divider" at bounding box center [95, 246] width 82 height 7
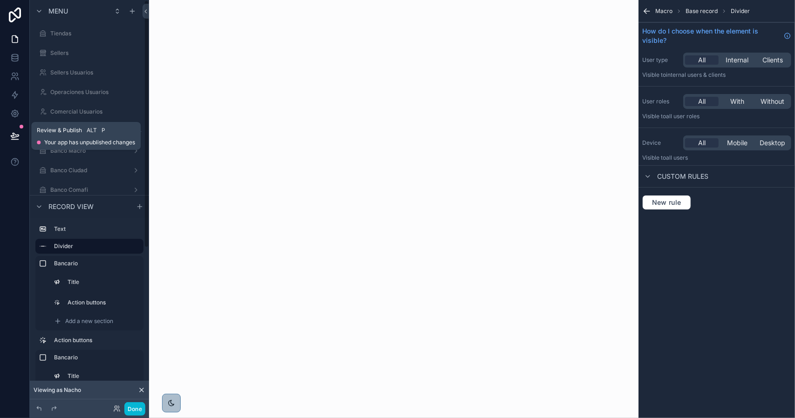
click at [25, 138] on button at bounding box center [15, 136] width 21 height 26
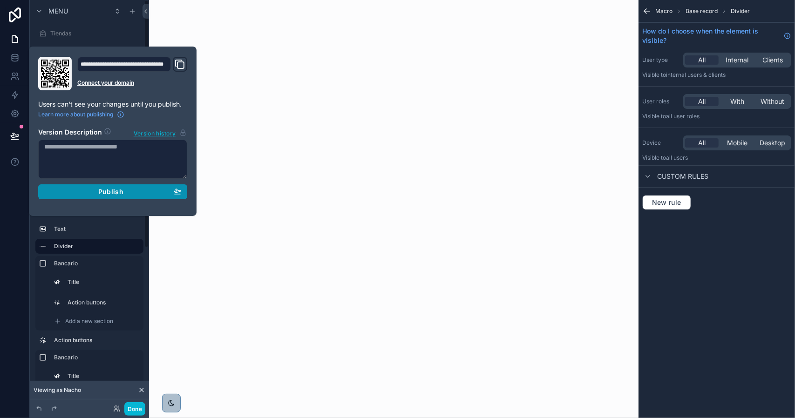
click at [104, 188] on span "Publish" at bounding box center [110, 192] width 25 height 8
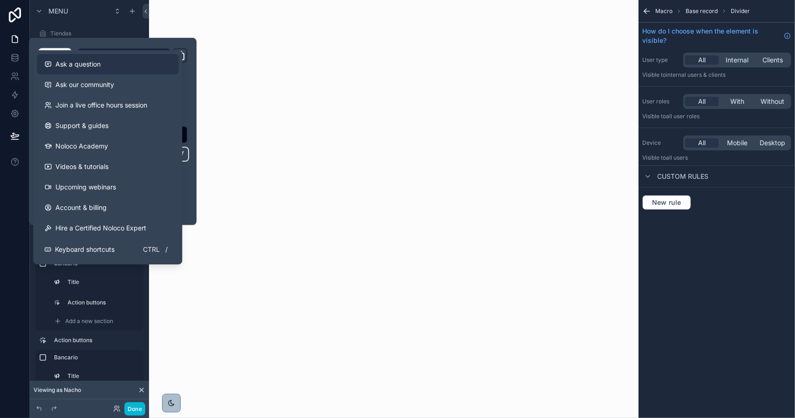
click at [72, 67] on span "Ask a question" at bounding box center [77, 64] width 45 height 9
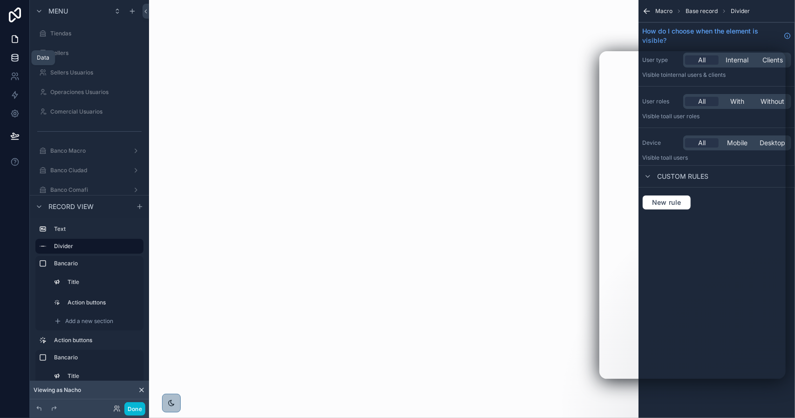
click at [14, 56] on icon at bounding box center [15, 56] width 6 height 2
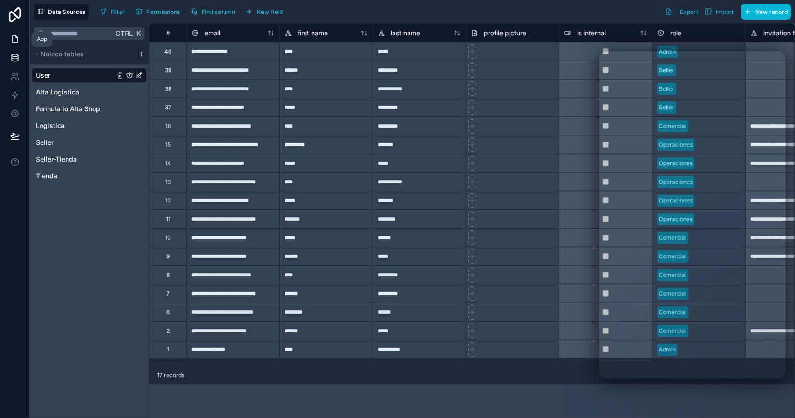
click at [11, 38] on icon at bounding box center [14, 38] width 9 height 9
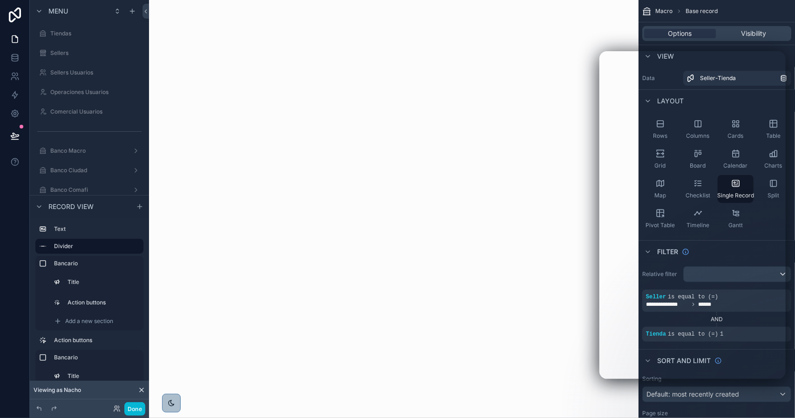
click at [497, 236] on div "scrollable content" at bounding box center [394, 209] width 490 height 418
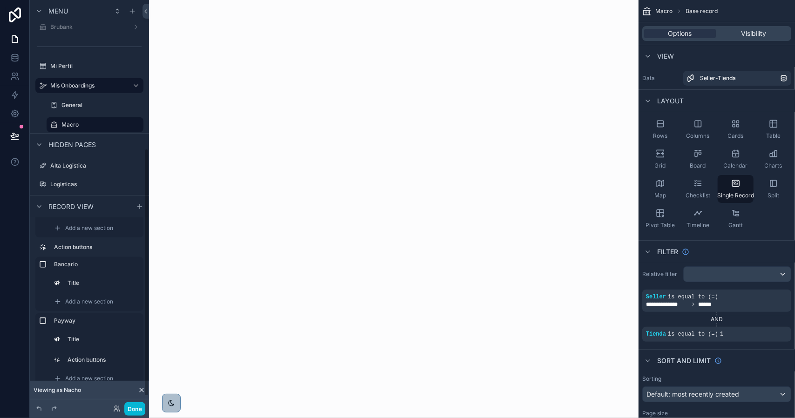
scroll to position [261, 0]
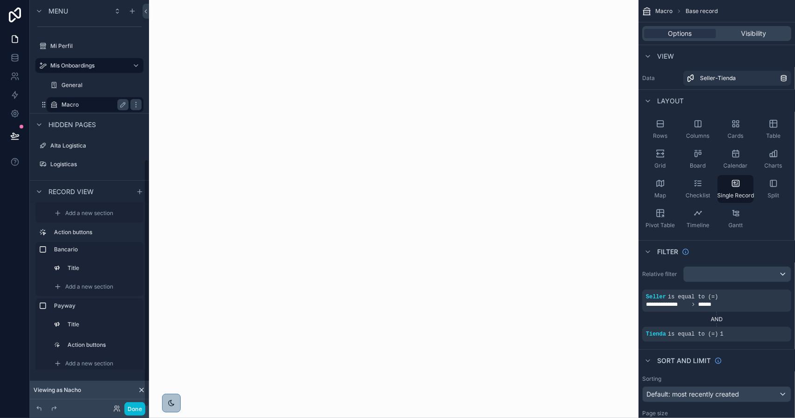
click at [84, 105] on label "Macro" at bounding box center [93, 104] width 63 height 7
drag, startPoint x: 80, startPoint y: 87, endPoint x: 82, endPoint y: 95, distance: 8.3
click at [80, 86] on label "General" at bounding box center [102, 85] width 80 height 7
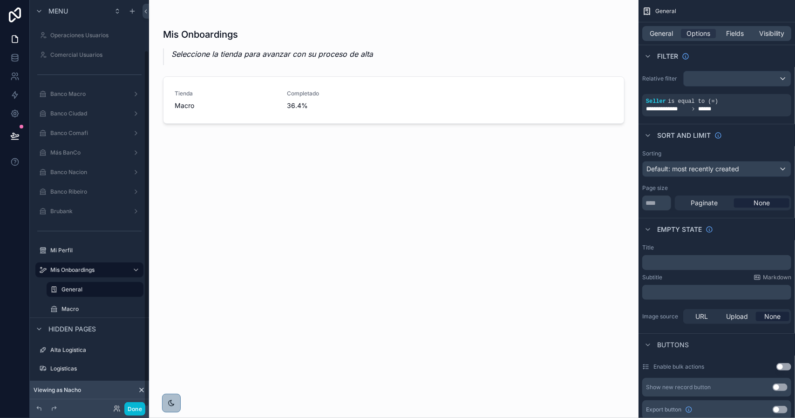
scroll to position [57, 0]
click at [76, 308] on label "Macro" at bounding box center [93, 309] width 63 height 7
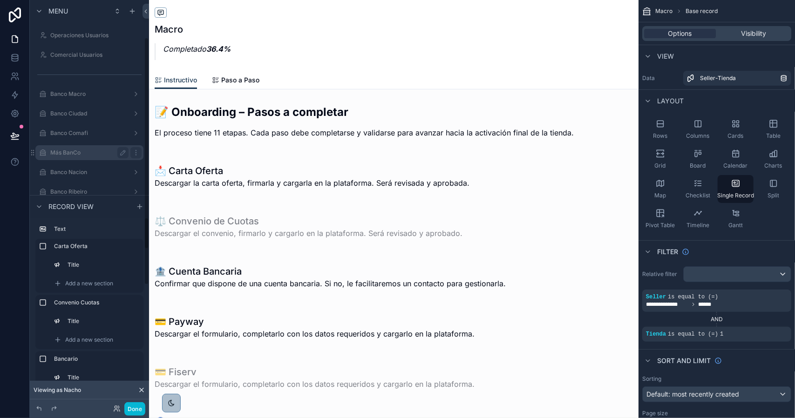
scroll to position [261, 0]
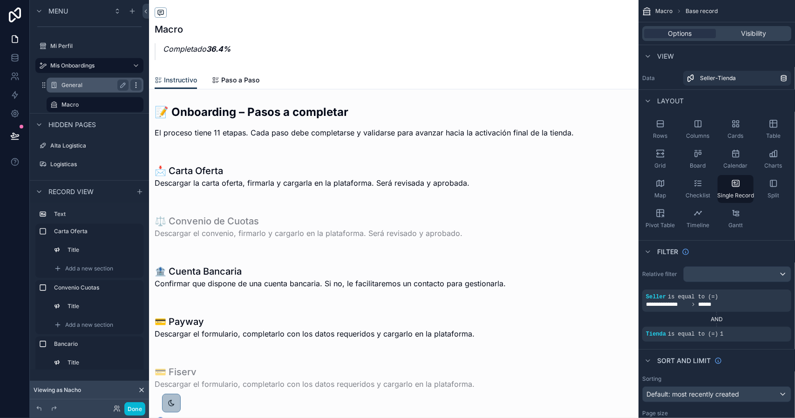
click at [136, 85] on icon "scrollable content" at bounding box center [136, 85] width 0 height 0
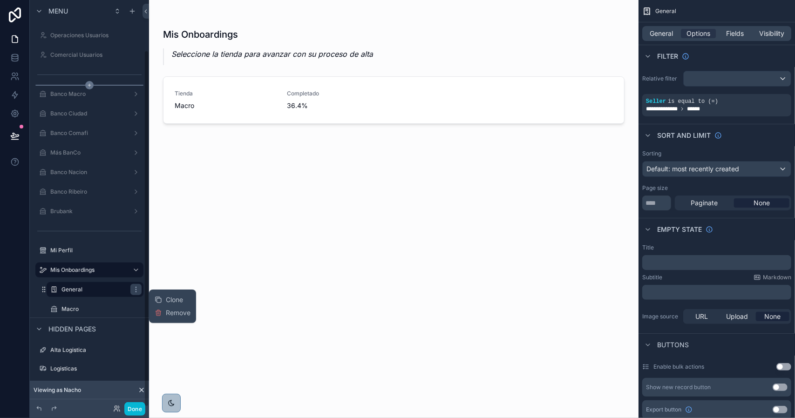
scroll to position [57, 0]
click at [172, 312] on span "Remove" at bounding box center [178, 312] width 25 height 9
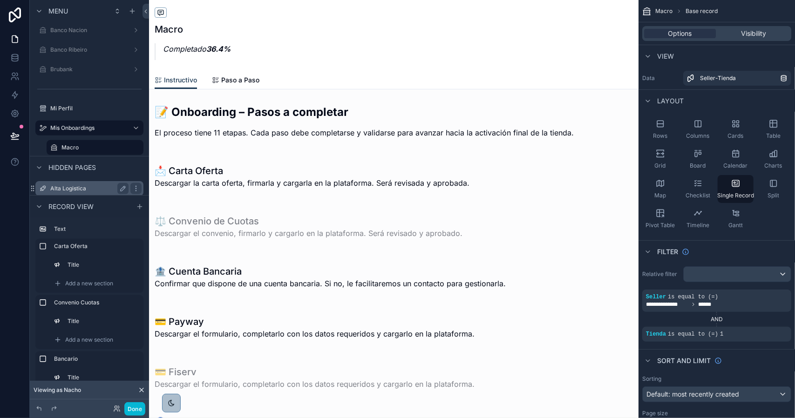
scroll to position [242, 0]
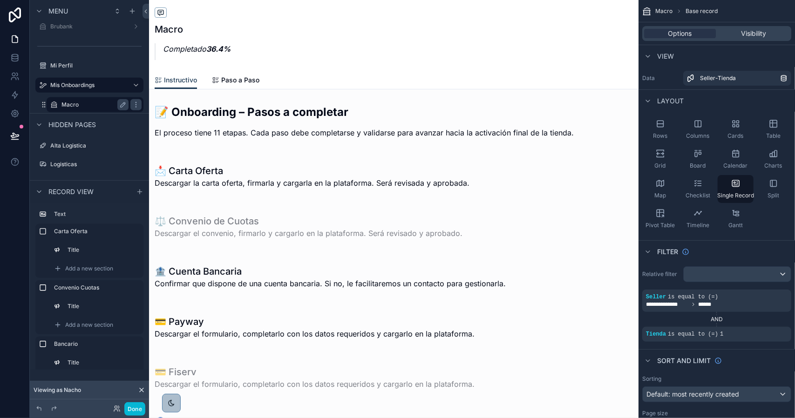
click at [78, 103] on label "Macro" at bounding box center [93, 104] width 63 height 7
click at [233, 80] on span "Paso a Paso" at bounding box center [240, 79] width 38 height 9
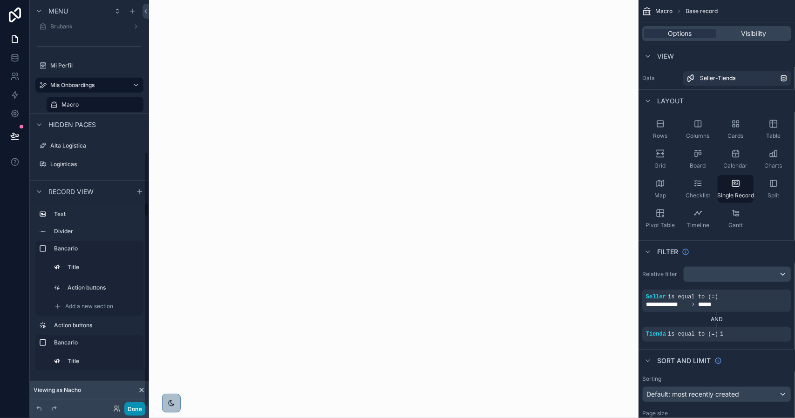
click at [133, 410] on button "Done" at bounding box center [134, 410] width 21 height 14
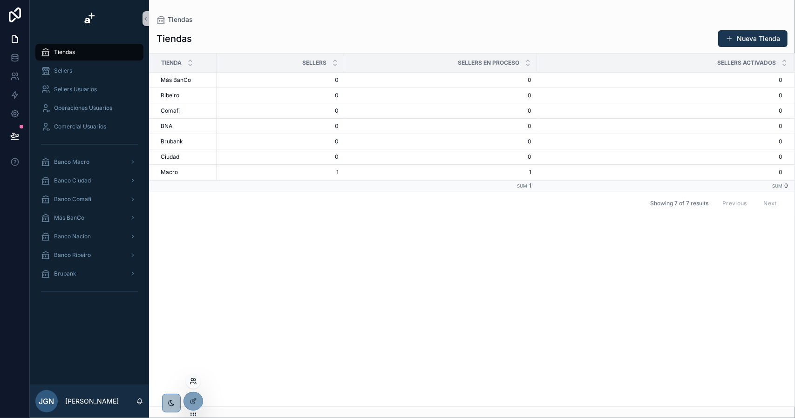
click at [192, 379] on icon at bounding box center [193, 381] width 7 height 7
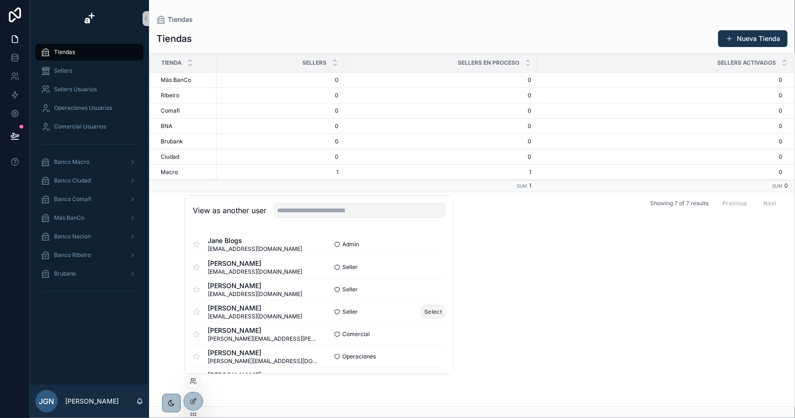
click at [430, 309] on button "Select" at bounding box center [433, 312] width 24 height 14
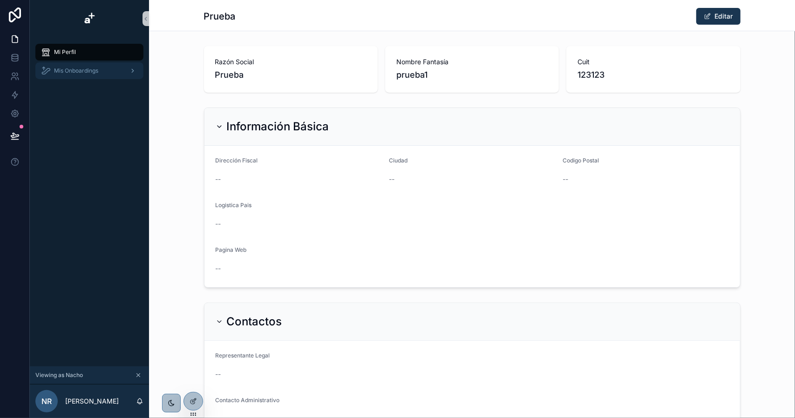
click at [79, 75] on div "Mis Onboardings" at bounding box center [89, 70] width 97 height 15
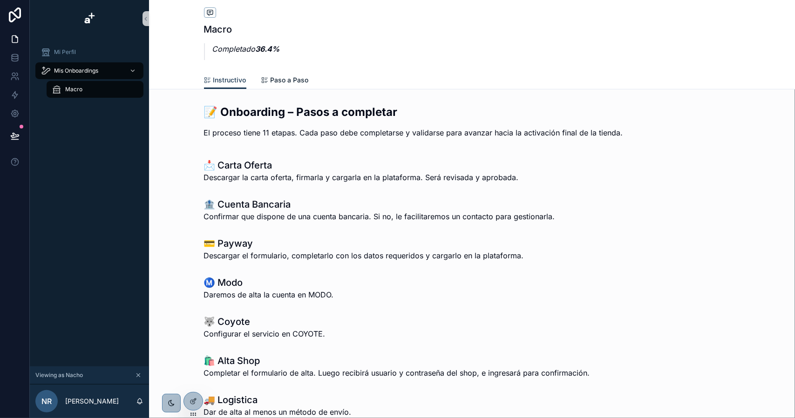
click at [280, 85] on link "Paso a Paso" at bounding box center [285, 81] width 48 height 19
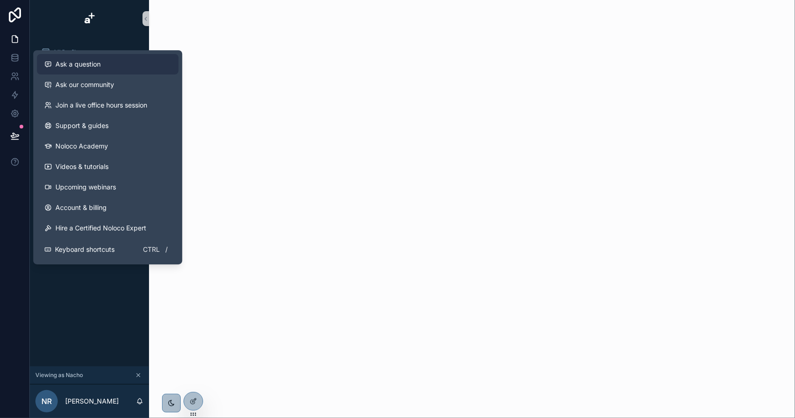
click at [62, 67] on span "Ask a question" at bounding box center [77, 64] width 45 height 9
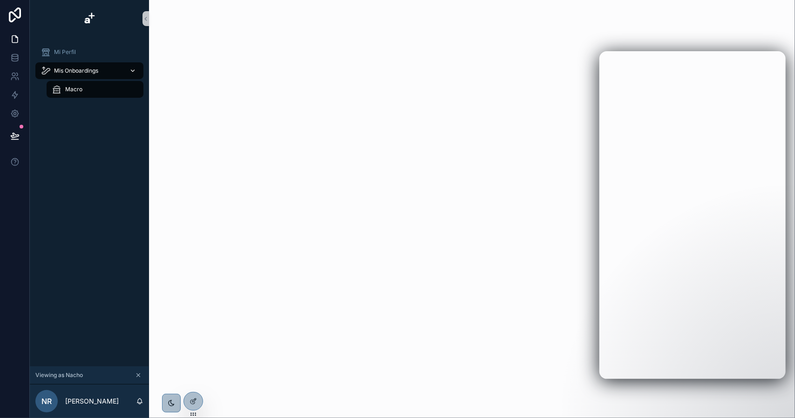
click at [76, 68] on span "Mis Onboardings" at bounding box center [76, 70] width 44 height 7
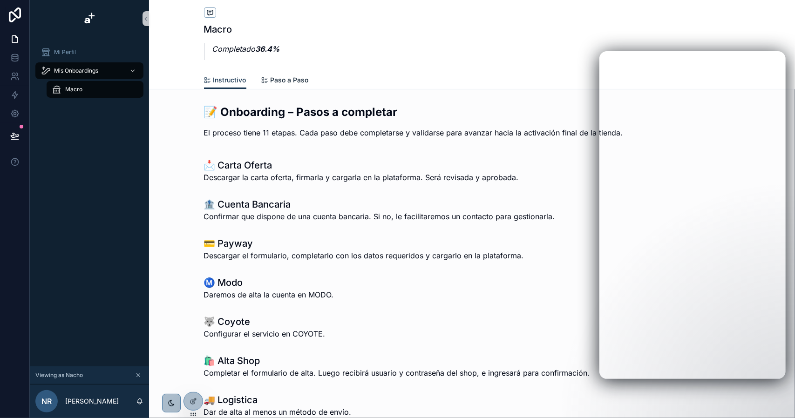
click at [271, 79] on span "Paso a Paso" at bounding box center [290, 79] width 38 height 9
